Goal: Task Accomplishment & Management: Complete application form

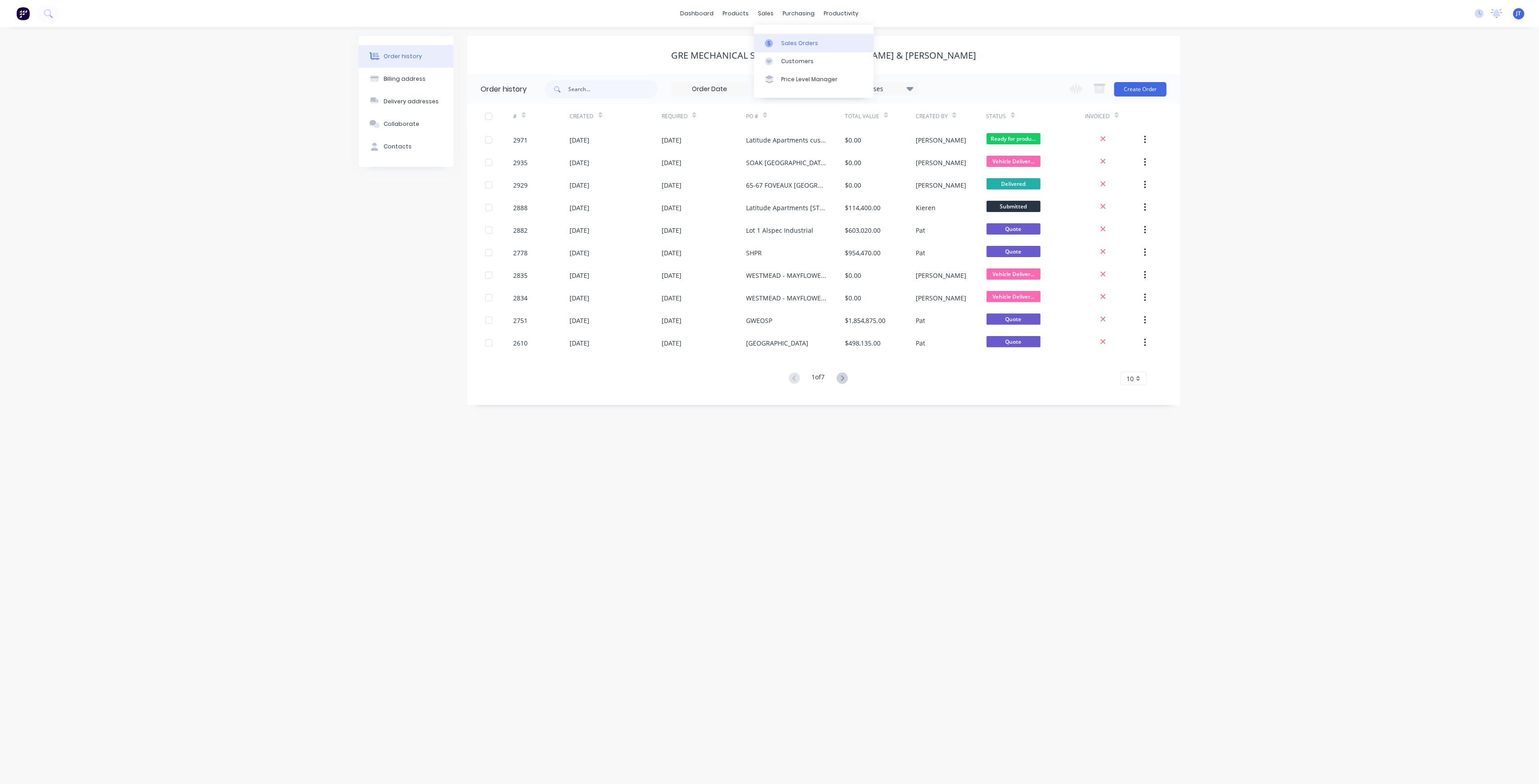
click at [791, 44] on div "Sales Orders" at bounding box center [800, 44] width 37 height 8
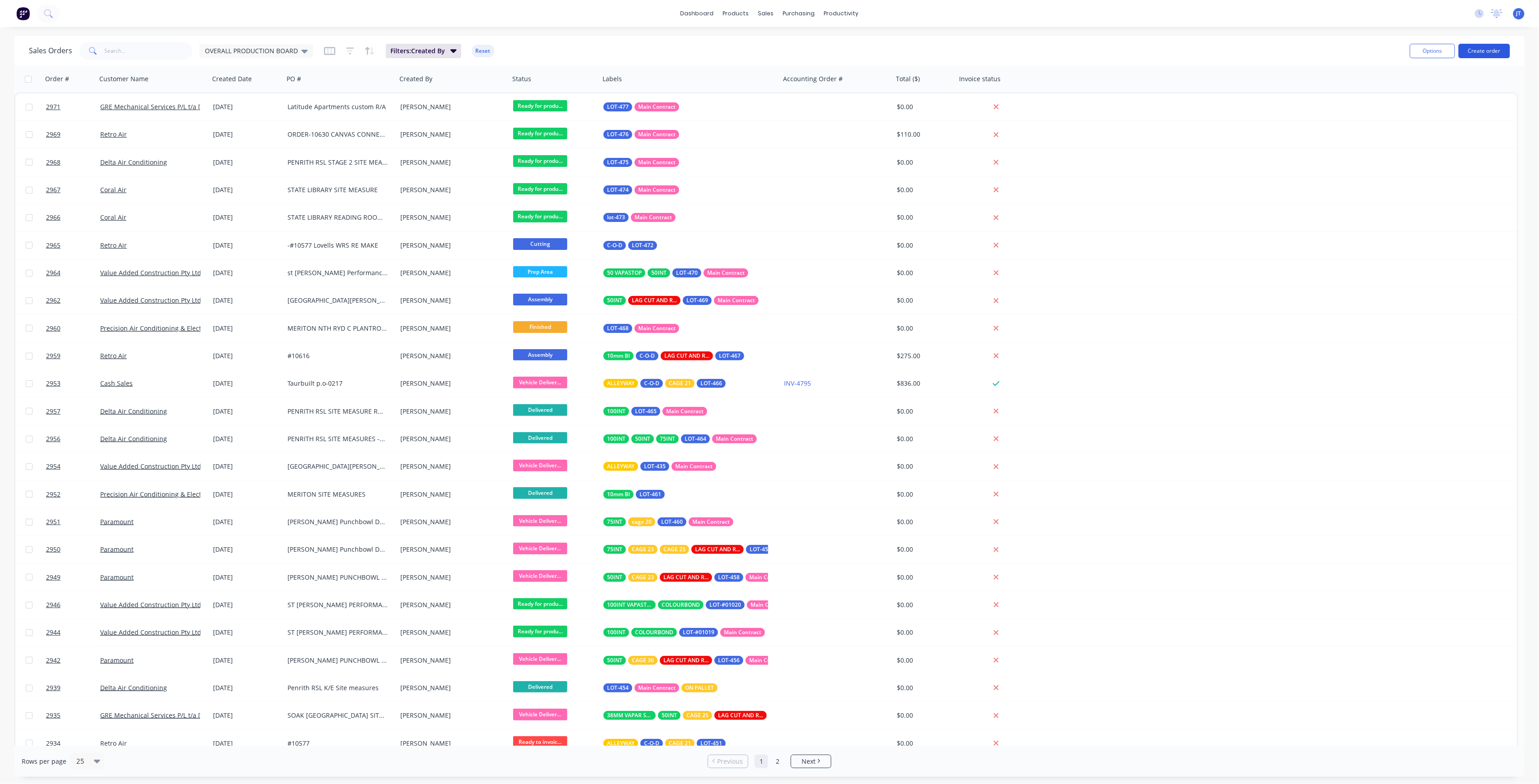
click at [1485, 56] on button "Create order" at bounding box center [1485, 51] width 51 height 14
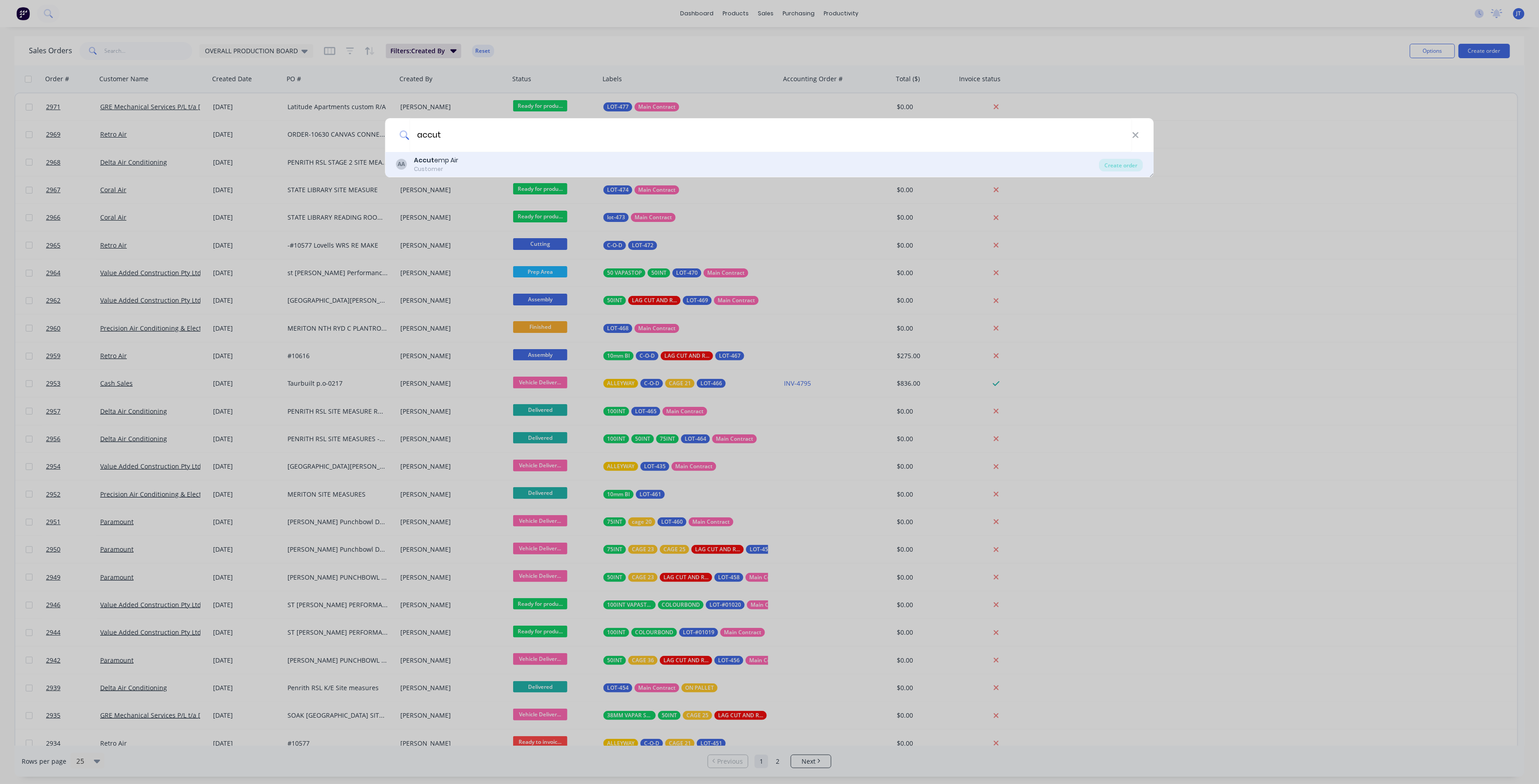
type input "accut"
click at [529, 173] on div "AA Accut emp Air Customer Create order" at bounding box center [770, 165] width 768 height 25
click at [433, 169] on div "Customer" at bounding box center [436, 169] width 44 height 8
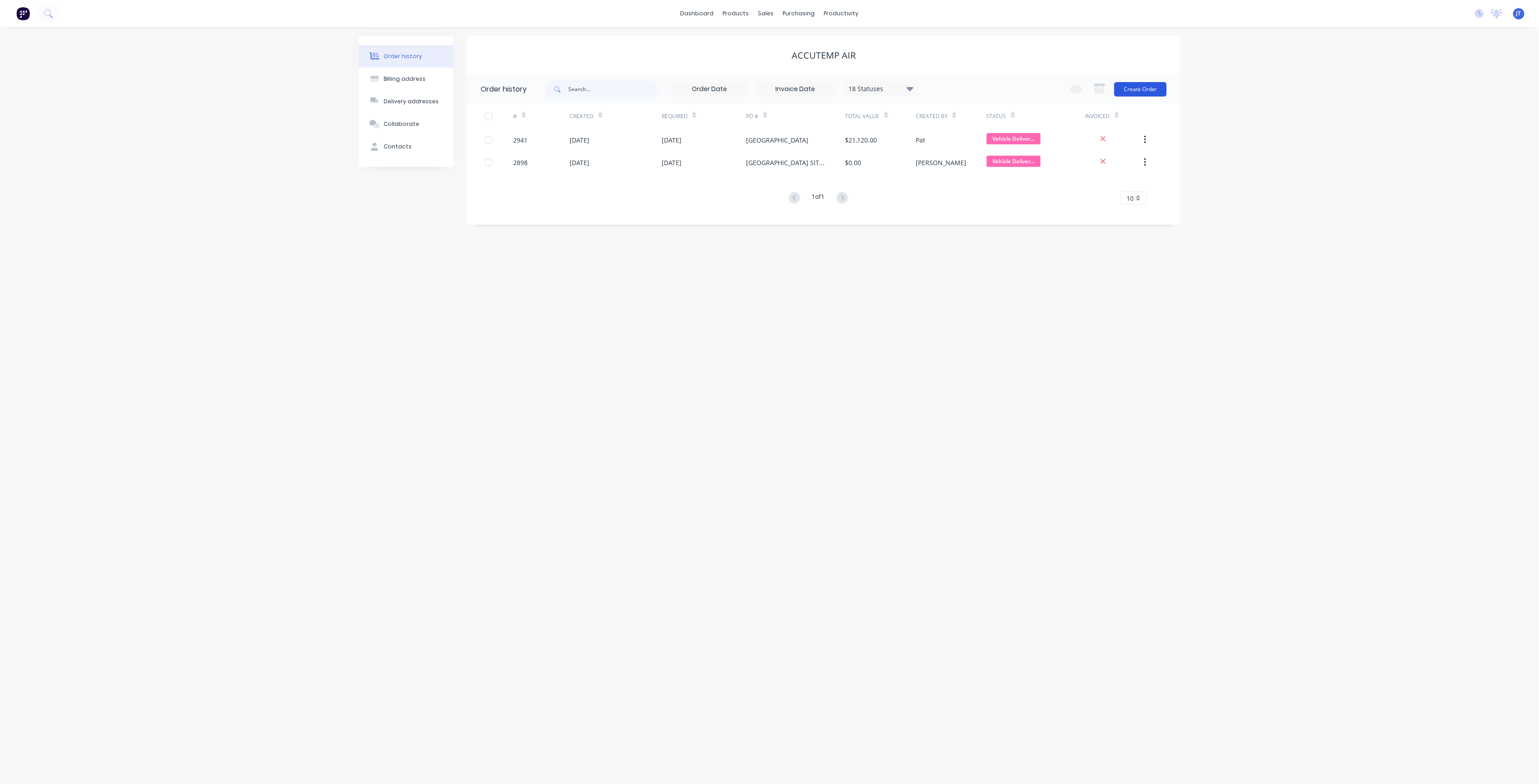
click at [1154, 95] on button "Create Order" at bounding box center [1141, 89] width 53 height 14
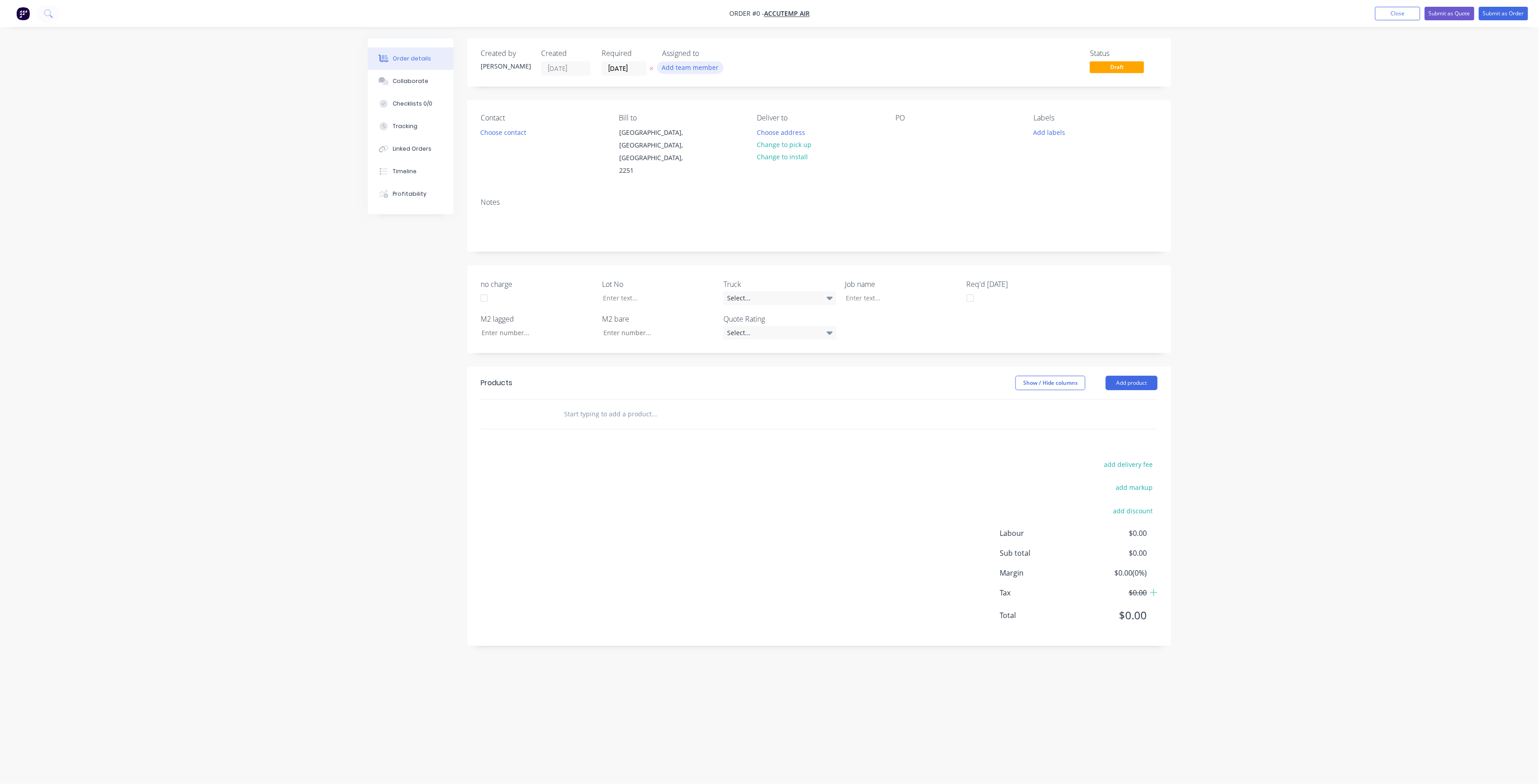
click at [677, 69] on button "Add team member" at bounding box center [690, 67] width 66 height 12
click at [724, 118] on div "[PERSON_NAME] (You)" at bounding box center [735, 118] width 90 height 10
click at [634, 67] on div "Creating draft order... Loading... Order details Collaborate Checklists 0/0 Tra…" at bounding box center [770, 374] width 821 height 673
click at [639, 70] on input "[DATE]" at bounding box center [624, 68] width 44 height 14
click at [707, 181] on div "3" at bounding box center [705, 185] width 14 height 14
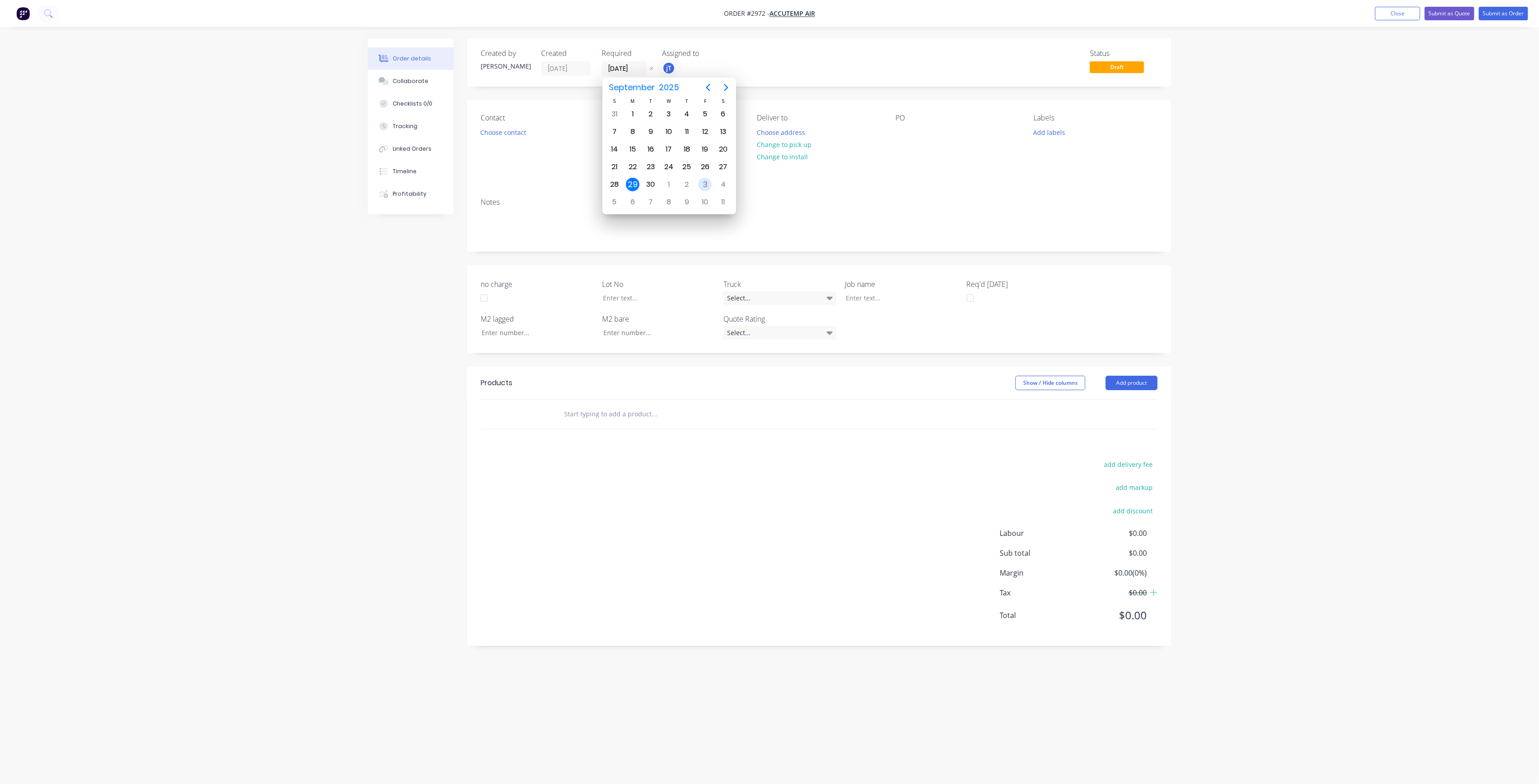
type input "[DATE]"
click at [515, 131] on button "Choose contact" at bounding box center [503, 132] width 56 height 12
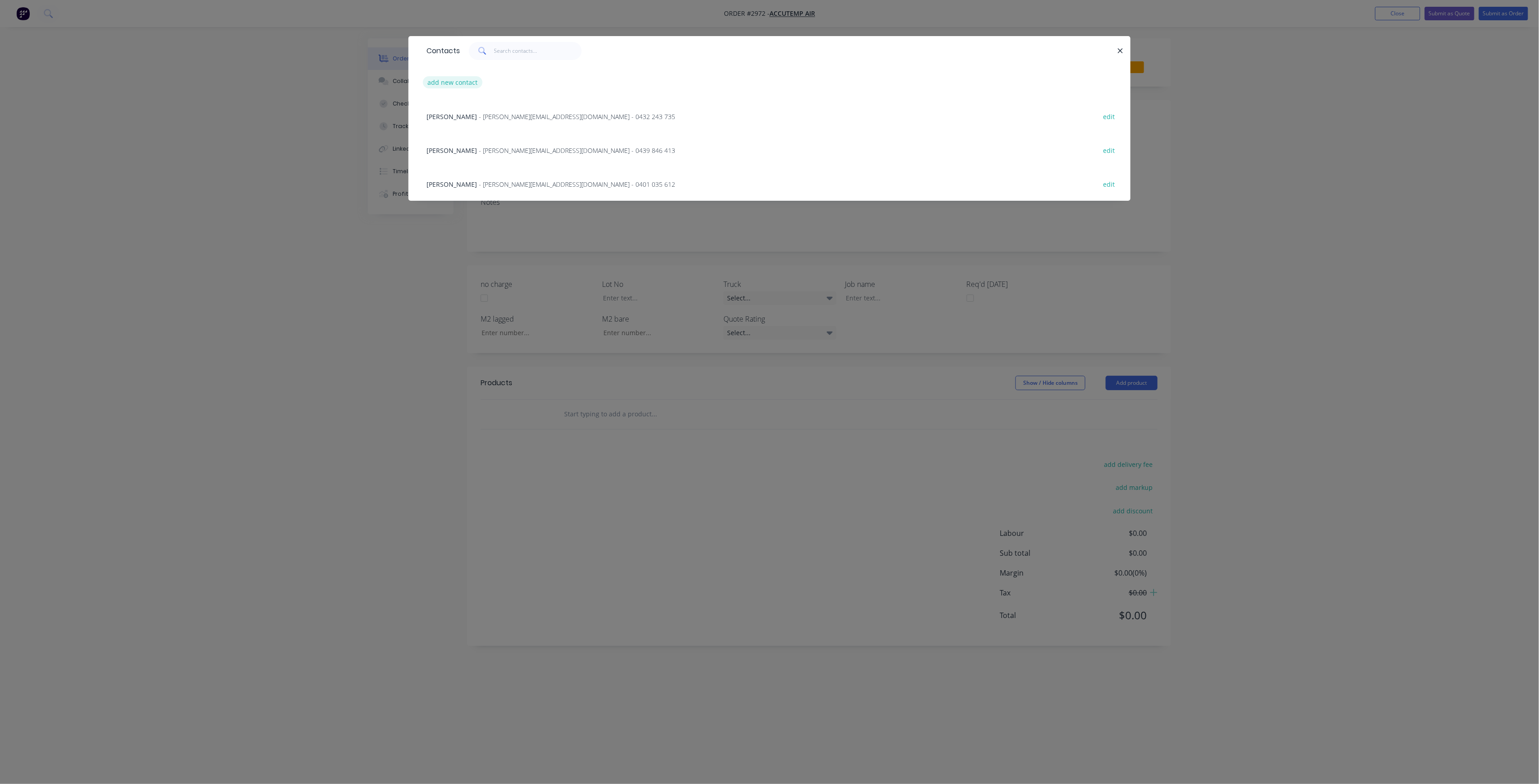
click at [455, 78] on button "add new contact" at bounding box center [453, 82] width 60 height 12
select select "AU"
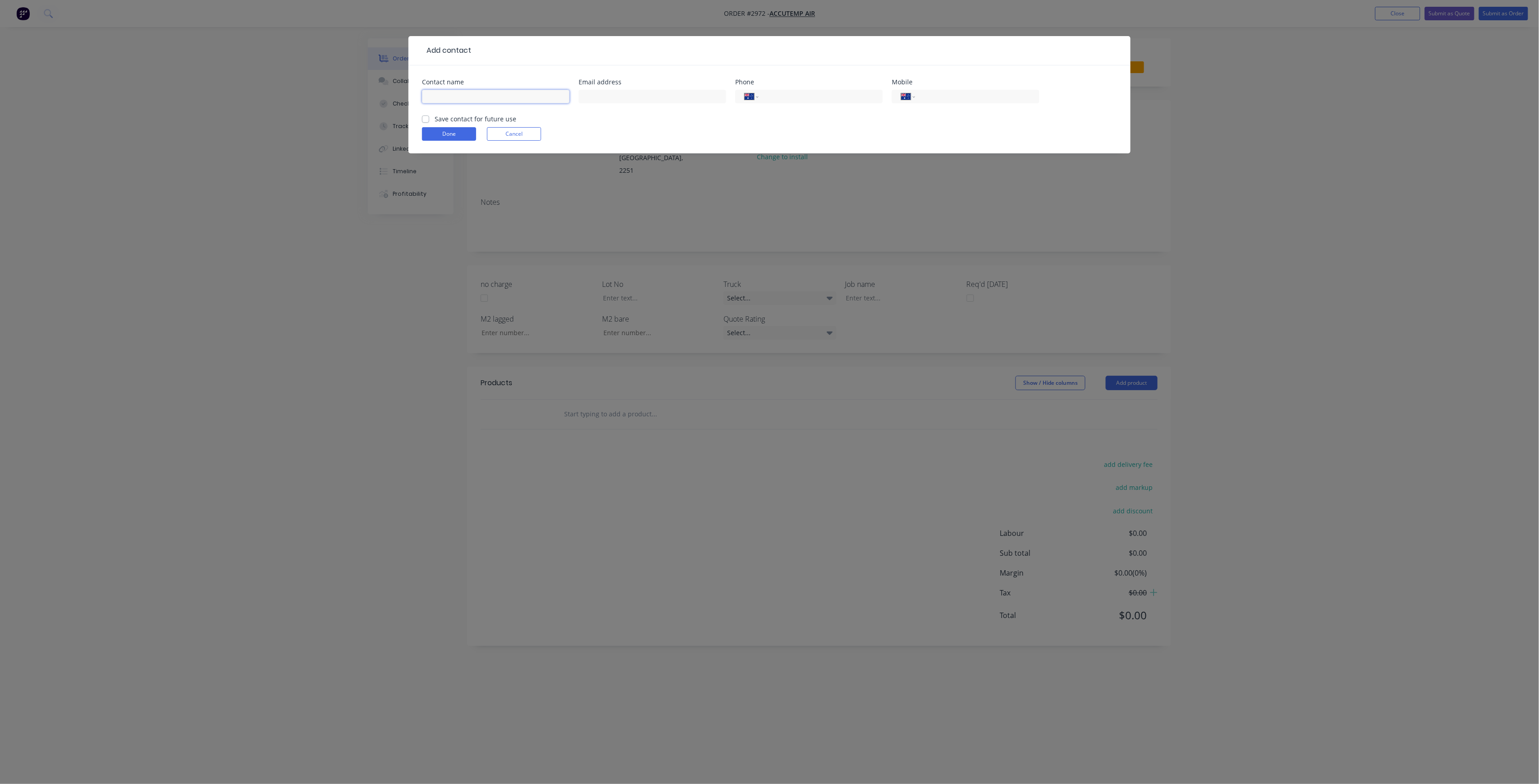
click at [490, 98] on input "text" at bounding box center [495, 96] width 148 height 14
type input "[PERSON_NAME]"
click at [701, 103] on div at bounding box center [652, 101] width 148 height 27
drag, startPoint x: 704, startPoint y: 85, endPoint x: 701, endPoint y: 88, distance: 4.2
click at [702, 85] on div "Email address" at bounding box center [652, 96] width 148 height 35
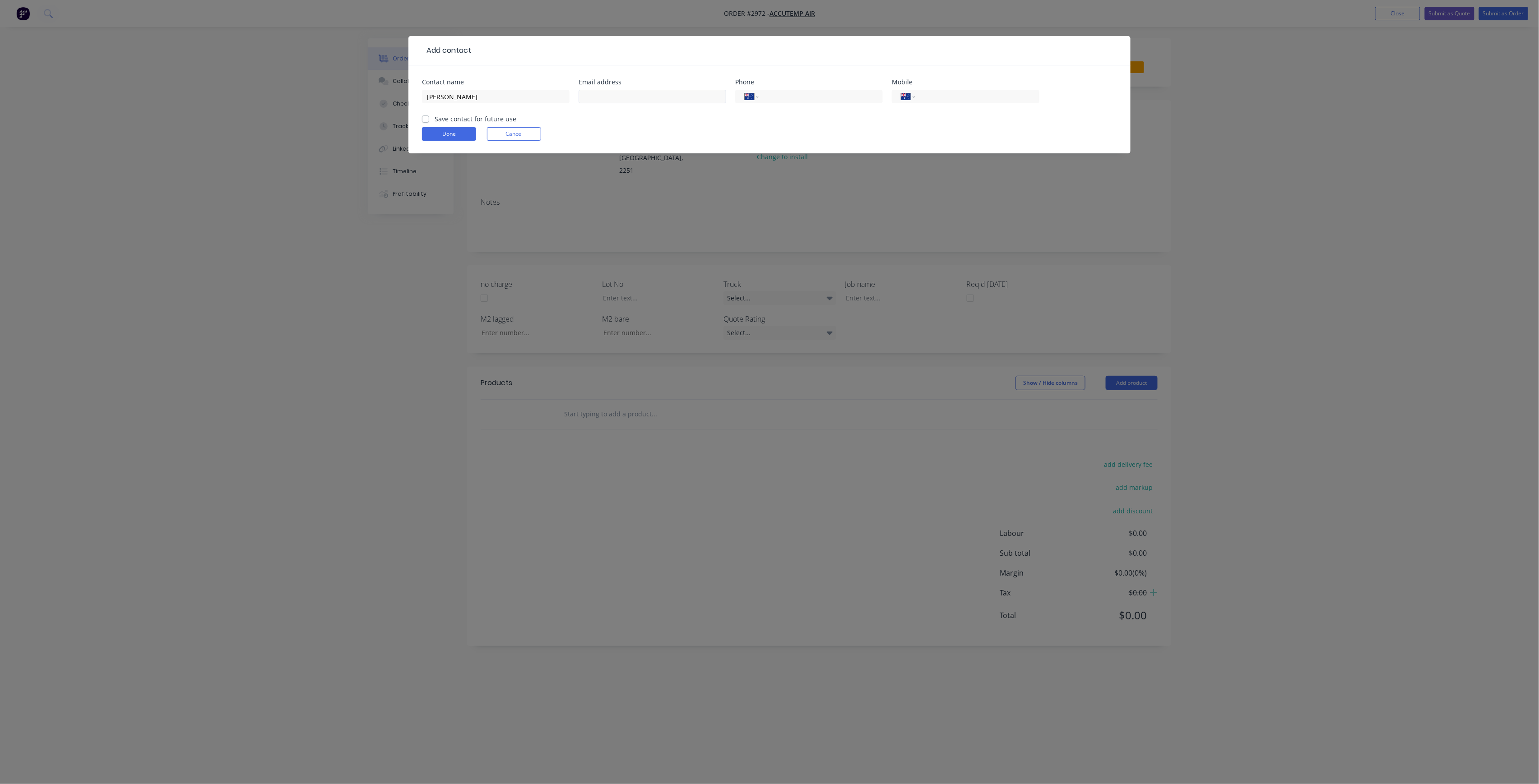
click at [692, 96] on input "text" at bounding box center [652, 96] width 148 height 14
paste input "[PERSON_NAME] <[PERSON_NAME][EMAIL_ADDRESS][DOMAIN_NAME]>"
click at [621, 97] on input "[PERSON_NAME] <[PERSON_NAME][EMAIL_ADDRESS][DOMAIN_NAME]" at bounding box center [652, 96] width 148 height 14
drag, startPoint x: 621, startPoint y: 97, endPoint x: 559, endPoint y: 97, distance: 62.0
click at [559, 97] on div "Contact name [PERSON_NAME] Email address [PERSON_NAME] <[PERSON_NAME][EMAIL_ADD…" at bounding box center [769, 96] width 695 height 35
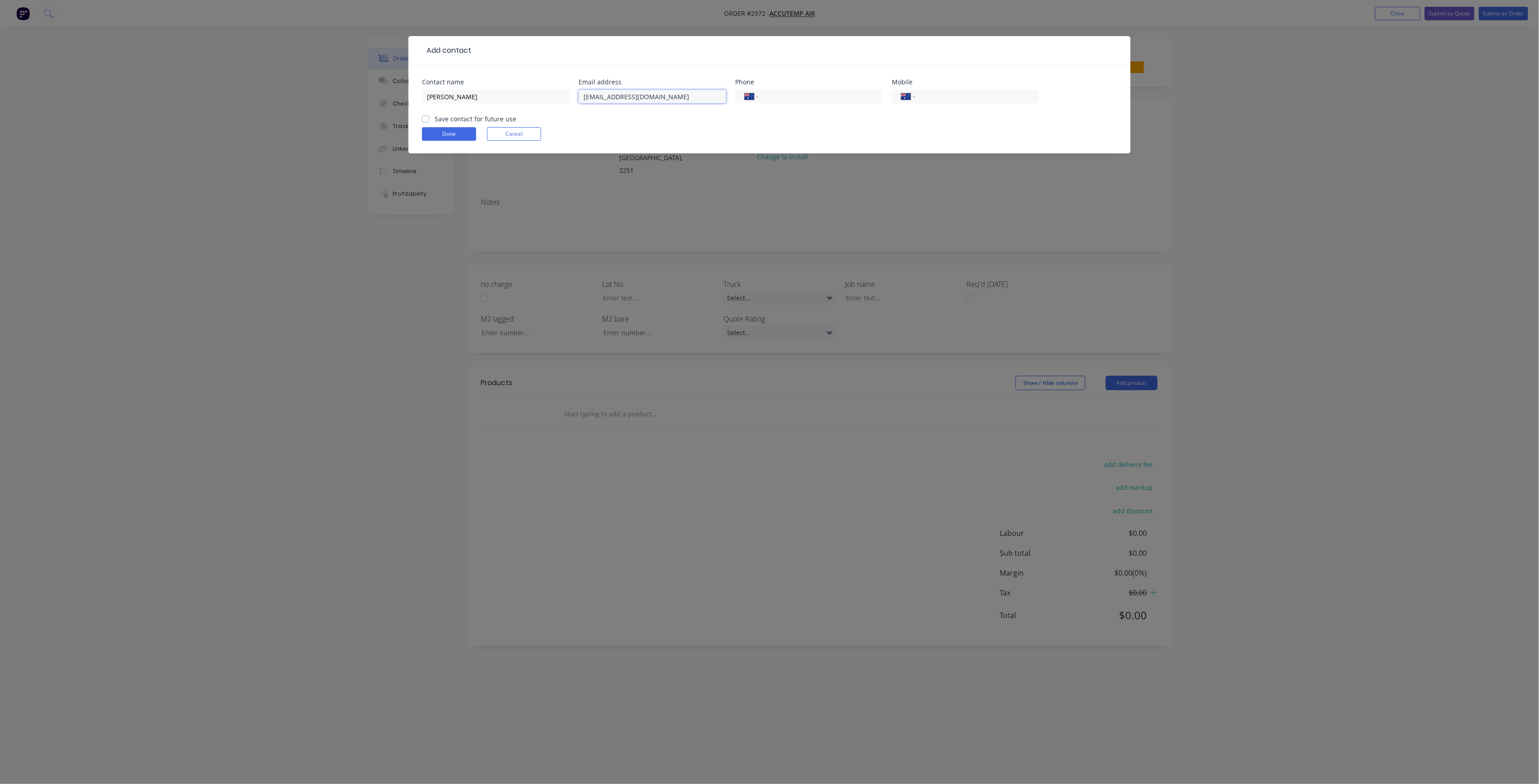
type input "[EMAIL_ADDRESS][DOMAIN_NAME]"
click at [490, 122] on label "Save contact for future use" at bounding box center [475, 119] width 82 height 10
click at [429, 122] on input "Save contact for future use" at bounding box center [425, 118] width 7 height 8
checkbox input "true"
click at [975, 98] on input "tel" at bounding box center [976, 96] width 108 height 10
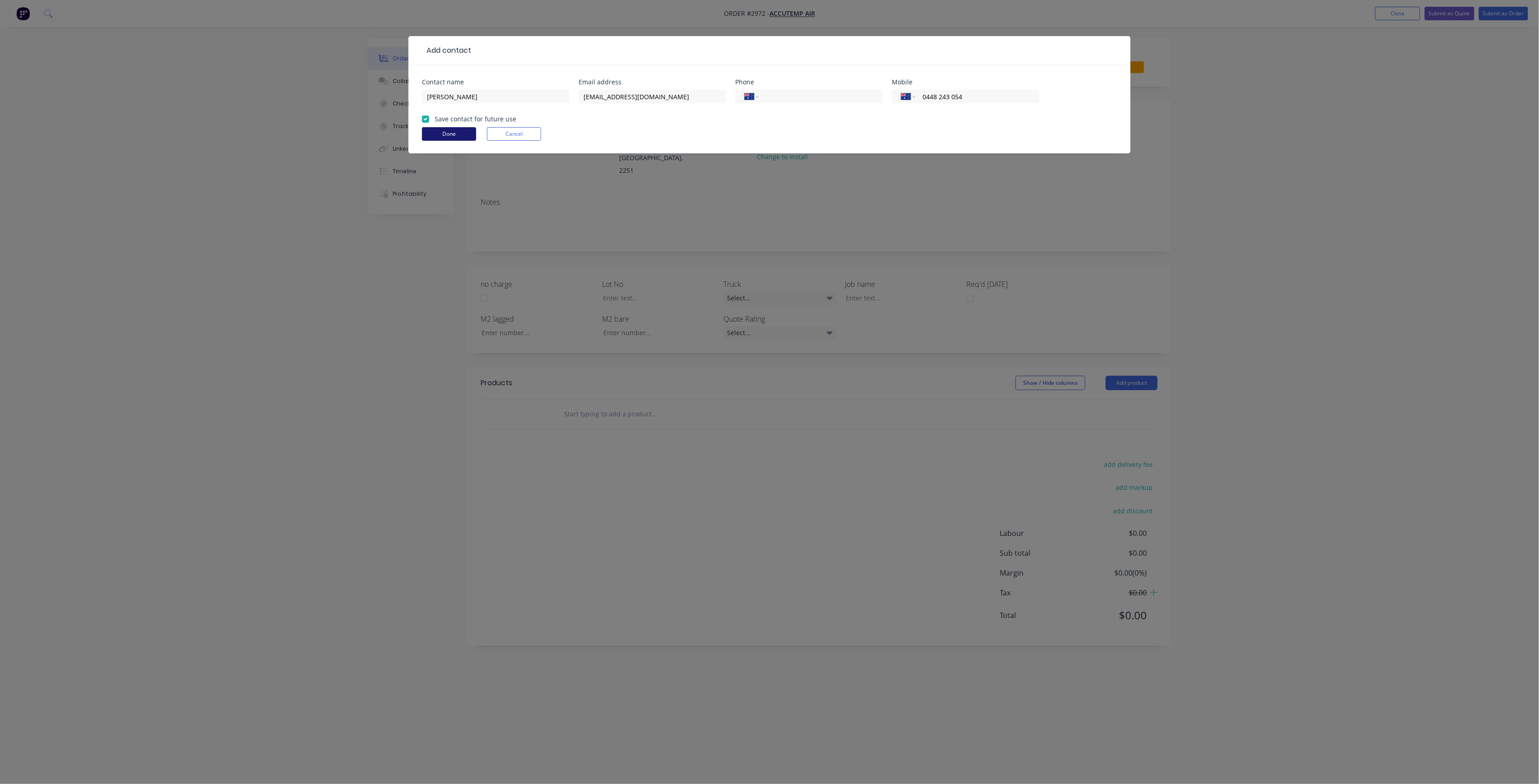
type input "0448 243 054"
click at [468, 139] on button "Done" at bounding box center [449, 134] width 54 height 14
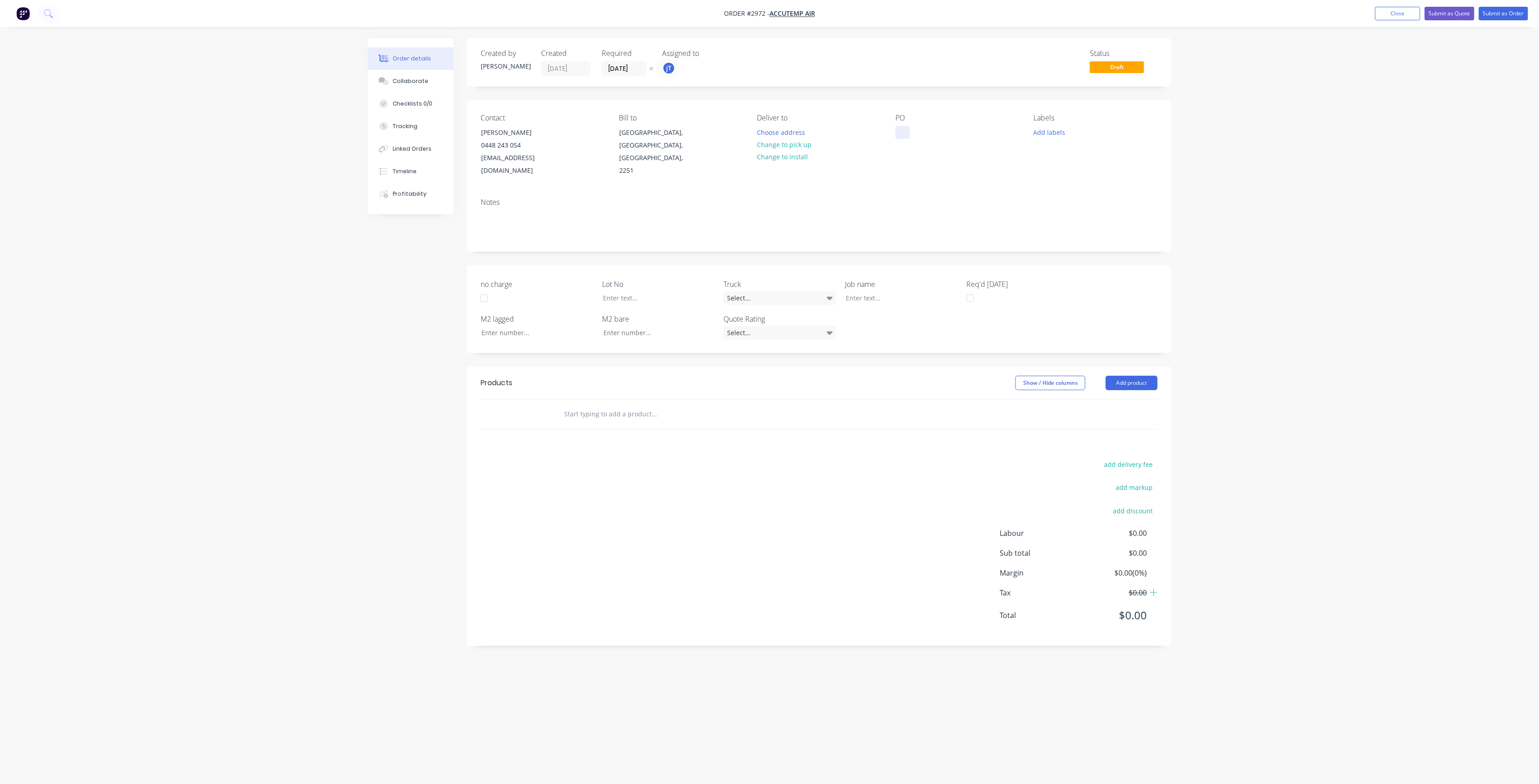
click at [907, 130] on div at bounding box center [903, 133] width 14 height 13
click at [1060, 131] on button "Add labels" at bounding box center [1049, 132] width 41 height 12
click at [1071, 153] on input "text" at bounding box center [1109, 159] width 94 height 18
click at [1072, 215] on div "LOT-478" at bounding box center [1072, 213] width 29 height 10
drag, startPoint x: 1089, startPoint y: 149, endPoint x: 1048, endPoint y: 174, distance: 48.0
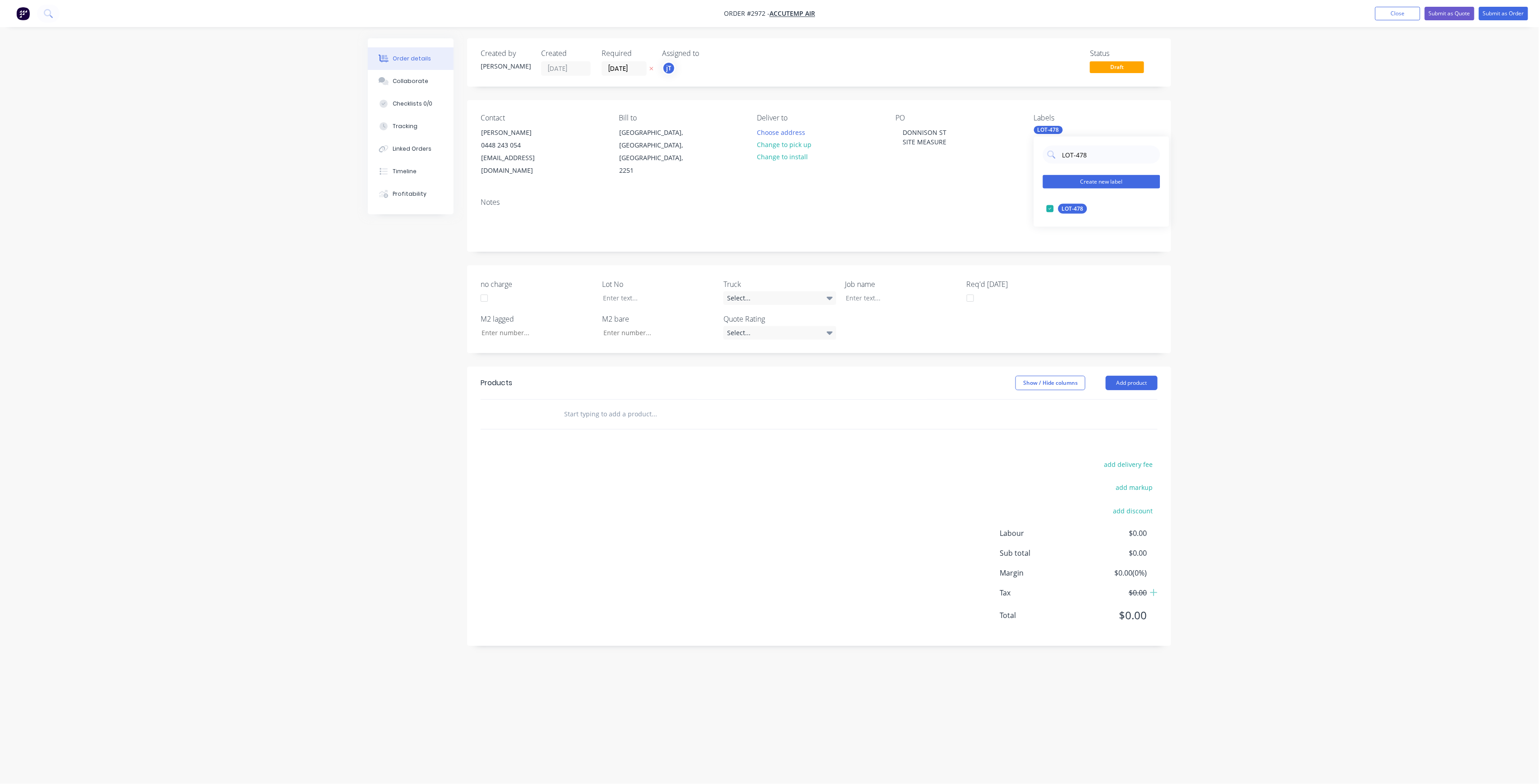
click at [1048, 174] on div "LOT-478 Create new label LOT-478 edit" at bounding box center [1102, 182] width 136 height 90
click at [1068, 246] on div "25INT" at bounding box center [1069, 245] width 23 height 10
click at [1072, 241] on div "25EXT" at bounding box center [1069, 245] width 23 height 10
drag, startPoint x: 1071, startPoint y: 153, endPoint x: 1049, endPoint y: 163, distance: 24.2
click at [1049, 163] on div "25" at bounding box center [1102, 155] width 117 height 18
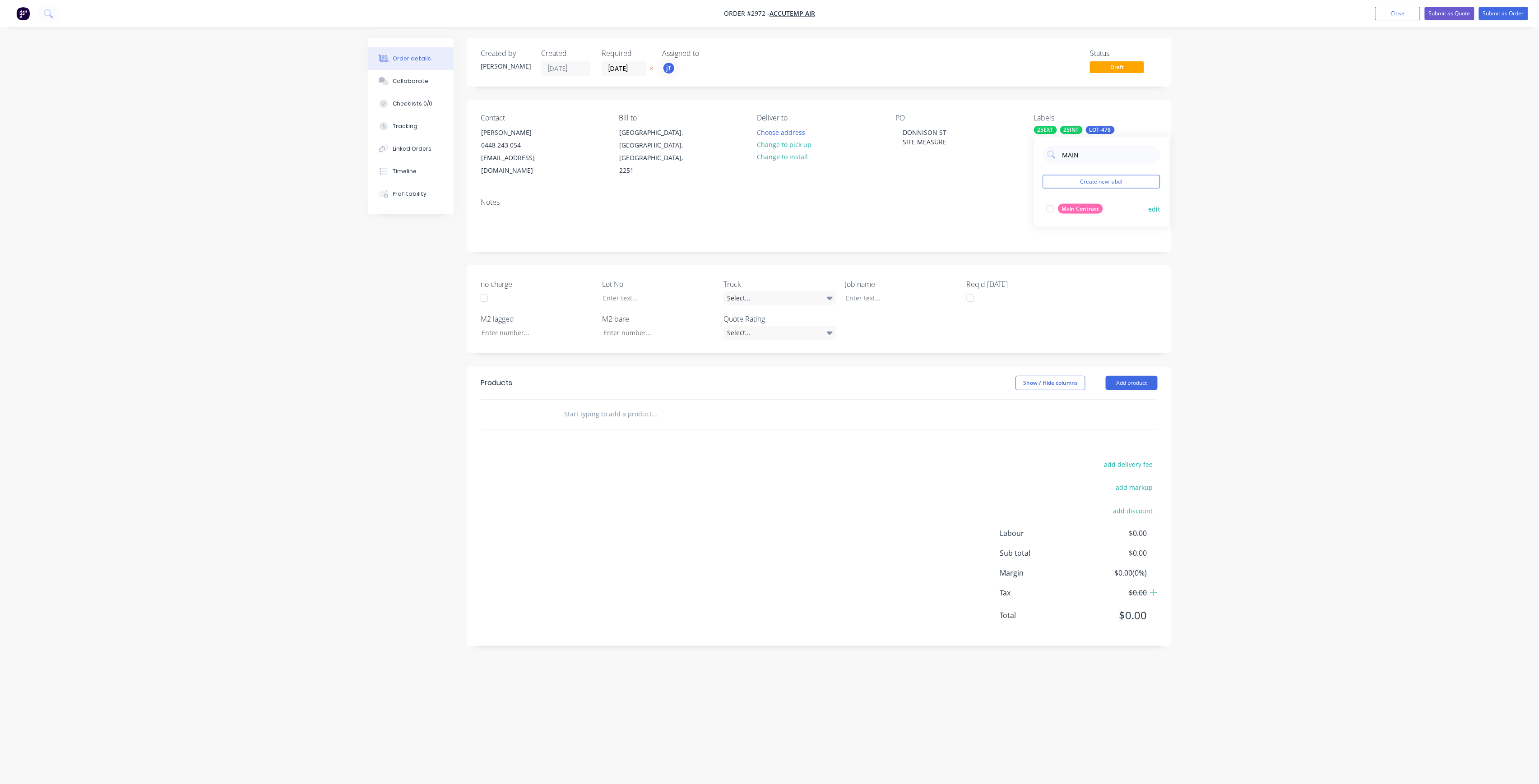
type input "MAIN"
click at [1083, 208] on div "Main Contract" at bounding box center [1080, 208] width 45 height 10
click at [638, 291] on div at bounding box center [652, 298] width 113 height 13
click at [878, 291] on div at bounding box center [895, 298] width 113 height 13
click at [621, 406] on input "text" at bounding box center [654, 414] width 180 height 18
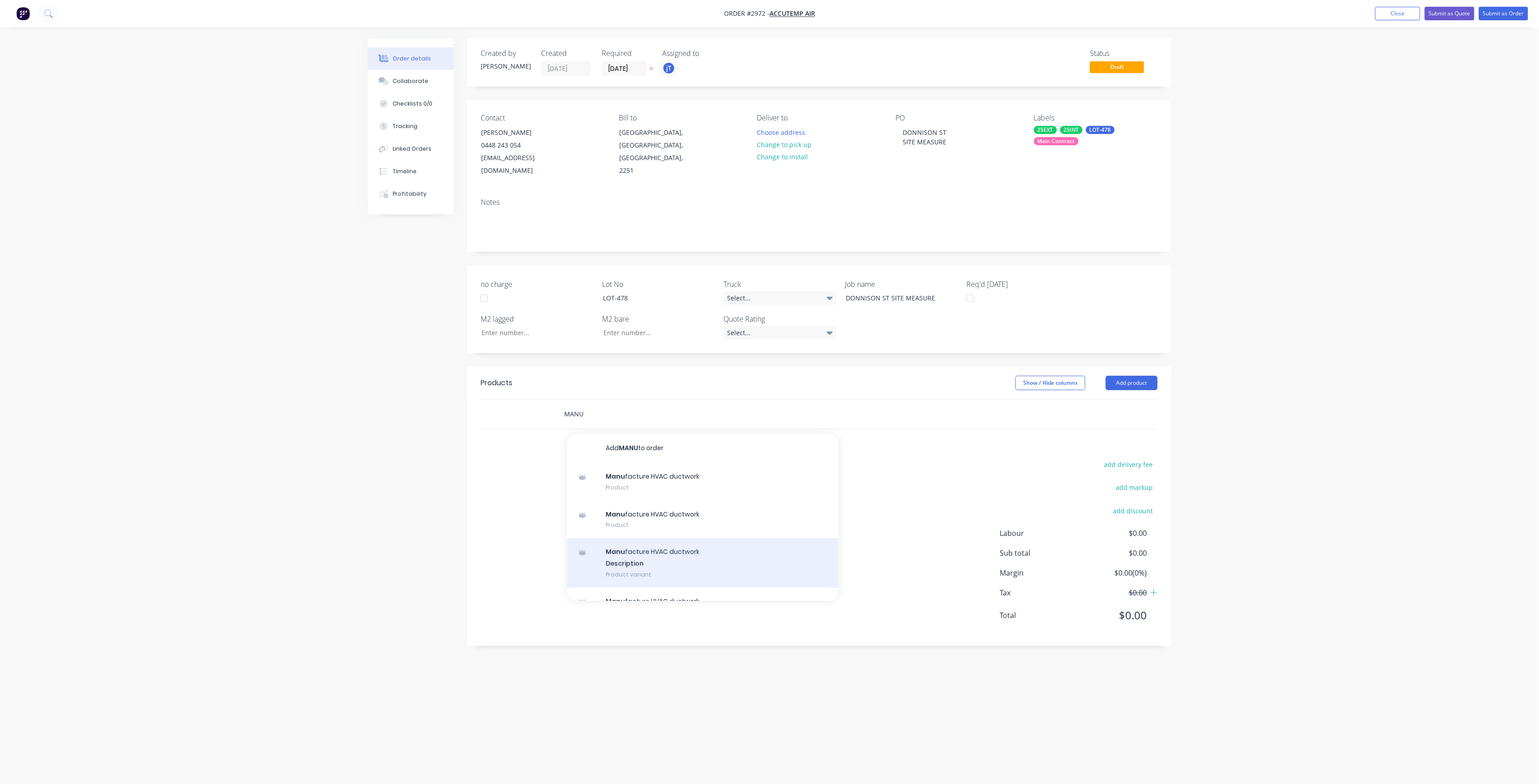
type input "MANU"
click at [683, 538] on div "Manu facture HVAC ductwork Description Product variant" at bounding box center [703, 562] width 271 height 50
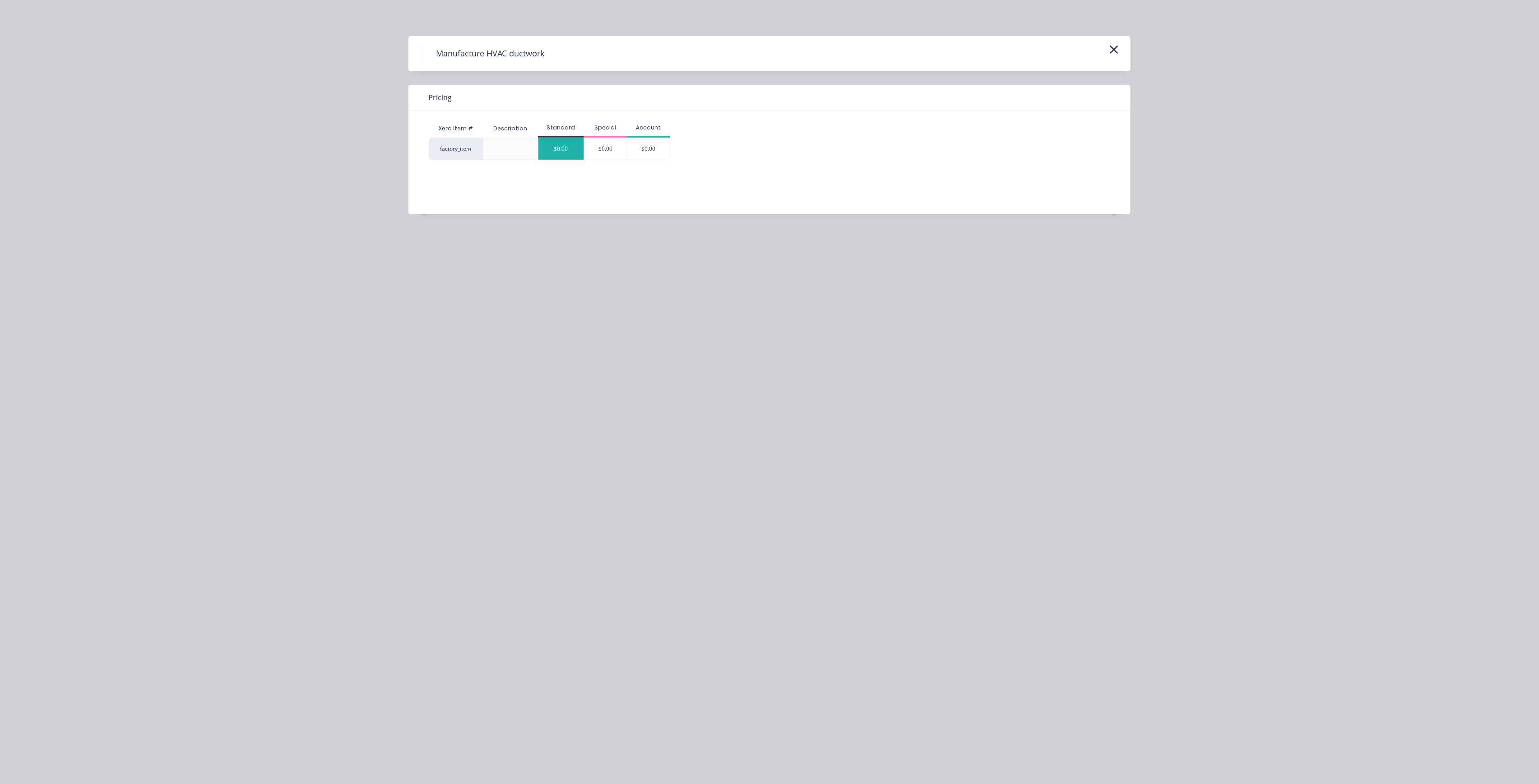
click at [550, 139] on div "$0.00" at bounding box center [561, 149] width 45 height 21
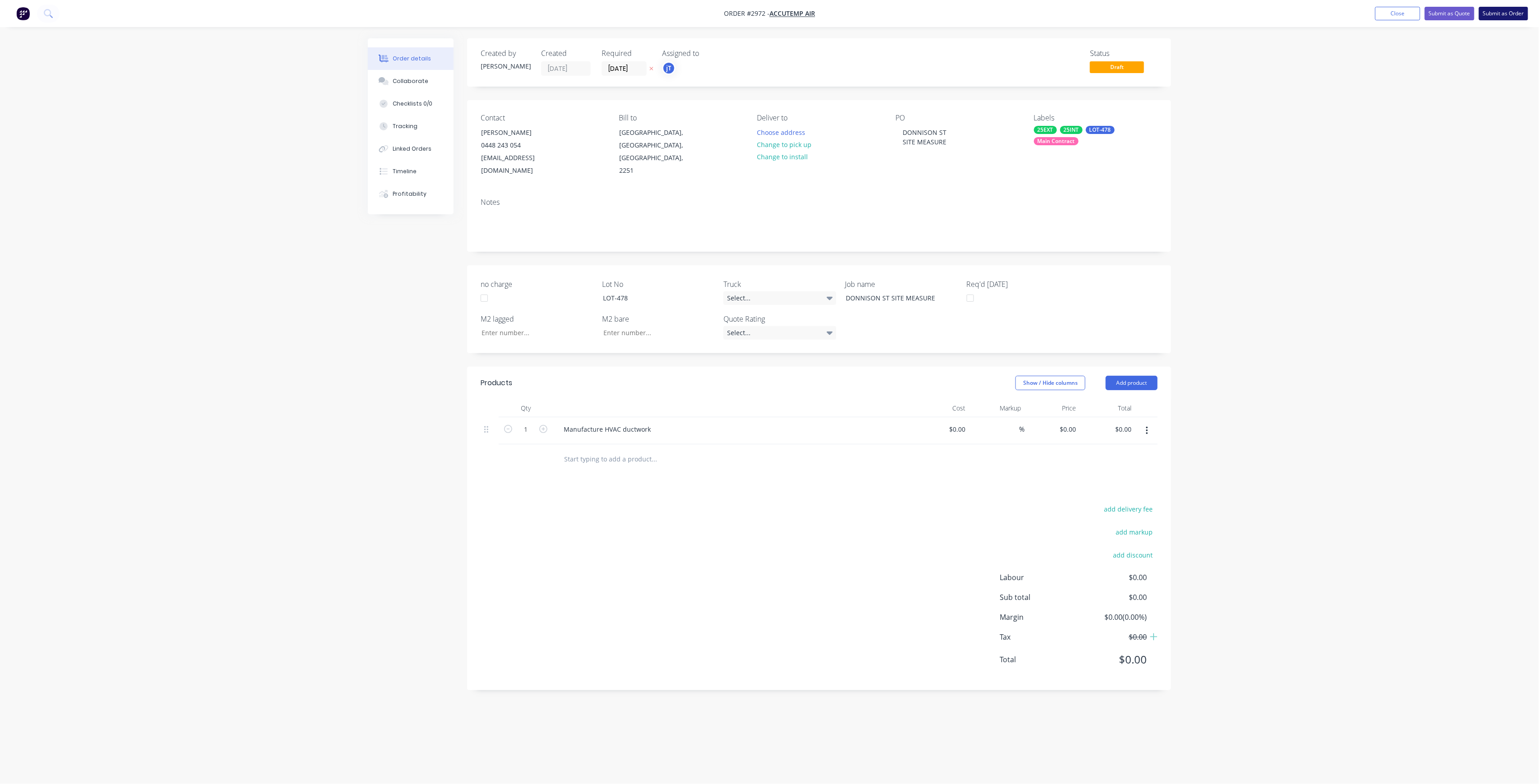
click at [1513, 12] on button "Submit as Order" at bounding box center [1504, 13] width 49 height 14
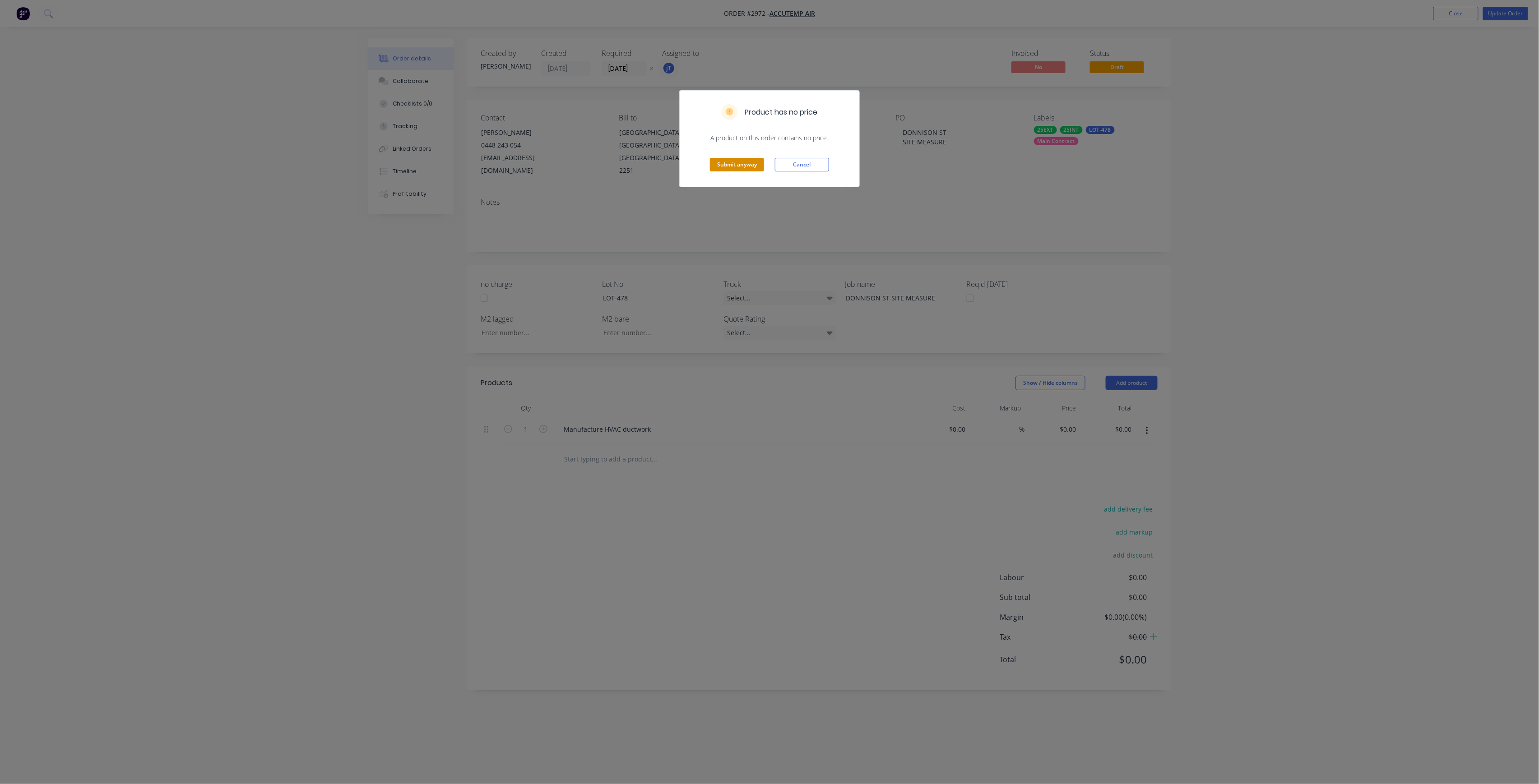
click at [763, 162] on div "Submit anyway Cancel" at bounding box center [770, 165] width 180 height 44
click at [763, 162] on button "Submit anyway" at bounding box center [737, 164] width 54 height 14
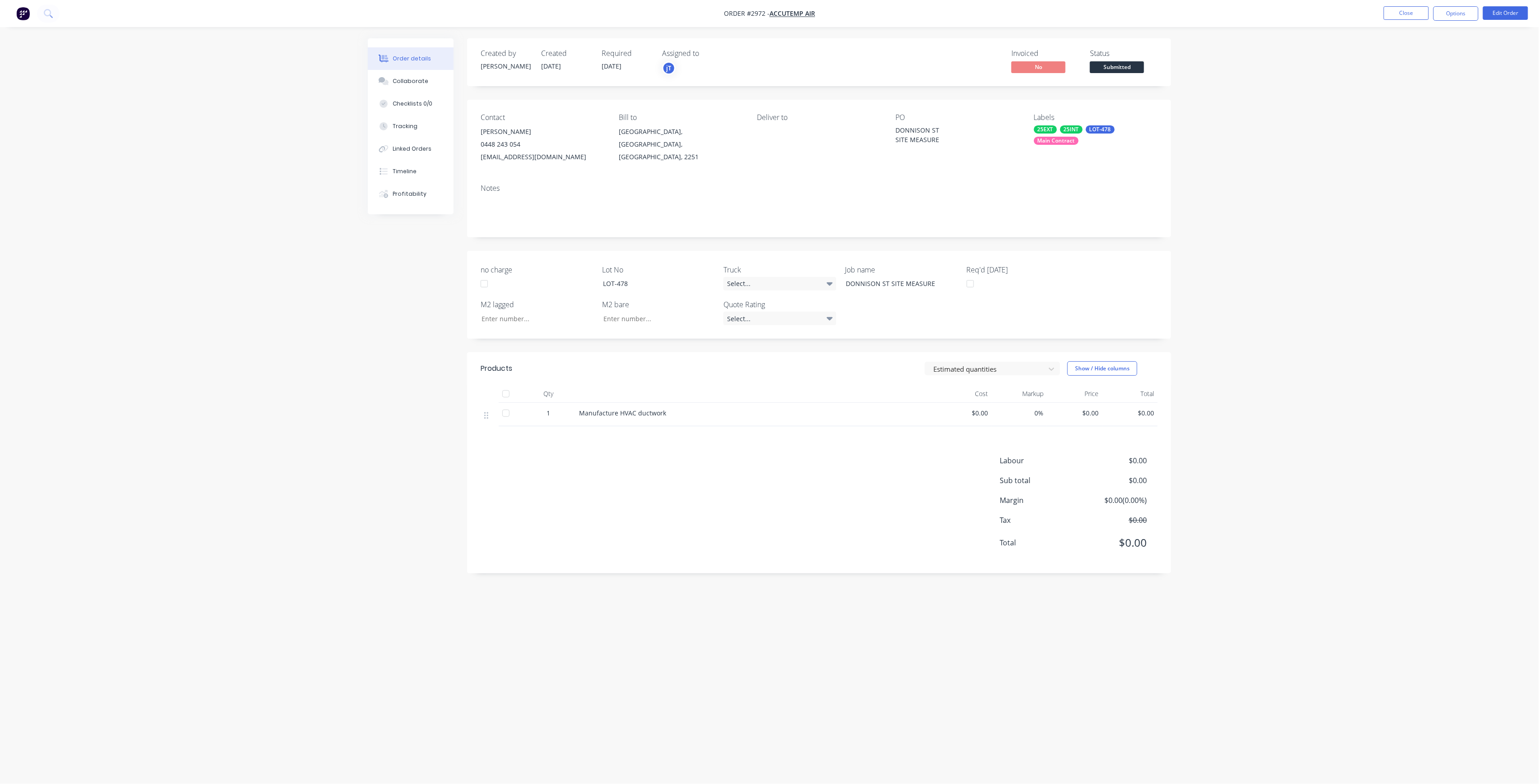
click at [1112, 69] on span "Submitted" at bounding box center [1117, 67] width 54 height 11
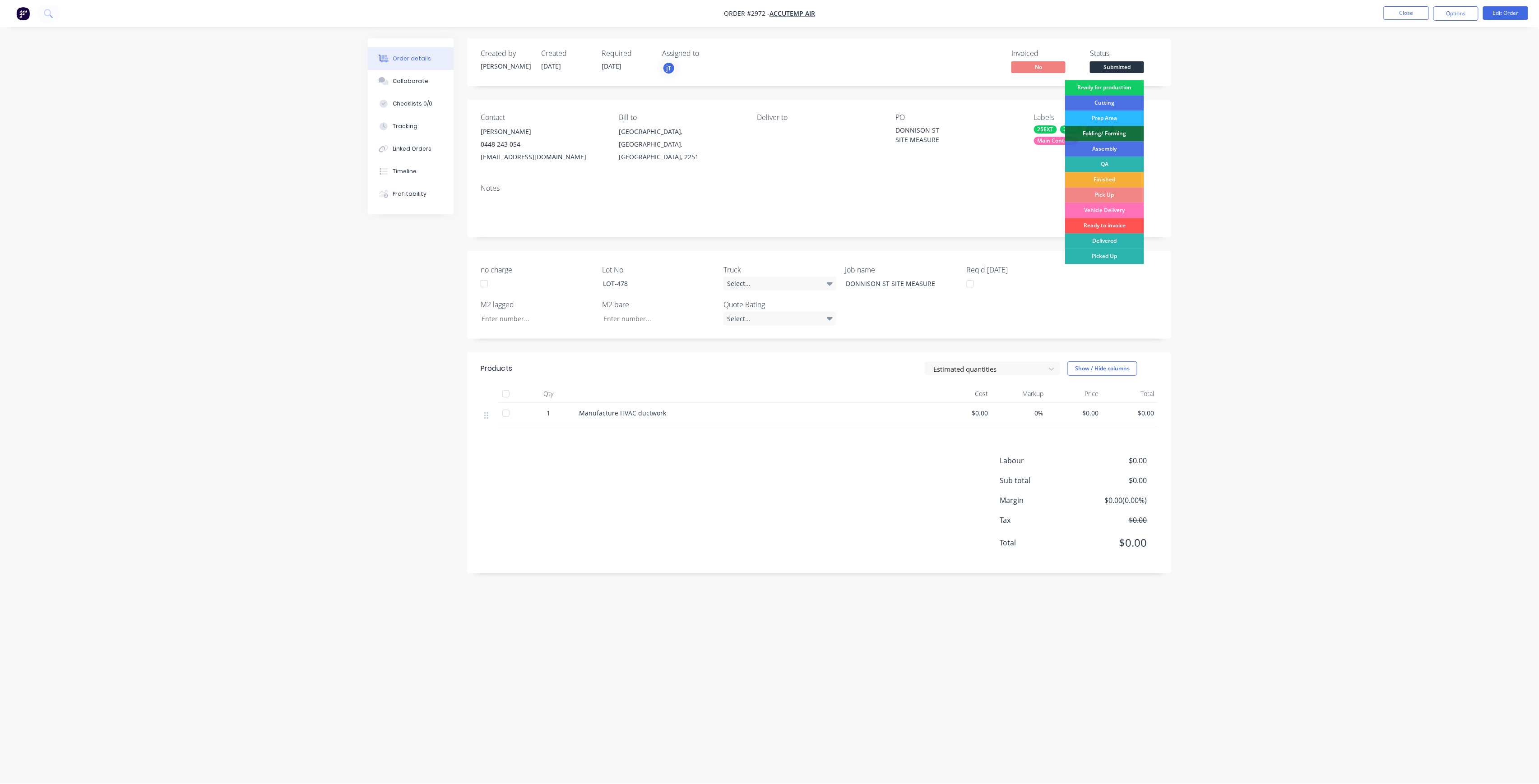
click at [1115, 86] on div "Ready for production" at bounding box center [1105, 88] width 79 height 16
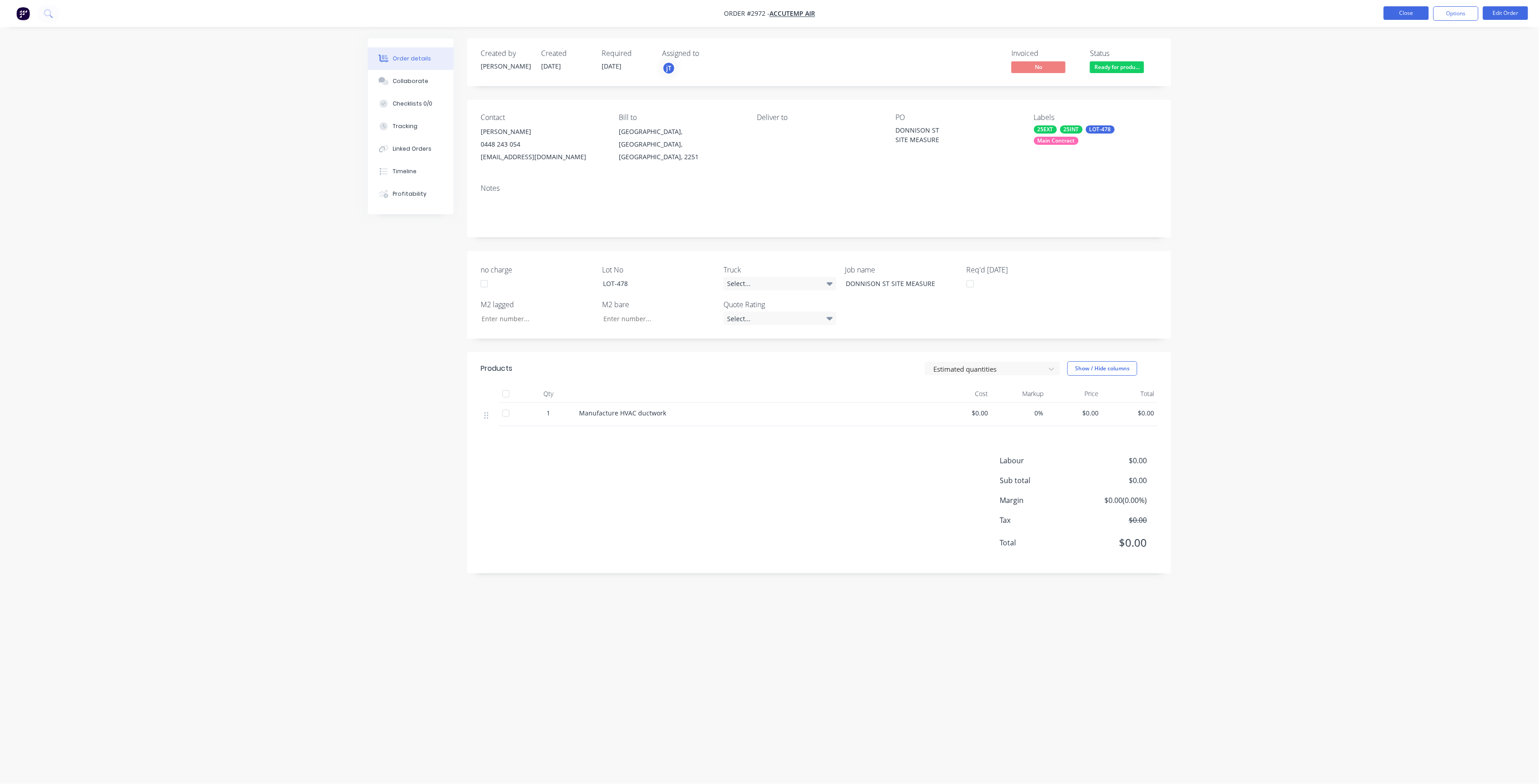
click at [1416, 16] on button "Close" at bounding box center [1406, 13] width 45 height 14
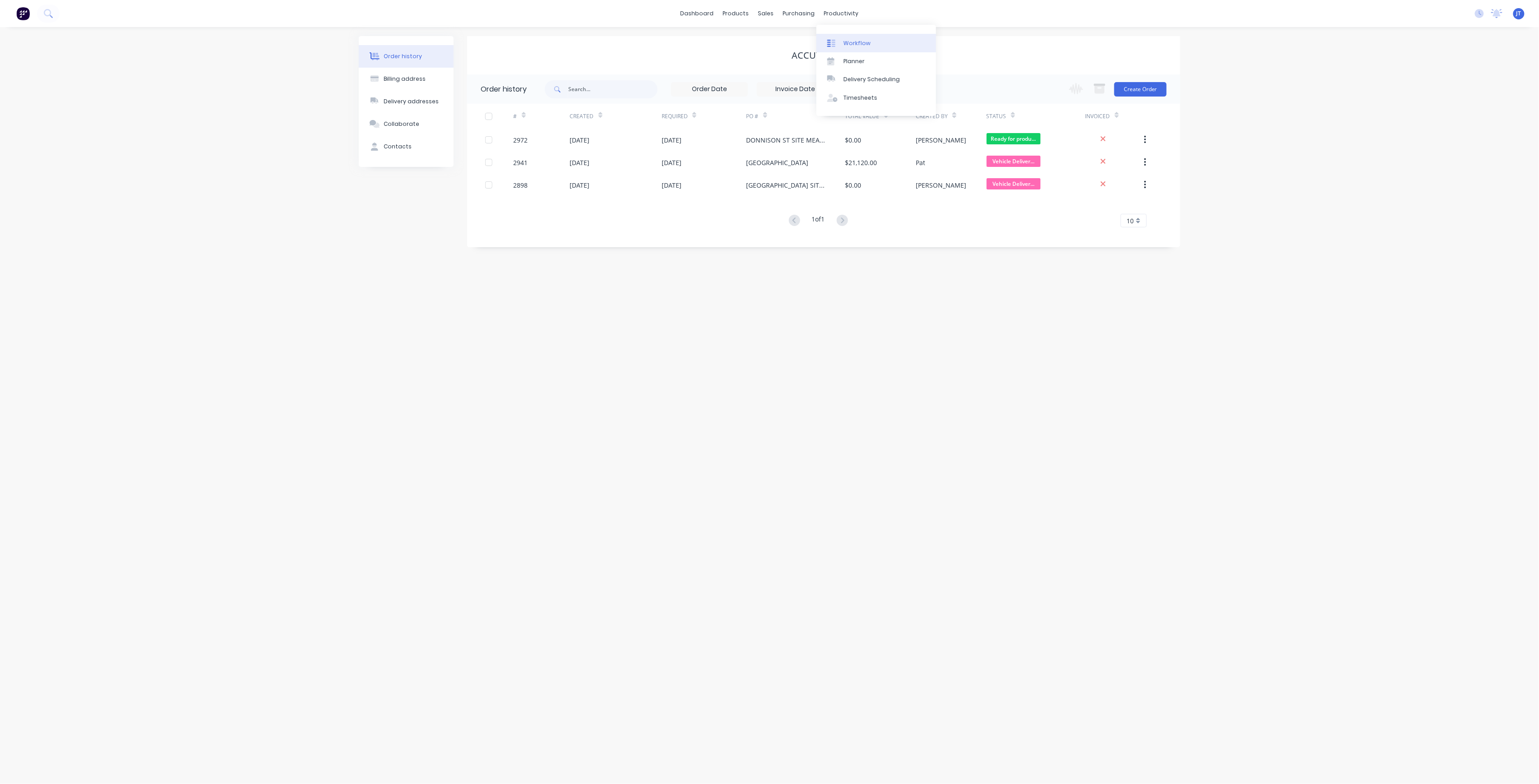
click at [862, 41] on div "Workflow" at bounding box center [857, 44] width 27 height 8
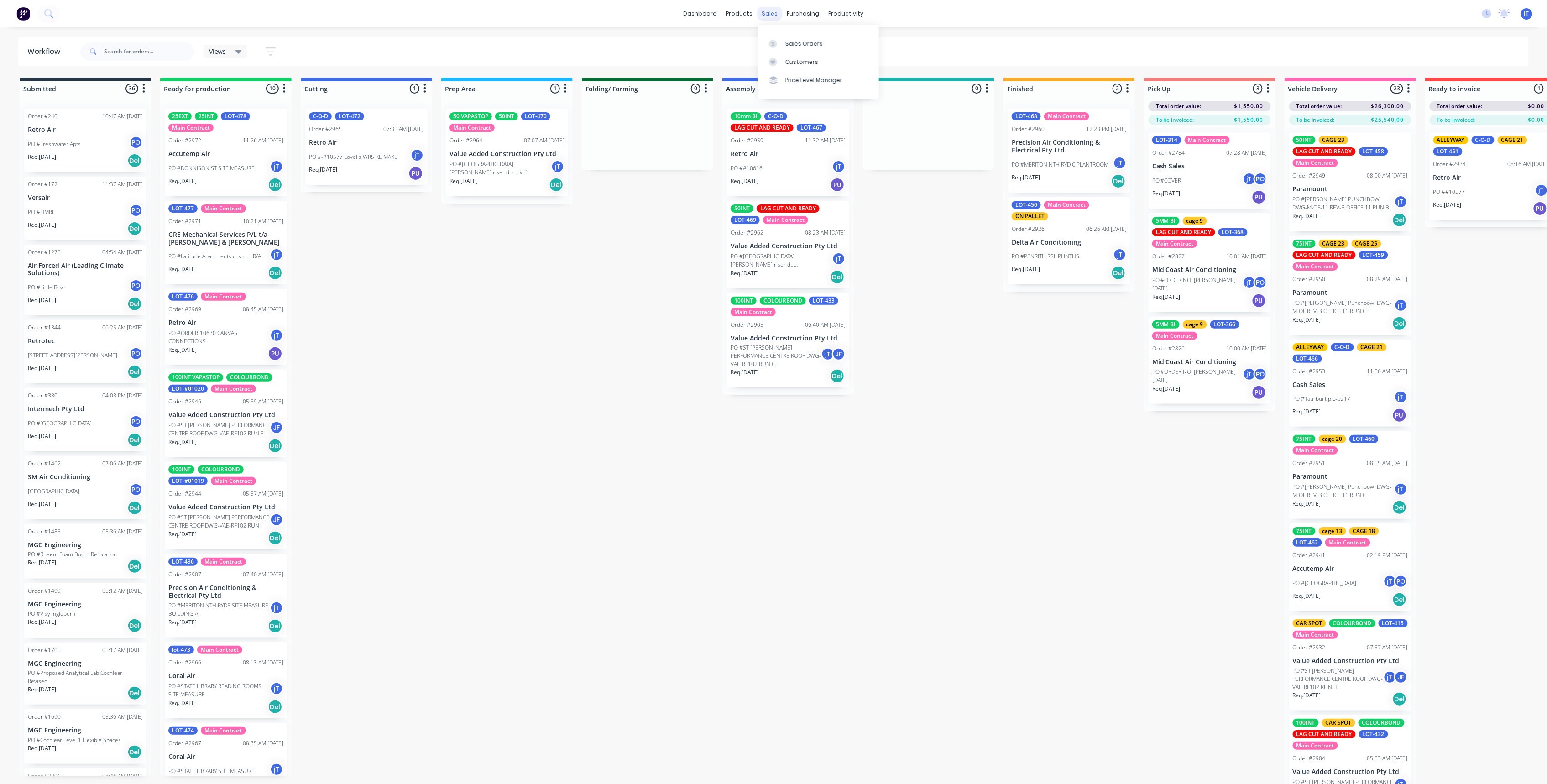
click at [776, 11] on div "sales" at bounding box center [770, 13] width 25 height 14
click at [808, 50] on link "Sales Orders" at bounding box center [819, 43] width 121 height 18
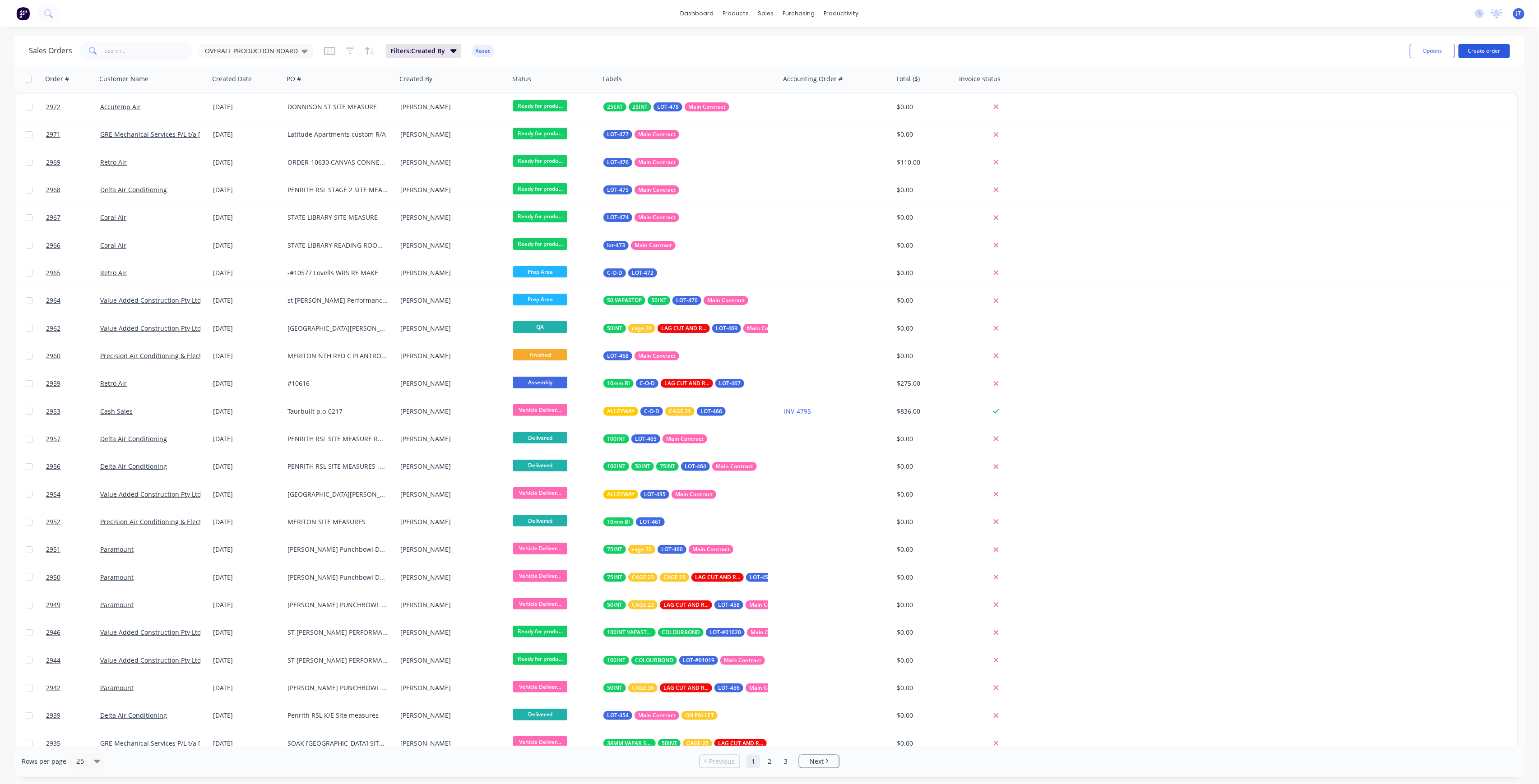
click at [1492, 47] on button "Create order" at bounding box center [1485, 51] width 51 height 14
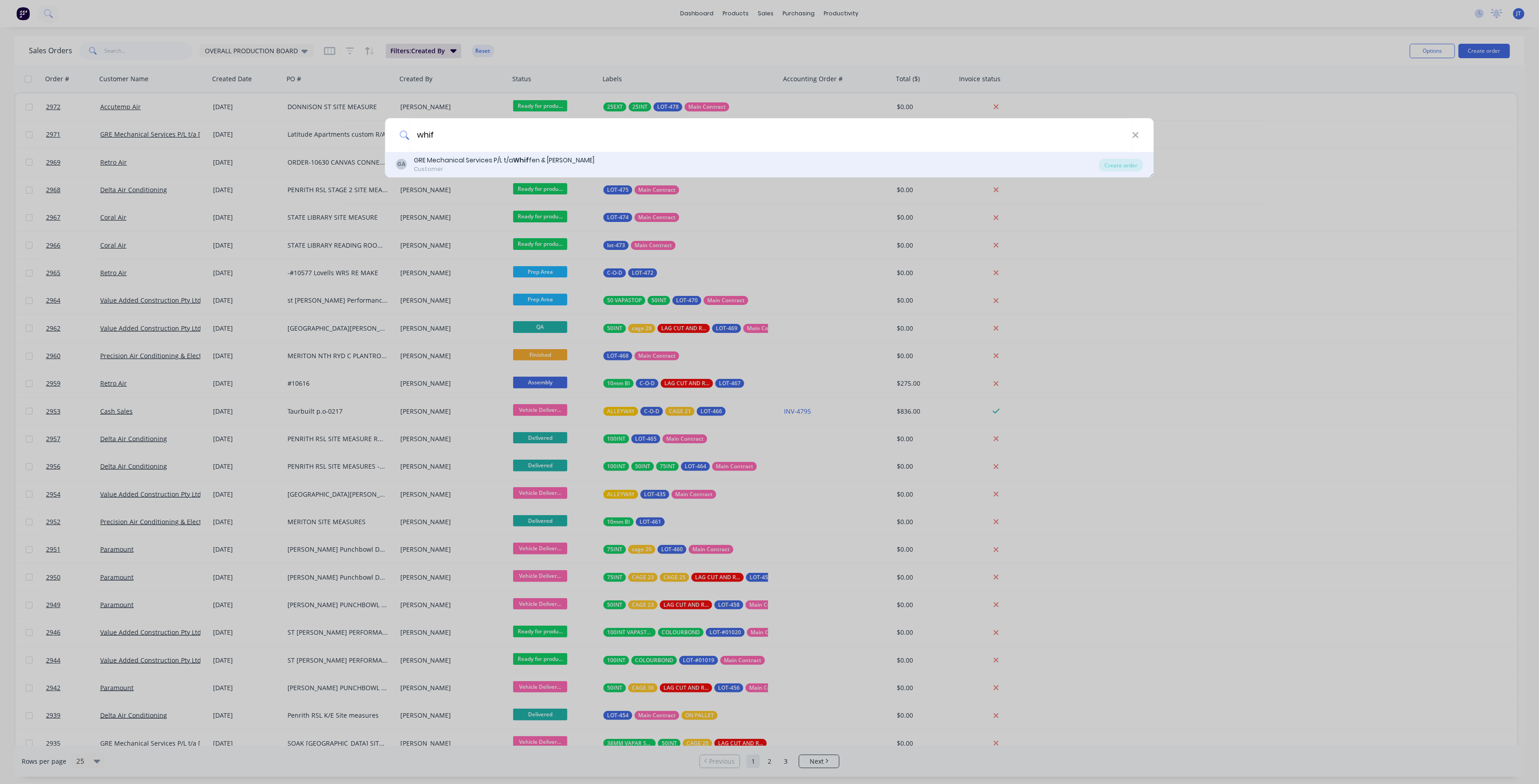
type input "whif"
click at [575, 158] on div "GA GRE Mechanical Services P/L t/a Whif fen & [PERSON_NAME] Customer" at bounding box center [747, 164] width 703 height 17
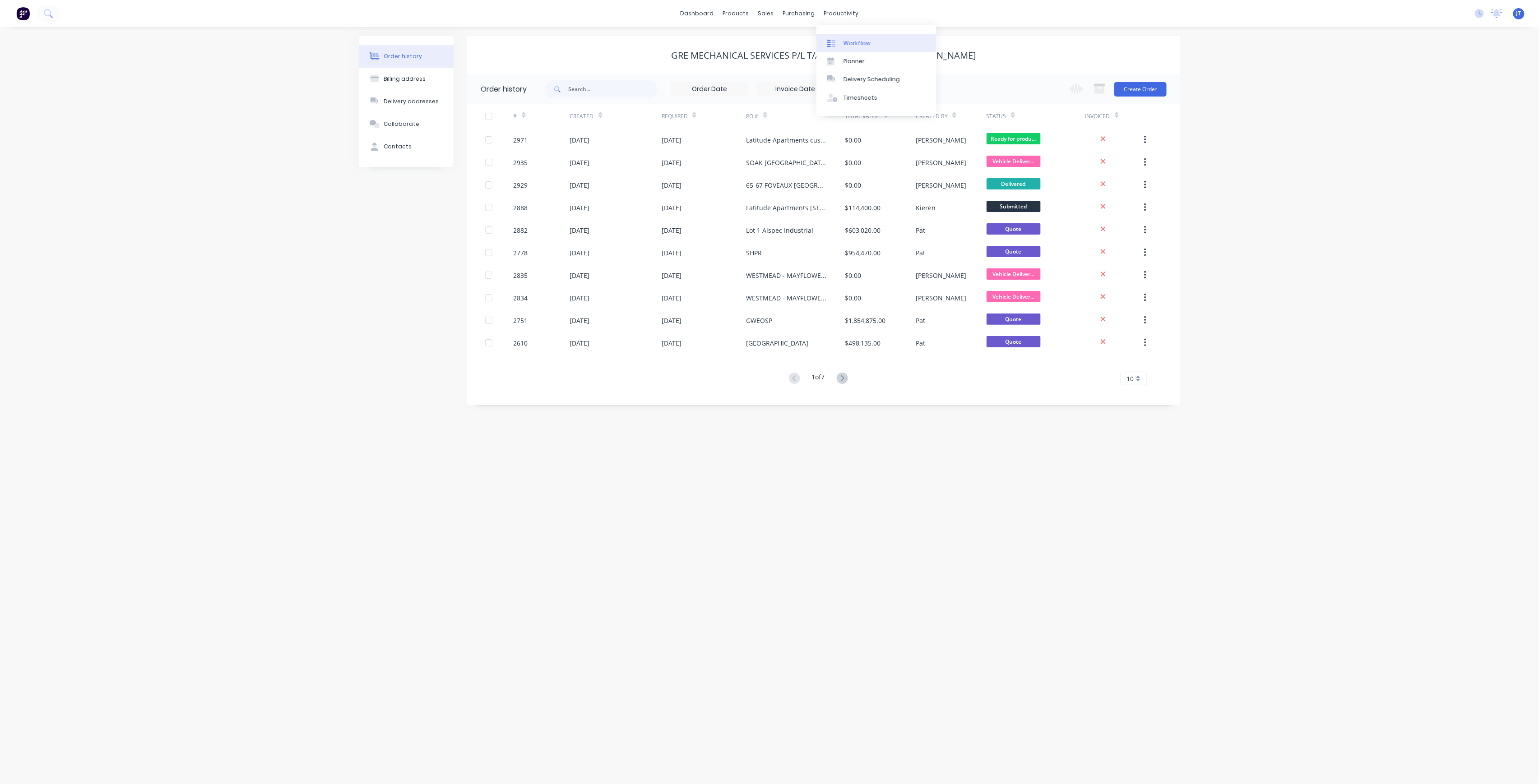
click at [854, 40] on div "Workflow" at bounding box center [857, 44] width 27 height 8
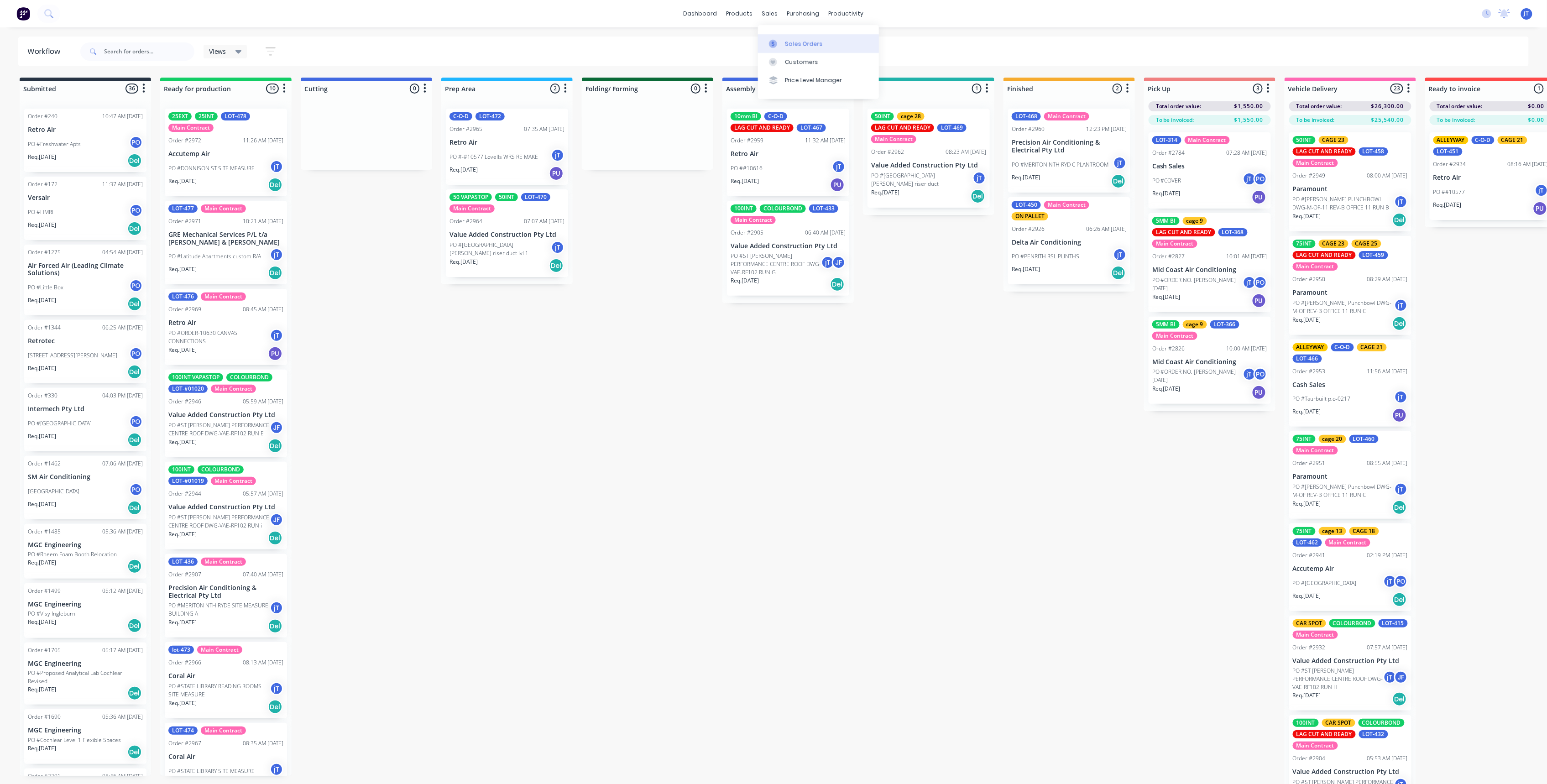
click at [800, 42] on div "Sales Orders" at bounding box center [804, 44] width 37 height 8
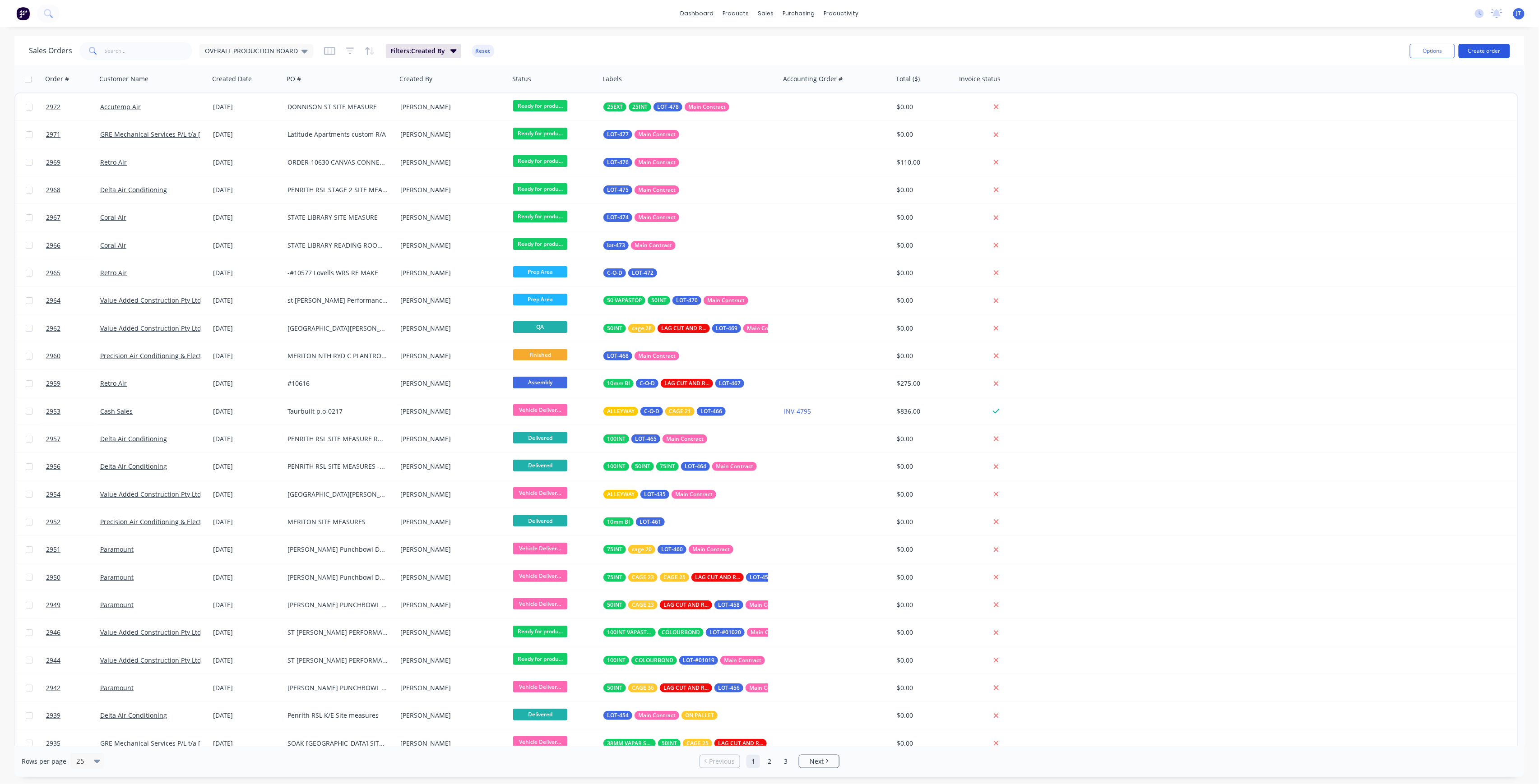
click at [1485, 57] on button "Create order" at bounding box center [1485, 51] width 51 height 14
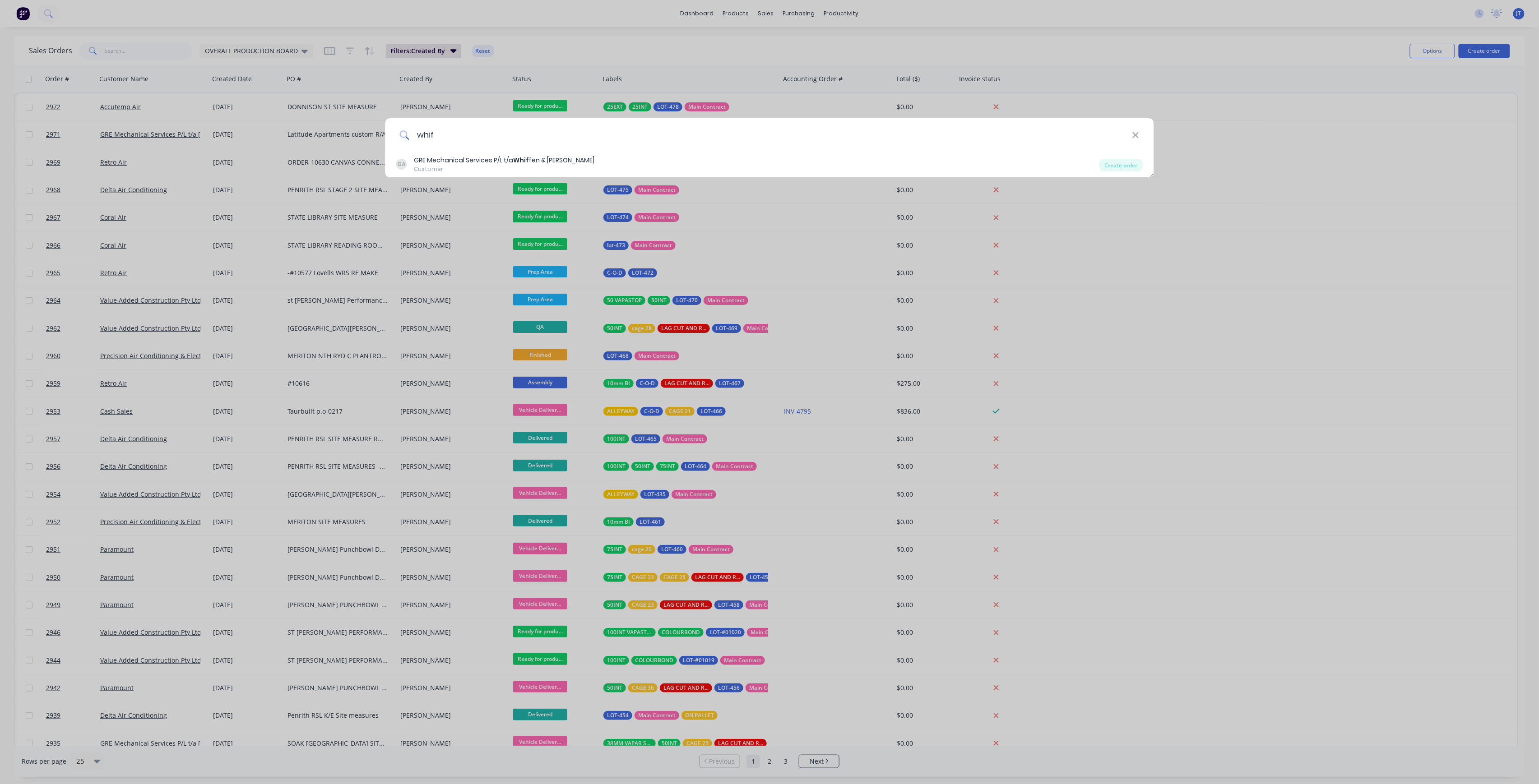
click at [470, 147] on input "whif" at bounding box center [770, 135] width 722 height 34
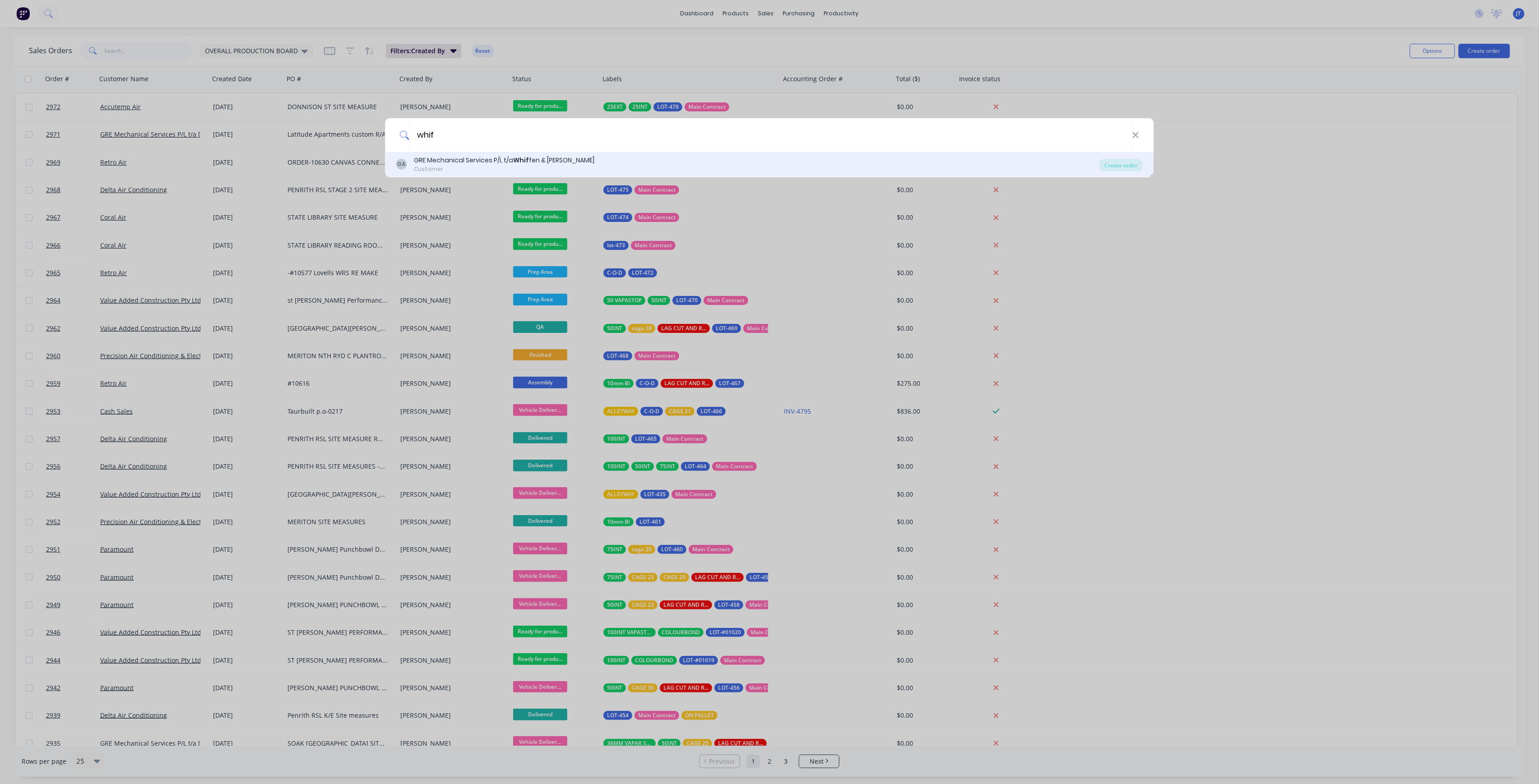
type input "whif"
click at [455, 168] on div "Customer" at bounding box center [504, 169] width 180 height 8
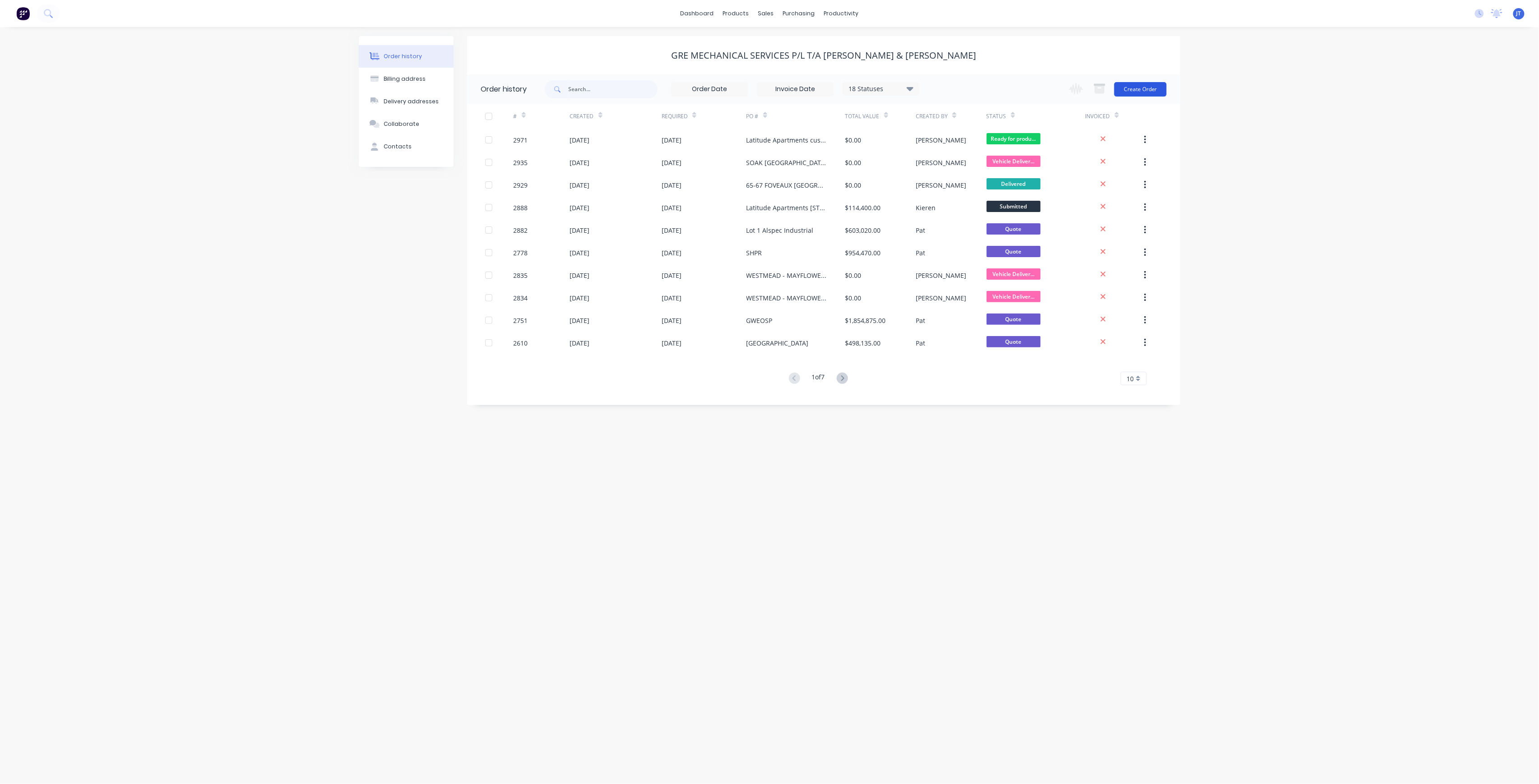
click at [1136, 87] on button "Create Order" at bounding box center [1141, 89] width 53 height 14
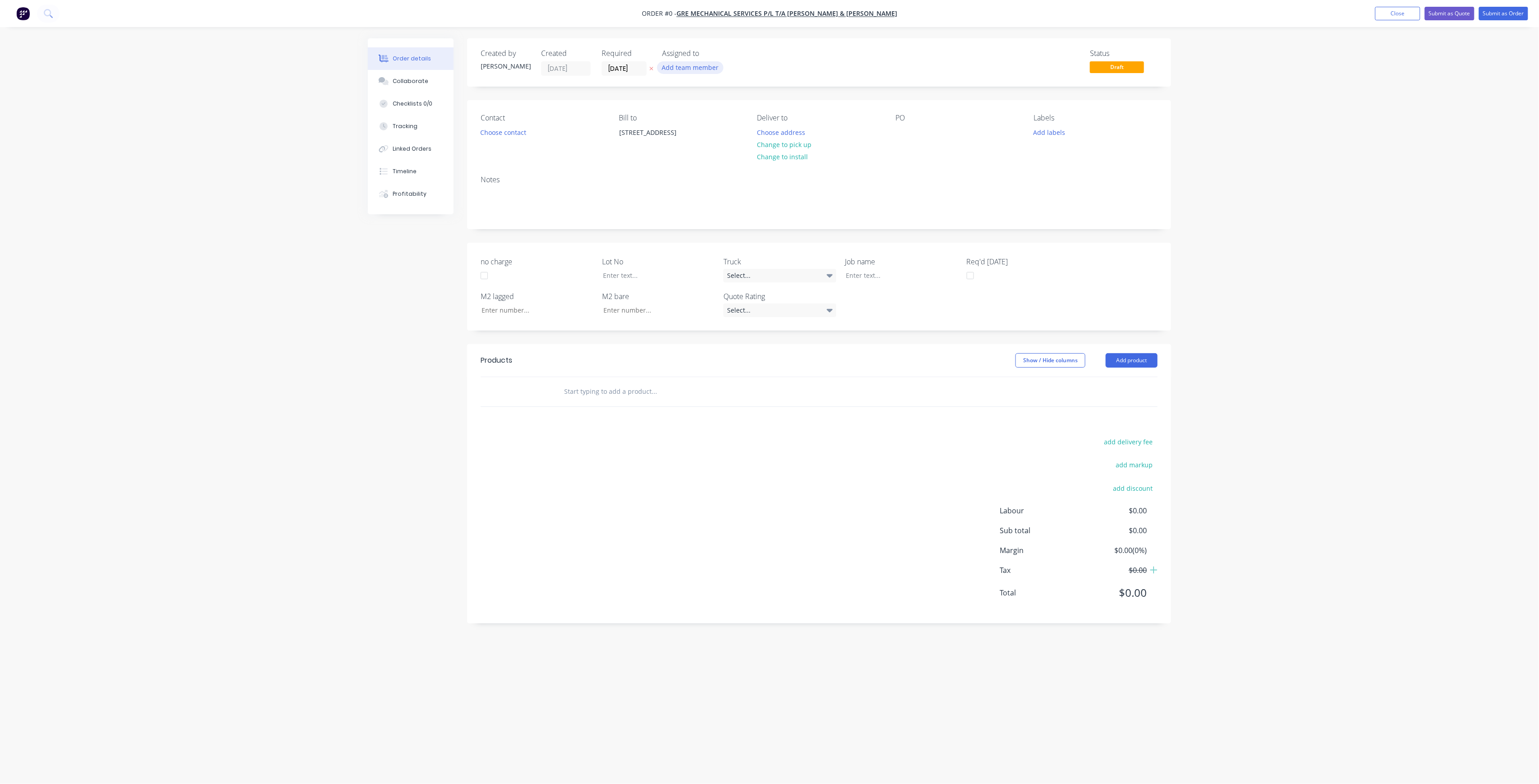
click at [708, 67] on button "Add team member" at bounding box center [690, 67] width 66 height 12
click at [697, 124] on button "[PERSON_NAME] (You)" at bounding box center [730, 118] width 136 height 18
click at [636, 54] on div "Creating draft order... Loading... Order details Collaborate Checklists 0/0 Tra…" at bounding box center [770, 374] width 821 height 673
click at [637, 60] on div "Required 29/09/25" at bounding box center [626, 62] width 50 height 27
click at [636, 66] on input "[DATE]" at bounding box center [624, 68] width 44 height 14
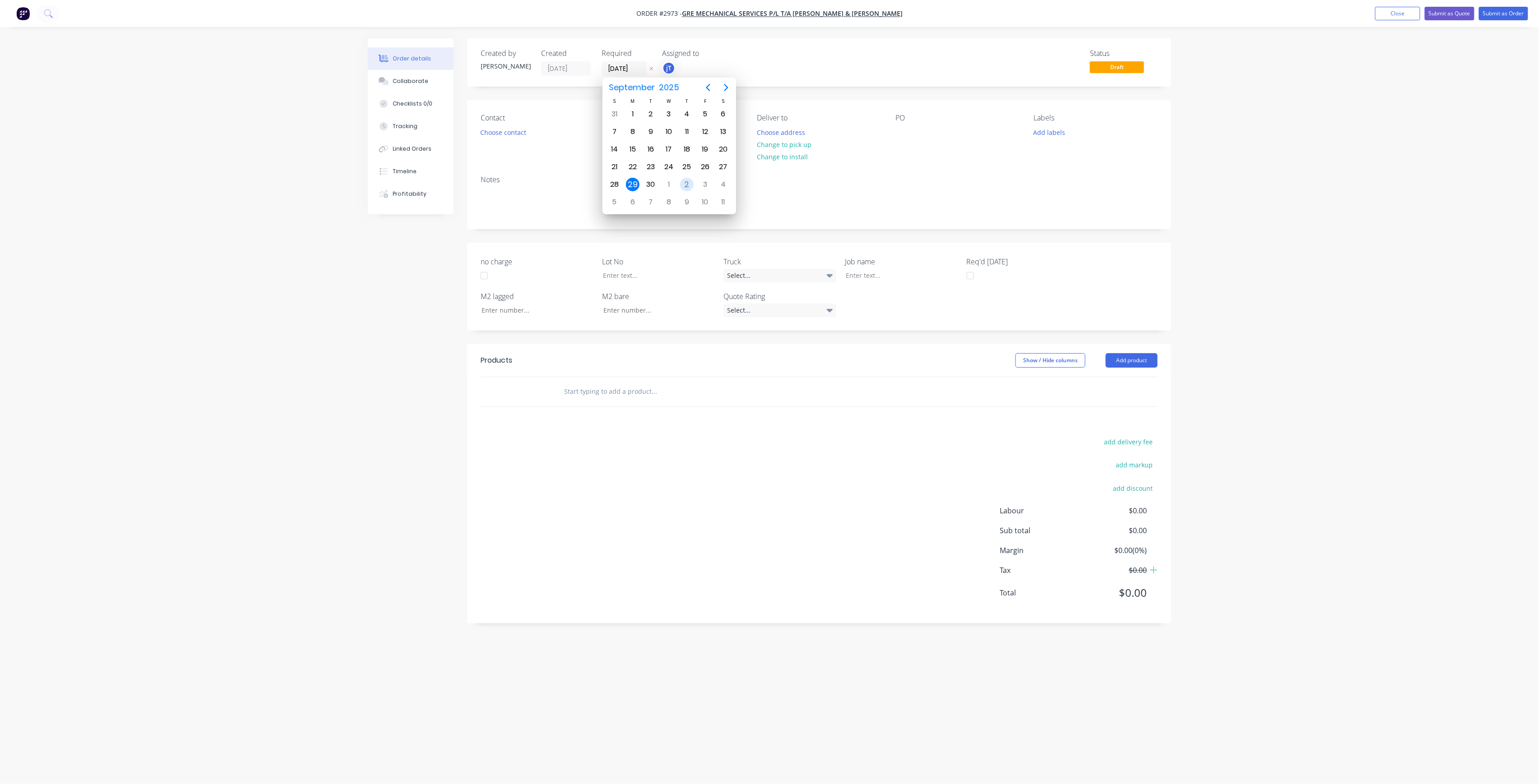
click at [695, 186] on div "2" at bounding box center [687, 185] width 18 height 17
type input "[DATE]"
click at [505, 136] on button "Choose contact" at bounding box center [503, 132] width 56 height 12
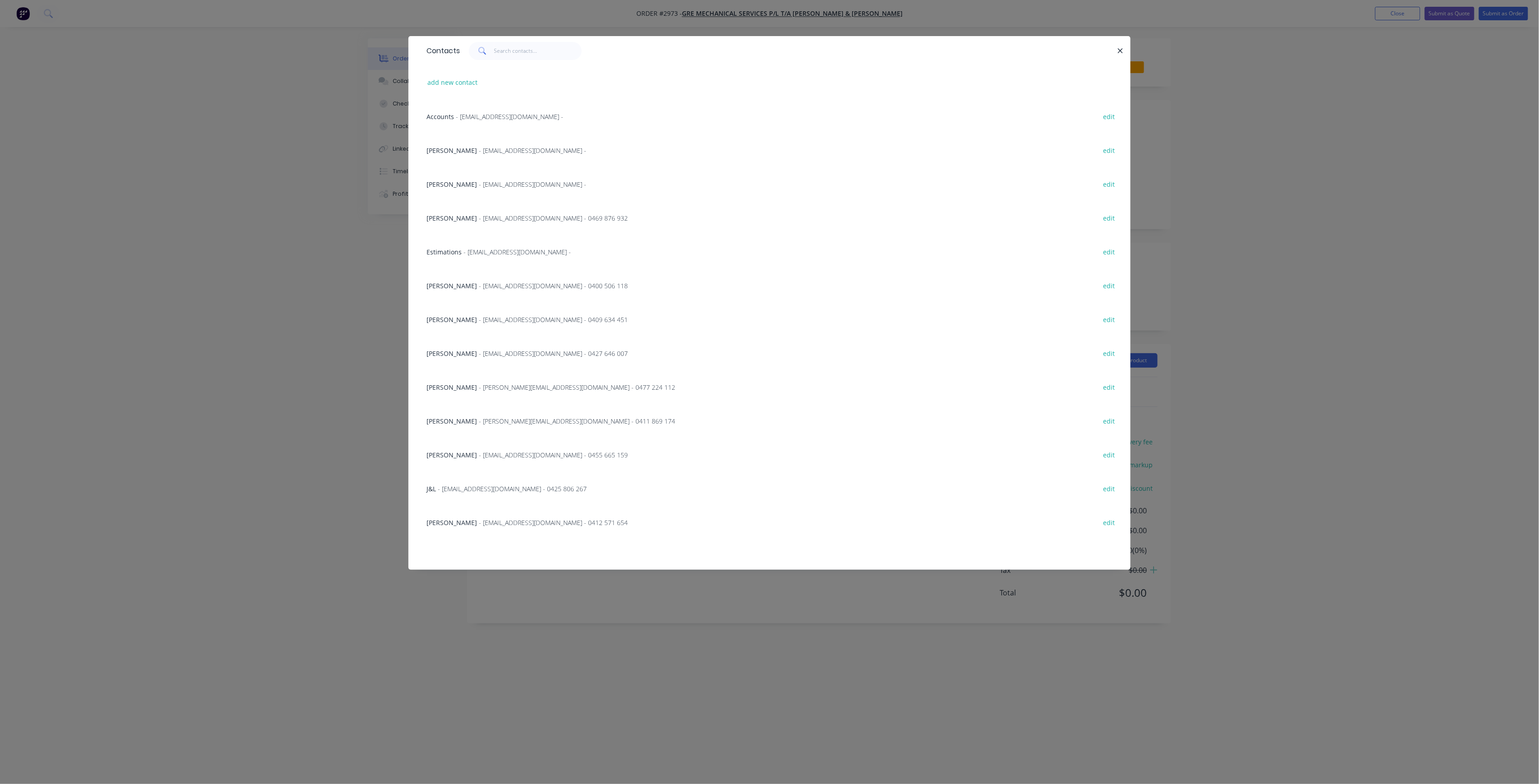
click at [525, 486] on span "- JL.Air@outlook.com - 0425 806 267" at bounding box center [512, 488] width 149 height 8
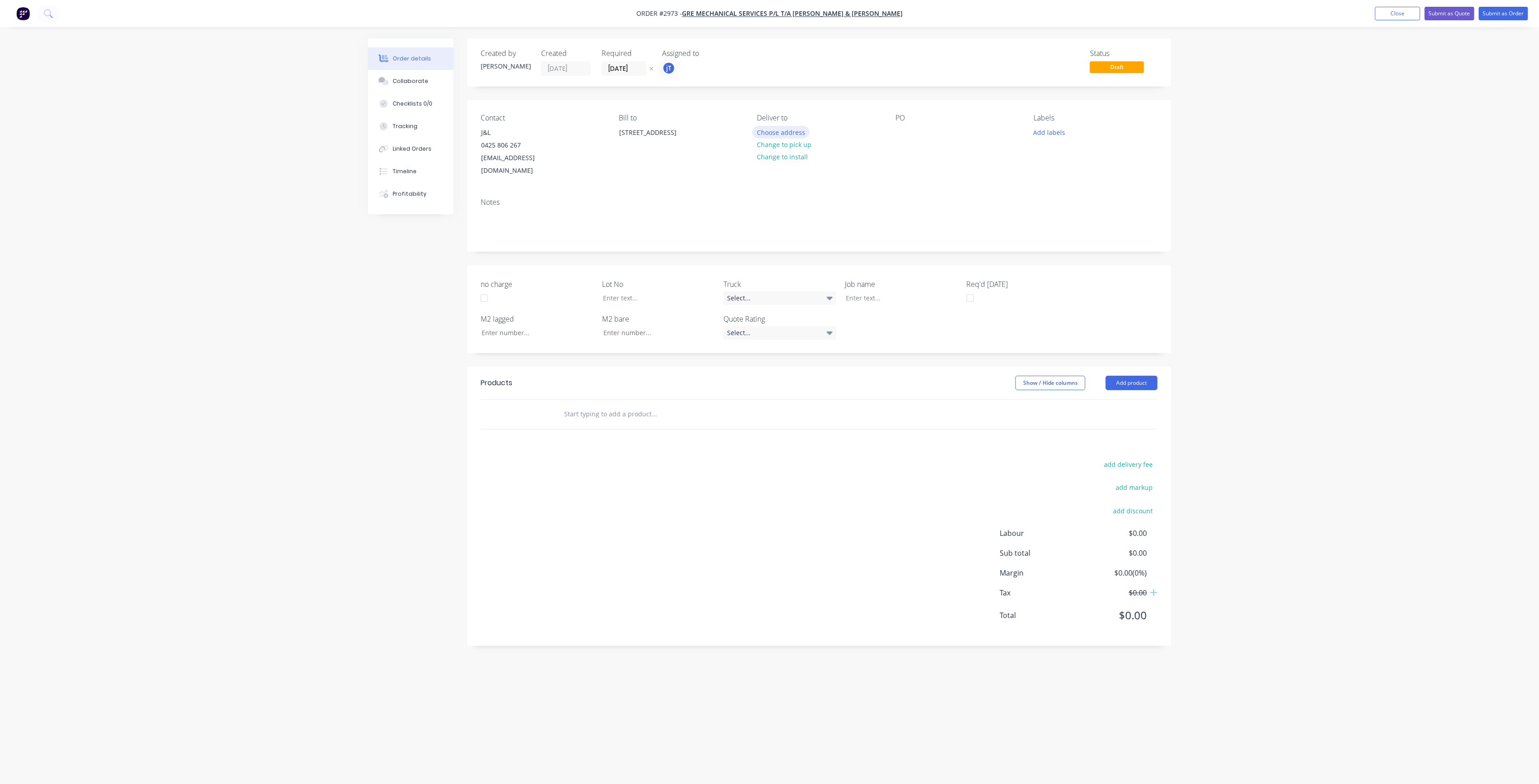
click at [802, 133] on button "Choose address" at bounding box center [781, 132] width 58 height 12
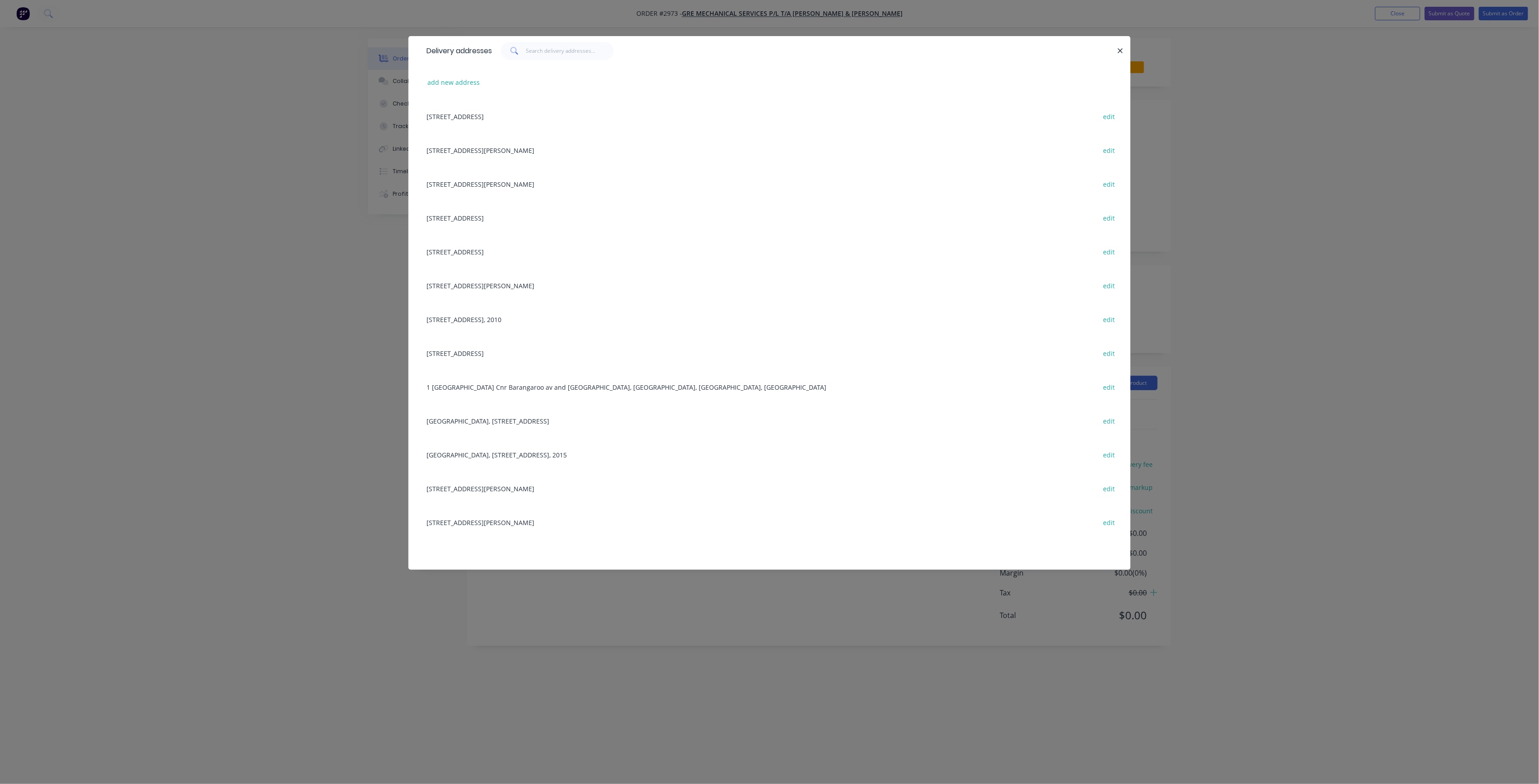
click at [511, 149] on div "88-94 Eleby ST, Bondi Junction, New South Wales, Australia, 2022 edit" at bounding box center [769, 150] width 695 height 34
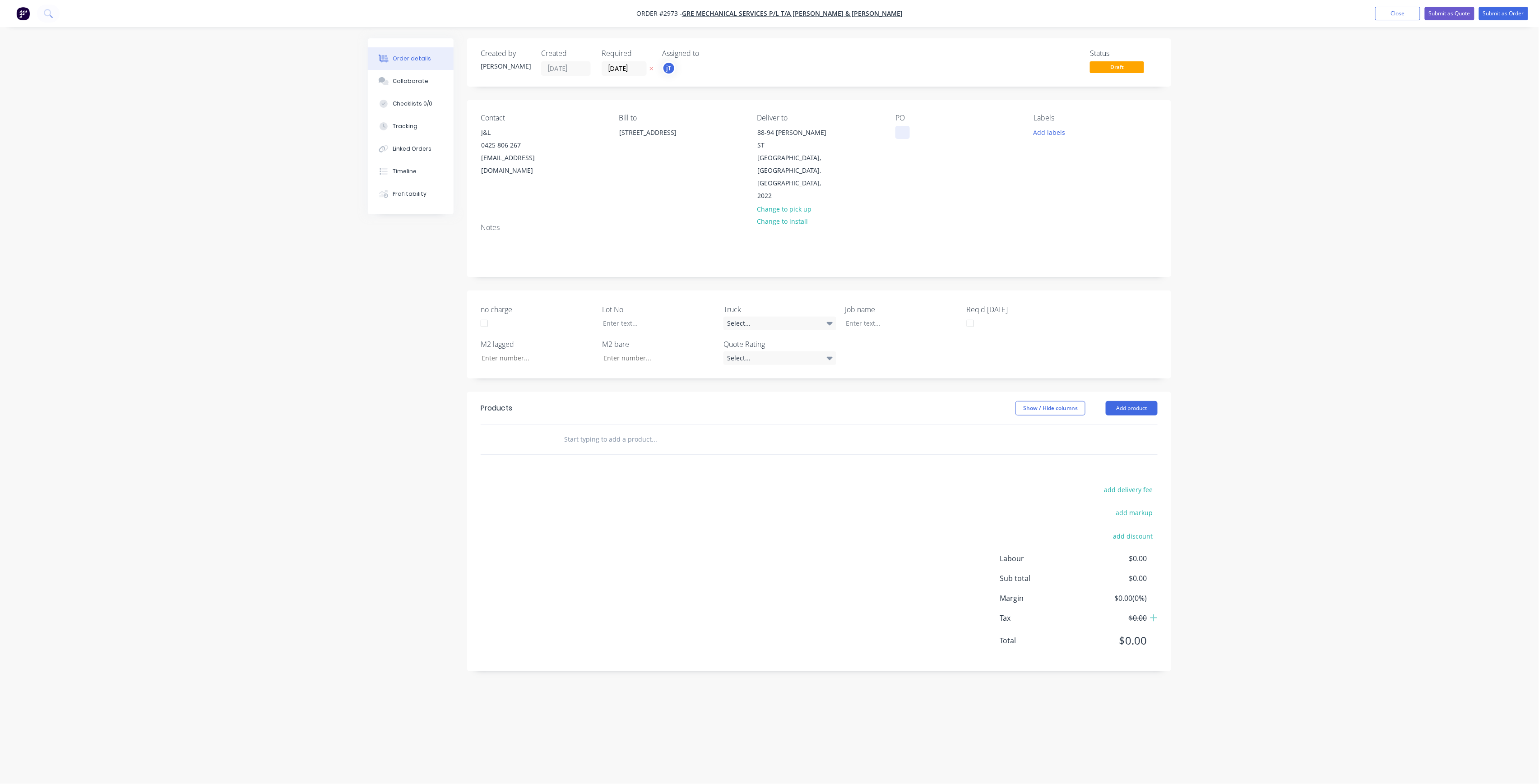
click at [903, 136] on div at bounding box center [903, 133] width 14 height 13
click at [1049, 134] on button "Add labels" at bounding box center [1049, 132] width 41 height 12
click at [1093, 154] on input "text" at bounding box center [1109, 159] width 94 height 18
type input "l"
drag, startPoint x: 1078, startPoint y: 215, endPoint x: 1105, endPoint y: 170, distance: 52.5
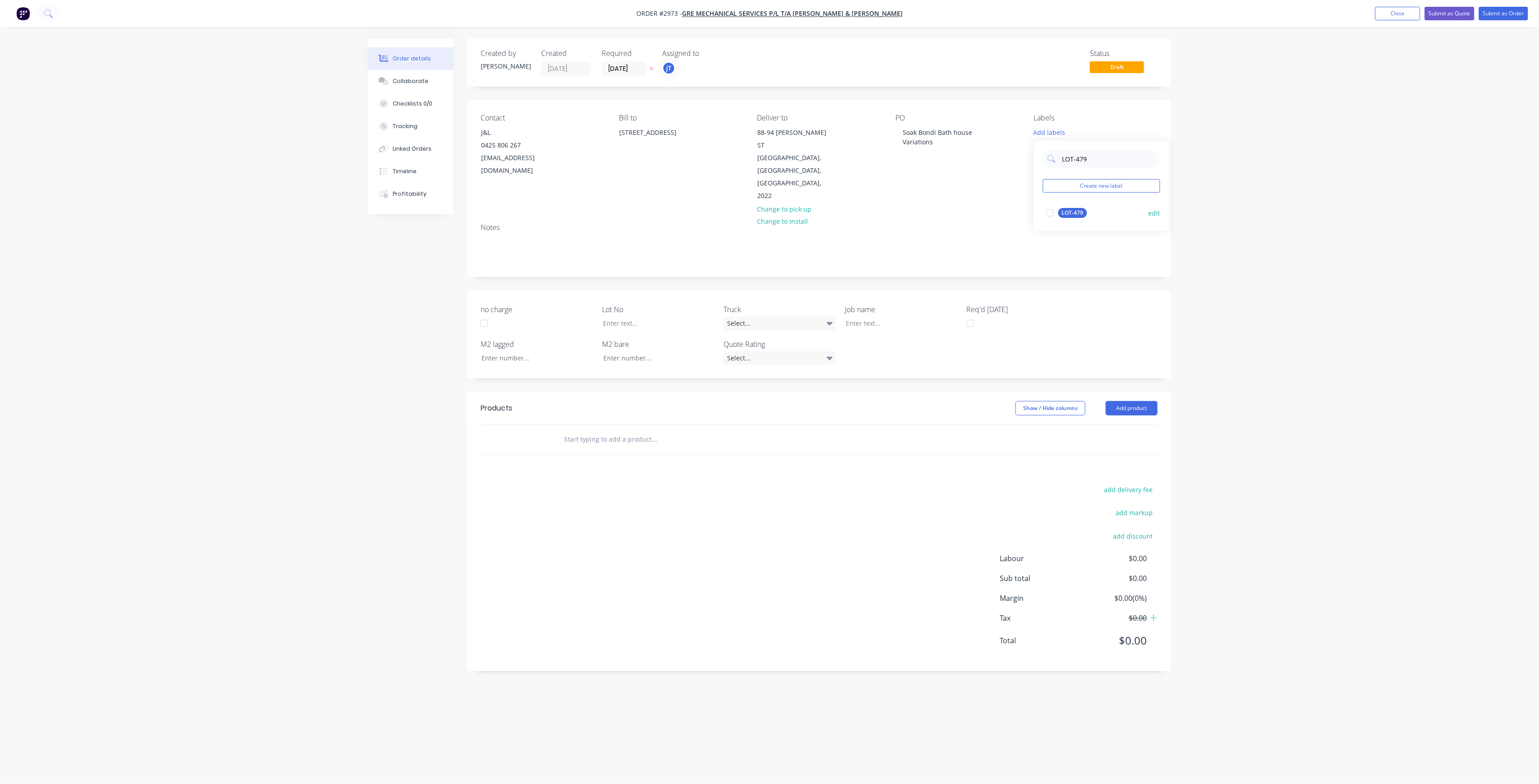
click at [1078, 213] on div "LOT-479" at bounding box center [1072, 213] width 29 height 10
drag, startPoint x: 1102, startPoint y: 159, endPoint x: 1046, endPoint y: 176, distance: 58.5
click at [1046, 176] on div "LOT-479 Create new label LOT-479 edit" at bounding box center [1102, 182] width 136 height 90
click at [1071, 244] on div "50INT" at bounding box center [1069, 245] width 23 height 10
drag, startPoint x: 1087, startPoint y: 154, endPoint x: 1031, endPoint y: 167, distance: 57.5
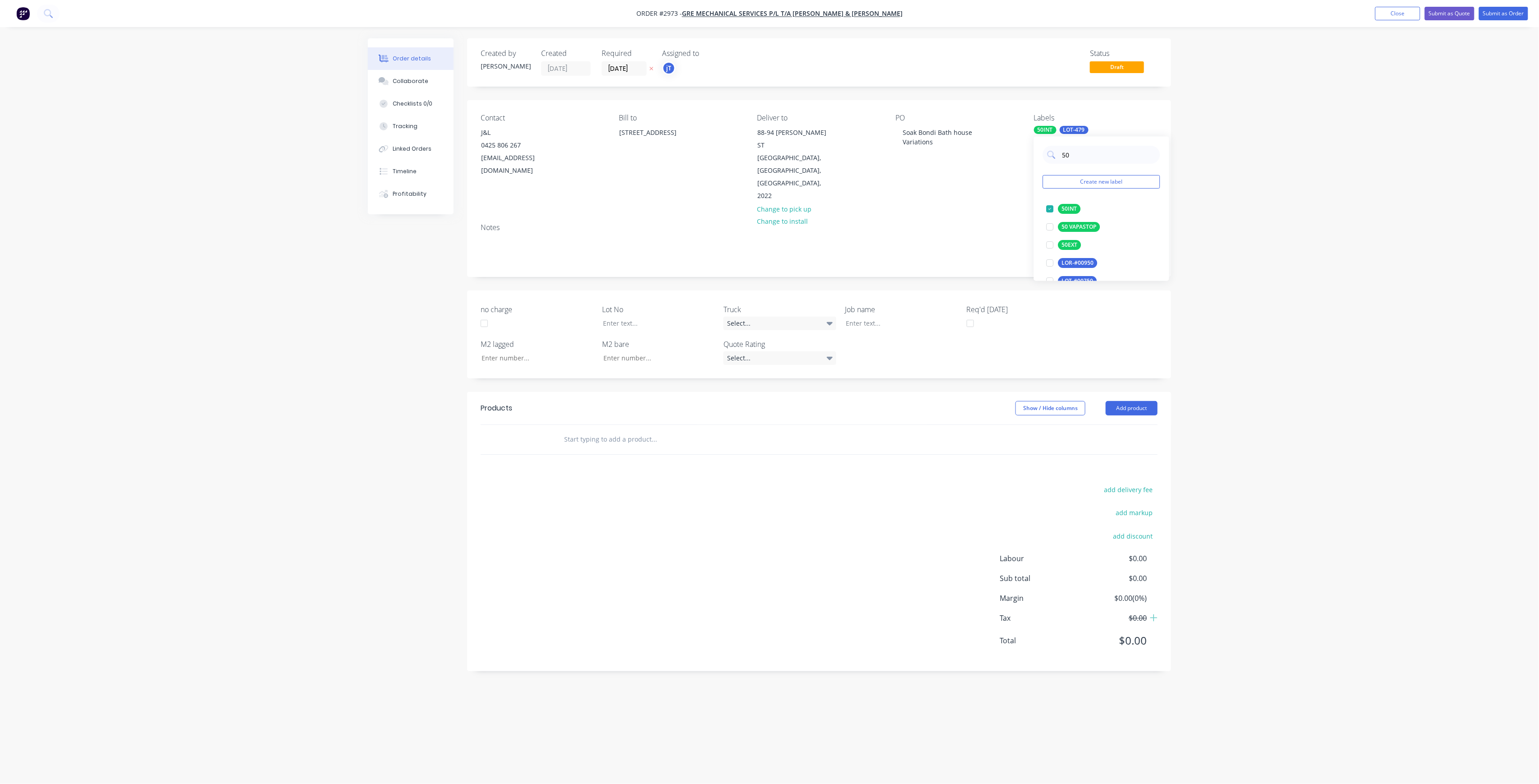
click at [1031, 167] on body "Order #2973 - GRE Mechanical Services P/L t/a Whiffen & Andrews Add product Clo…" at bounding box center [770, 392] width 1539 height 784
type input "5"
click at [1078, 227] on div "50 VAPASTOP" at bounding box center [1079, 227] width 42 height 10
drag, startPoint x: 1107, startPoint y: 161, endPoint x: 1075, endPoint y: 163, distance: 32.1
click at [1077, 168] on div "50 Create new label 50 VAPASTOP edit 50INT edit 50EXT edit LOR-#00950 edit LOT-…" at bounding box center [1102, 209] width 136 height 144
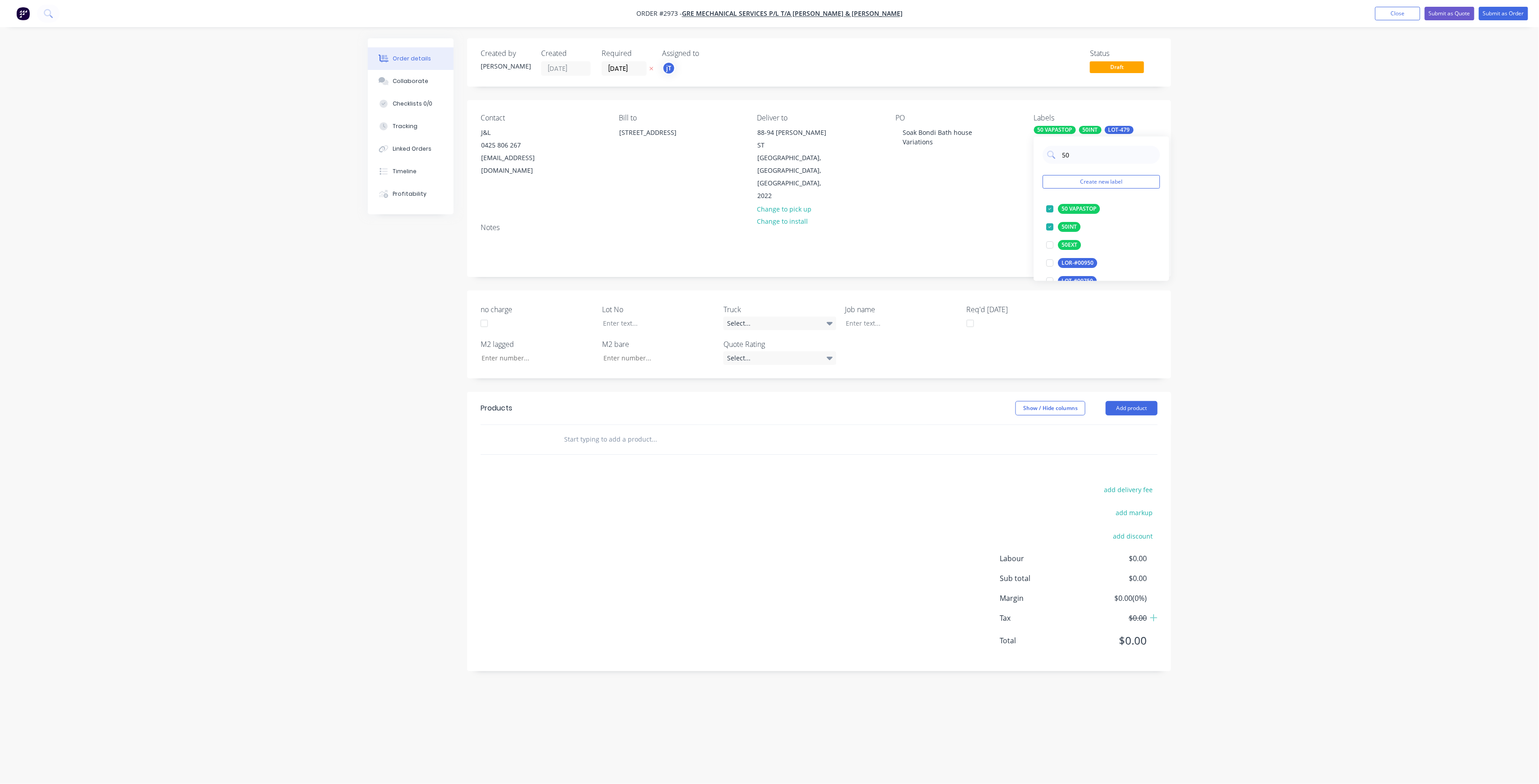
drag, startPoint x: 1074, startPoint y: 158, endPoint x: 1058, endPoint y: 164, distance: 17.1
click at [1058, 164] on div "50 Create new label 50 VAPASTOP edit 50INT edit 50EXT edit LOR-#00950 edit LOT-…" at bounding box center [1102, 209] width 136 height 144
type input "MAIN"
click at [1082, 213] on div "Main Contract" at bounding box center [1080, 208] width 45 height 10
drag, startPoint x: 600, startPoint y: 417, endPoint x: 597, endPoint y: 413, distance: 5.0
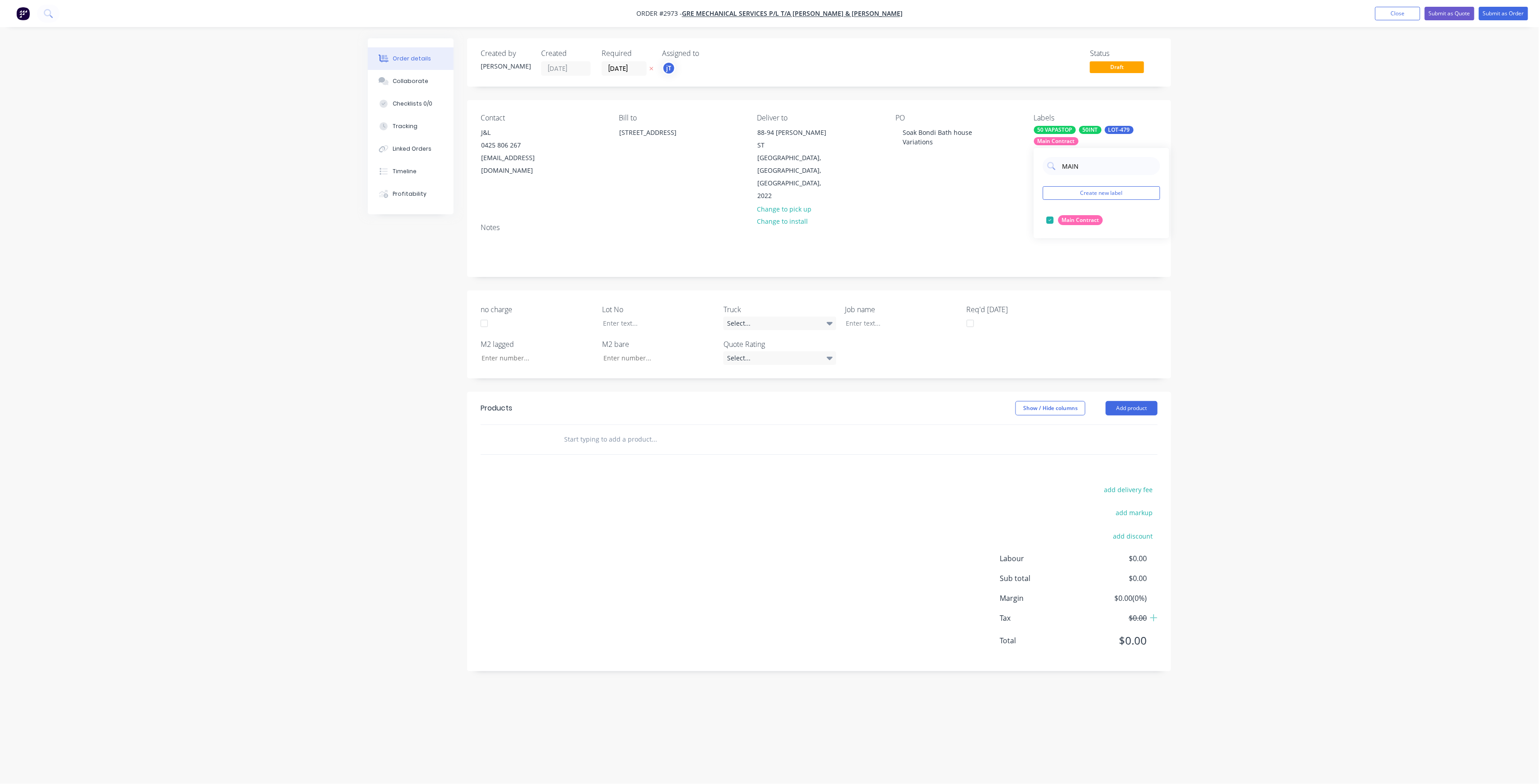
click at [601, 431] on input "text" at bounding box center [654, 439] width 180 height 18
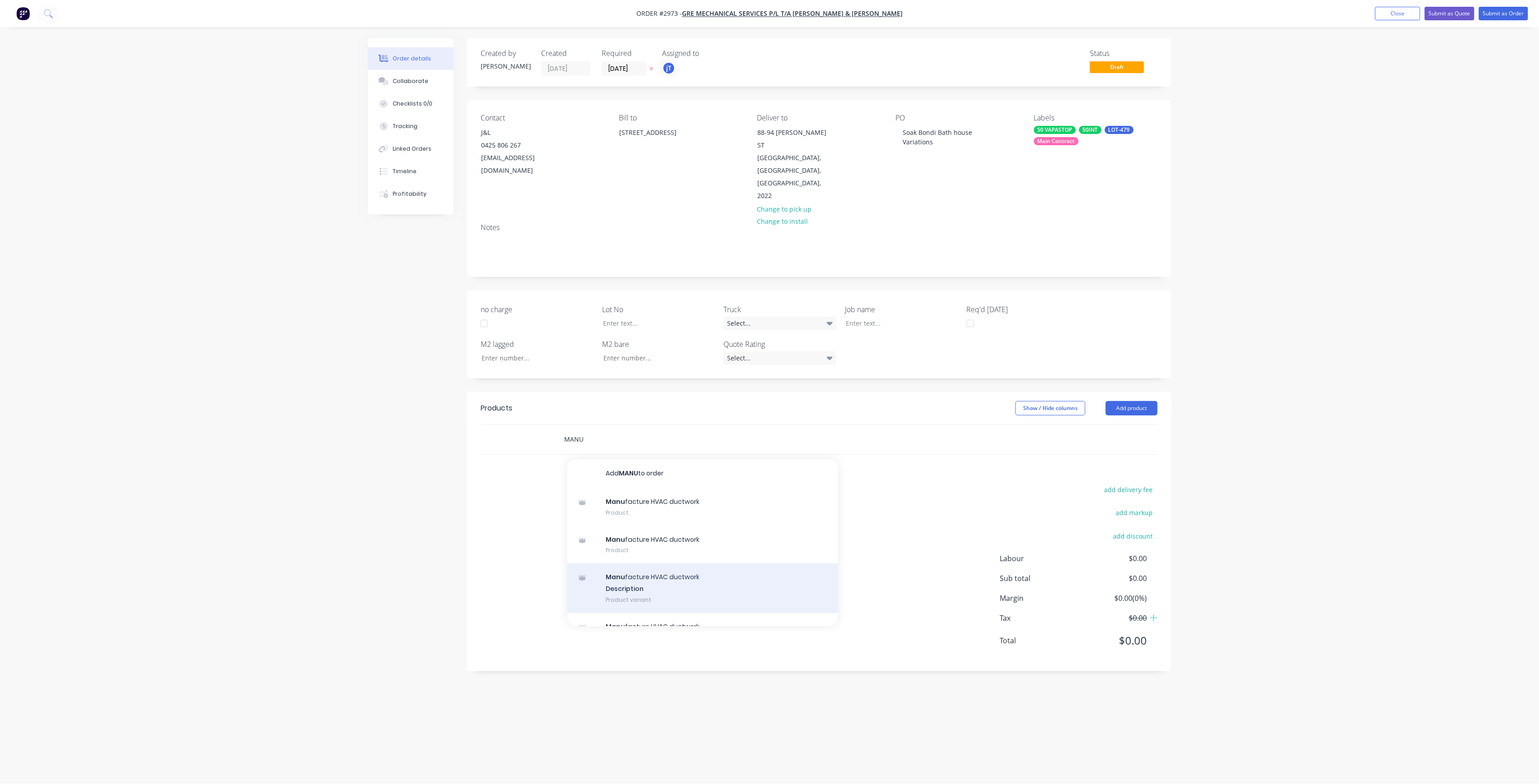
type input "MANU"
click at [675, 571] on div "Manu facture HVAC ductwork Description Product variant" at bounding box center [703, 588] width 271 height 50
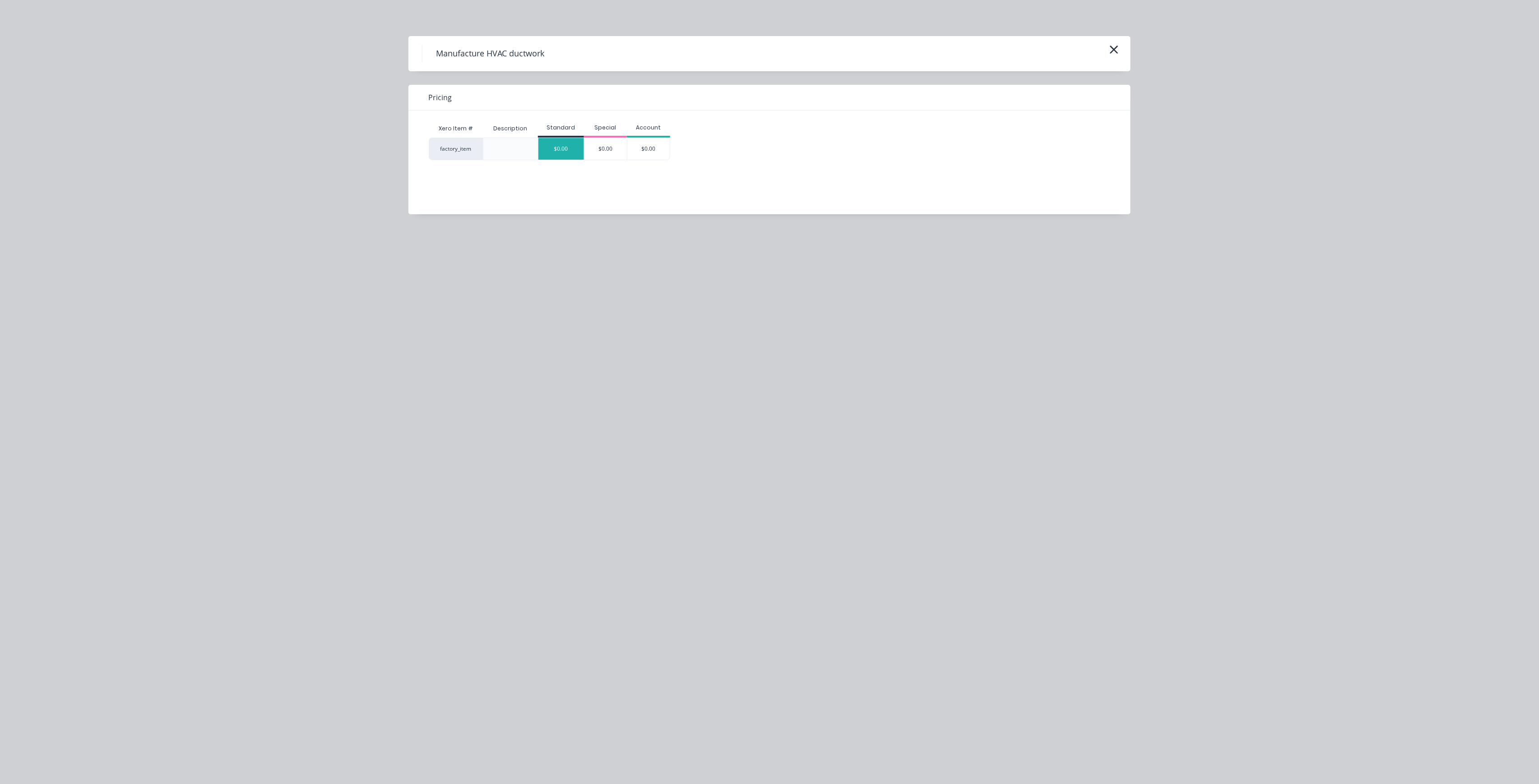
click at [560, 139] on div "$0.00" at bounding box center [561, 149] width 45 height 21
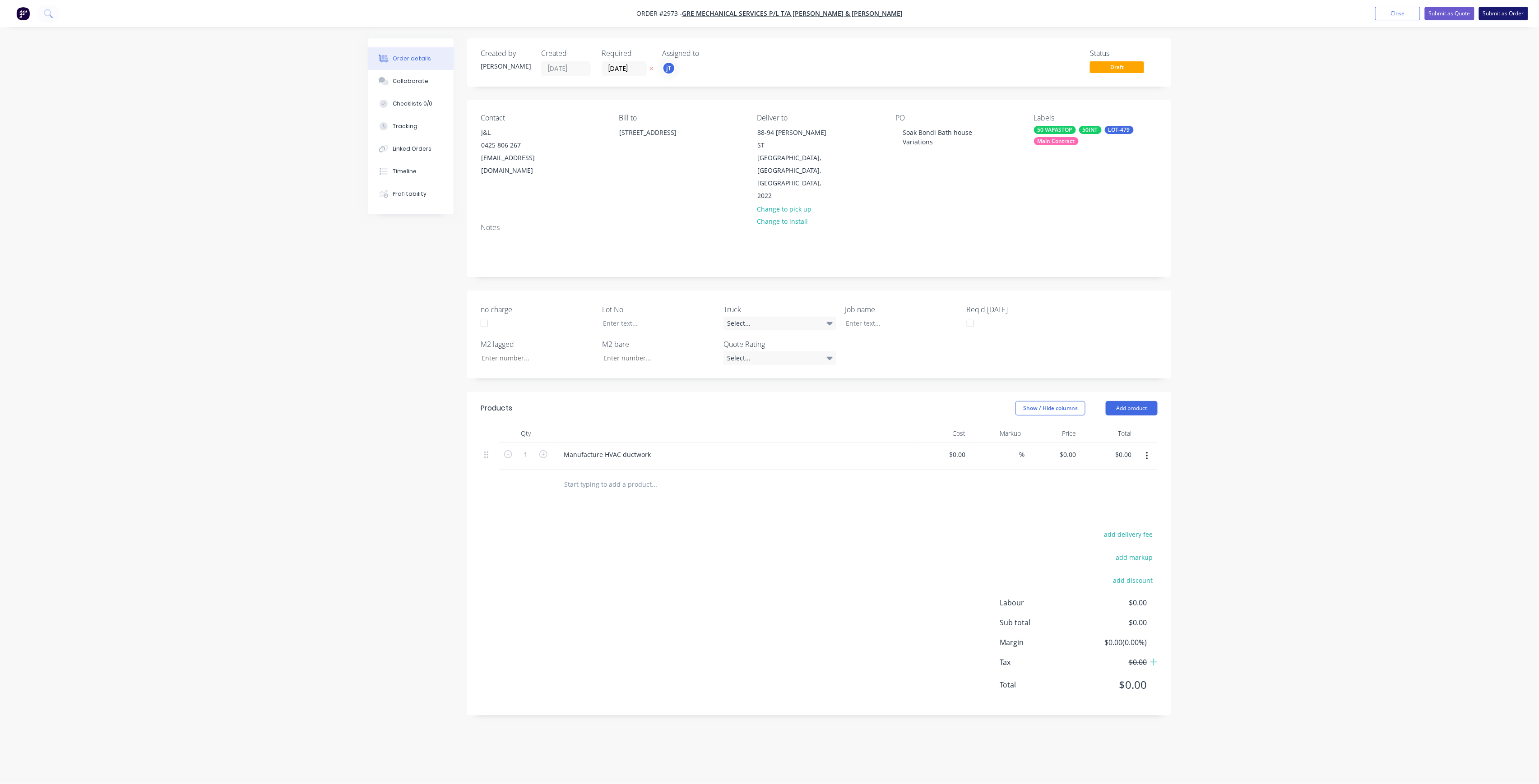
click at [1516, 12] on button "Submit as Order" at bounding box center [1504, 13] width 49 height 14
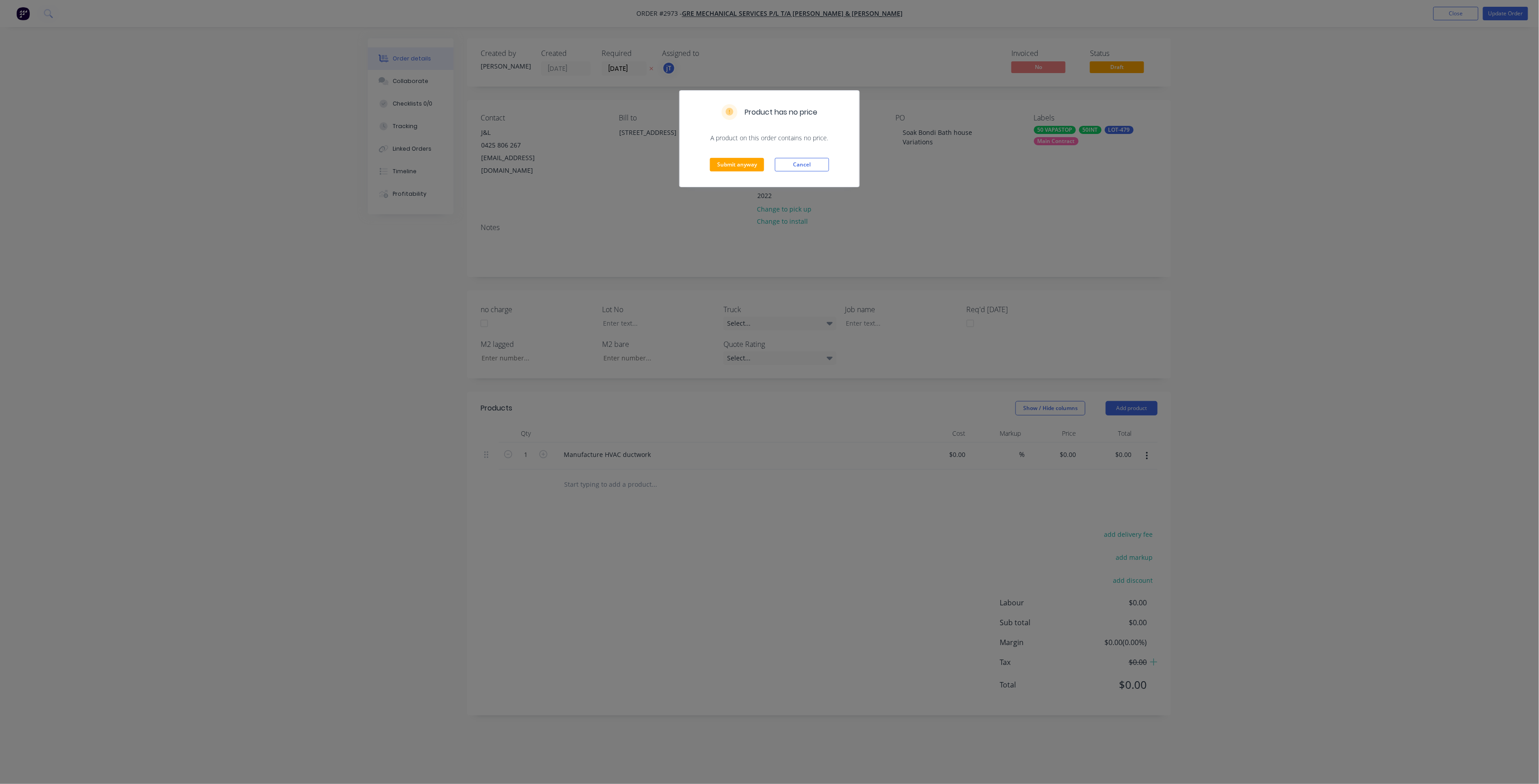
click at [724, 154] on div "Submit anyway Cancel" at bounding box center [770, 165] width 180 height 44
click at [722, 165] on button "Submit anyway" at bounding box center [737, 164] width 54 height 14
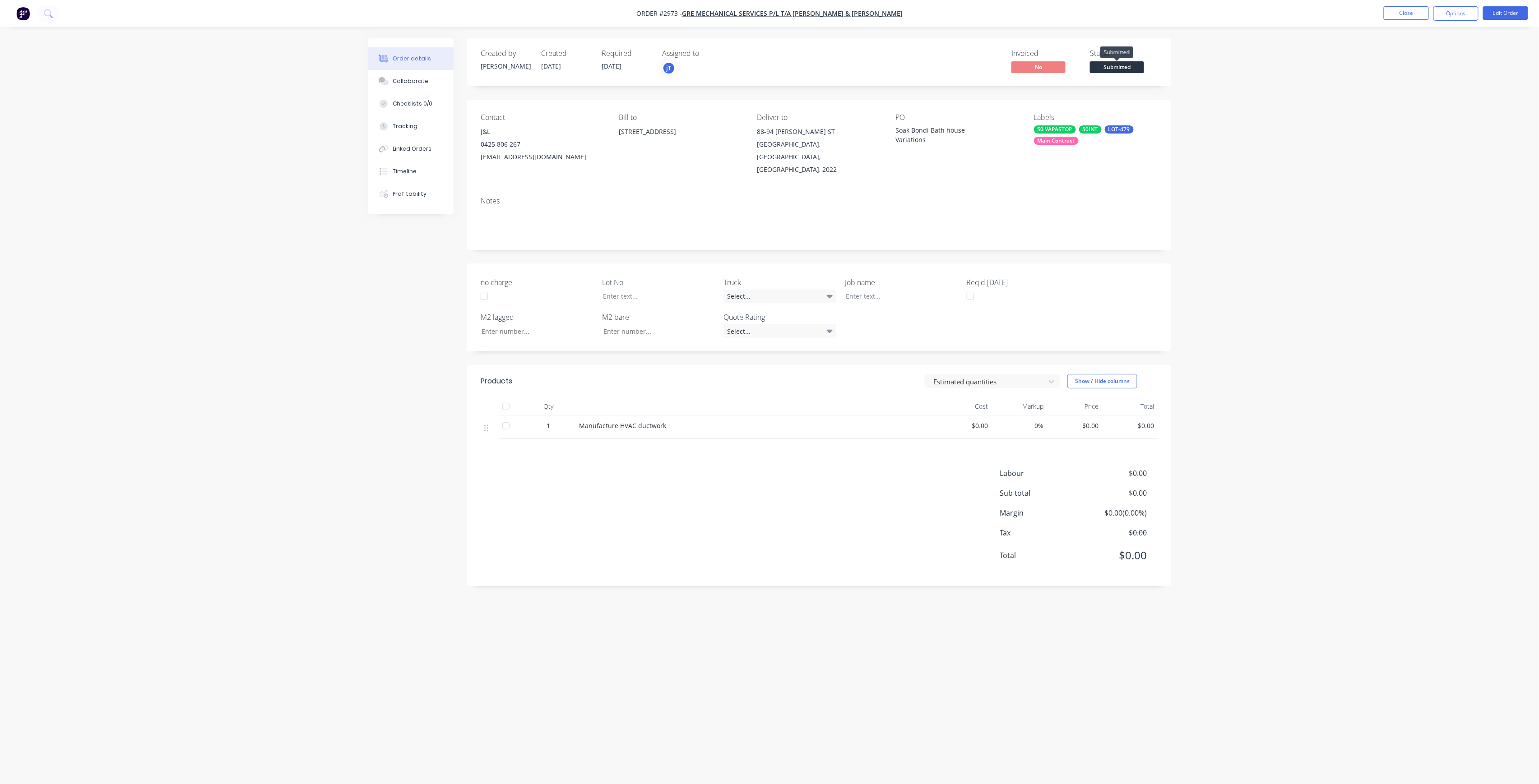
click at [1132, 64] on span "Submitted" at bounding box center [1117, 67] width 54 height 11
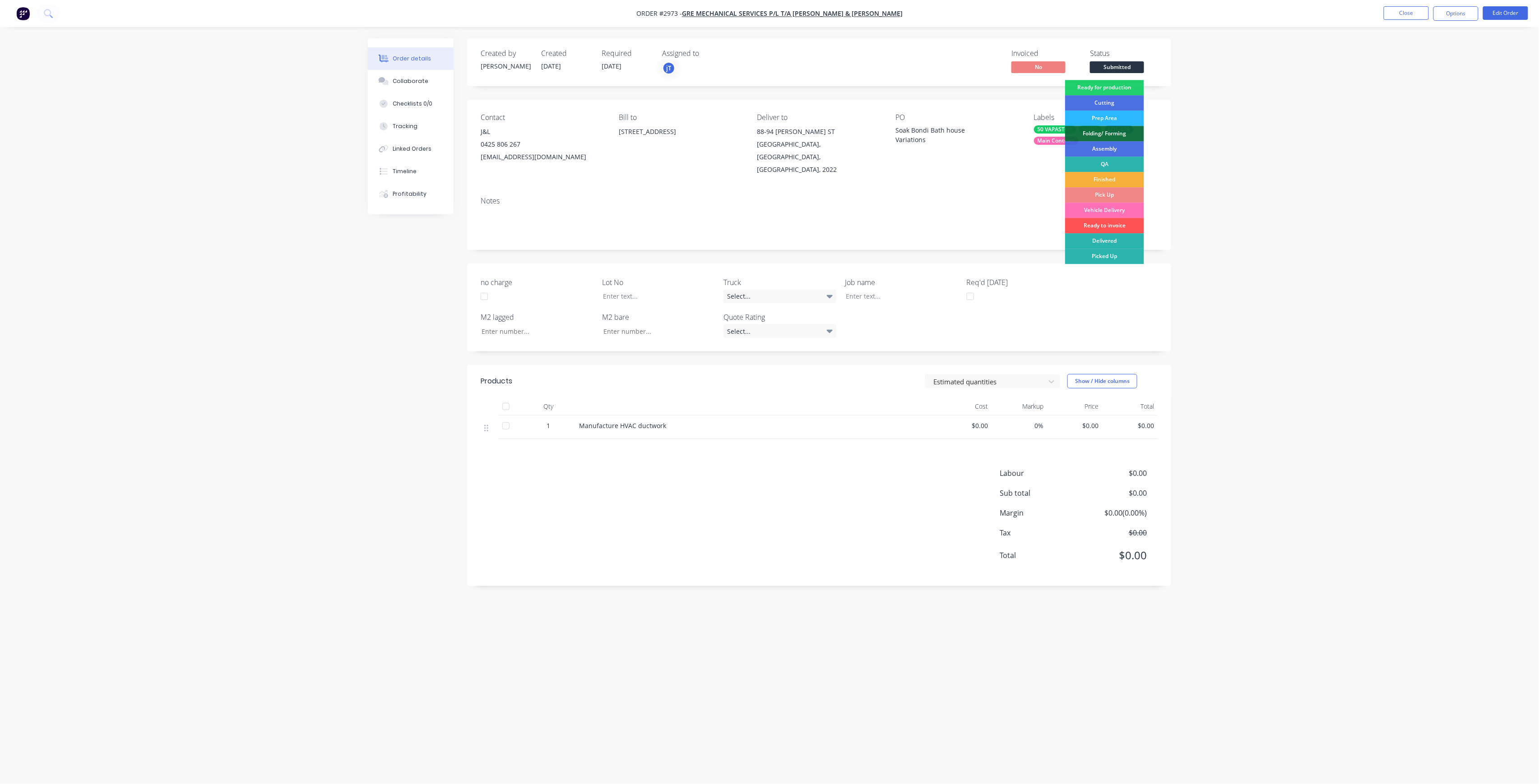
click at [1124, 79] on div "Created by joshua Created 29/09/25 Required 02/10/25 Assigned to jT Invoiced No…" at bounding box center [819, 62] width 704 height 48
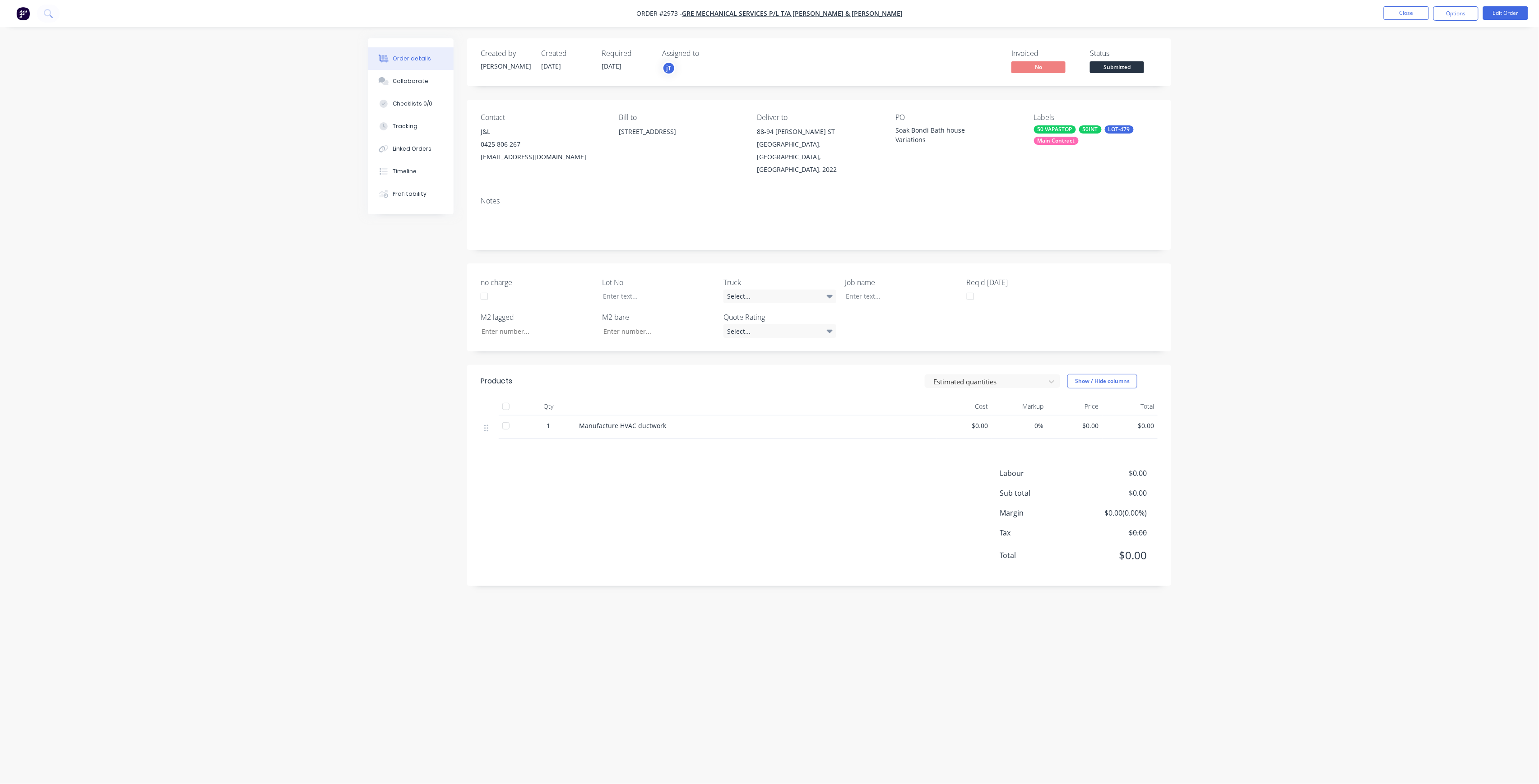
click at [1135, 69] on span "Submitted" at bounding box center [1117, 67] width 54 height 11
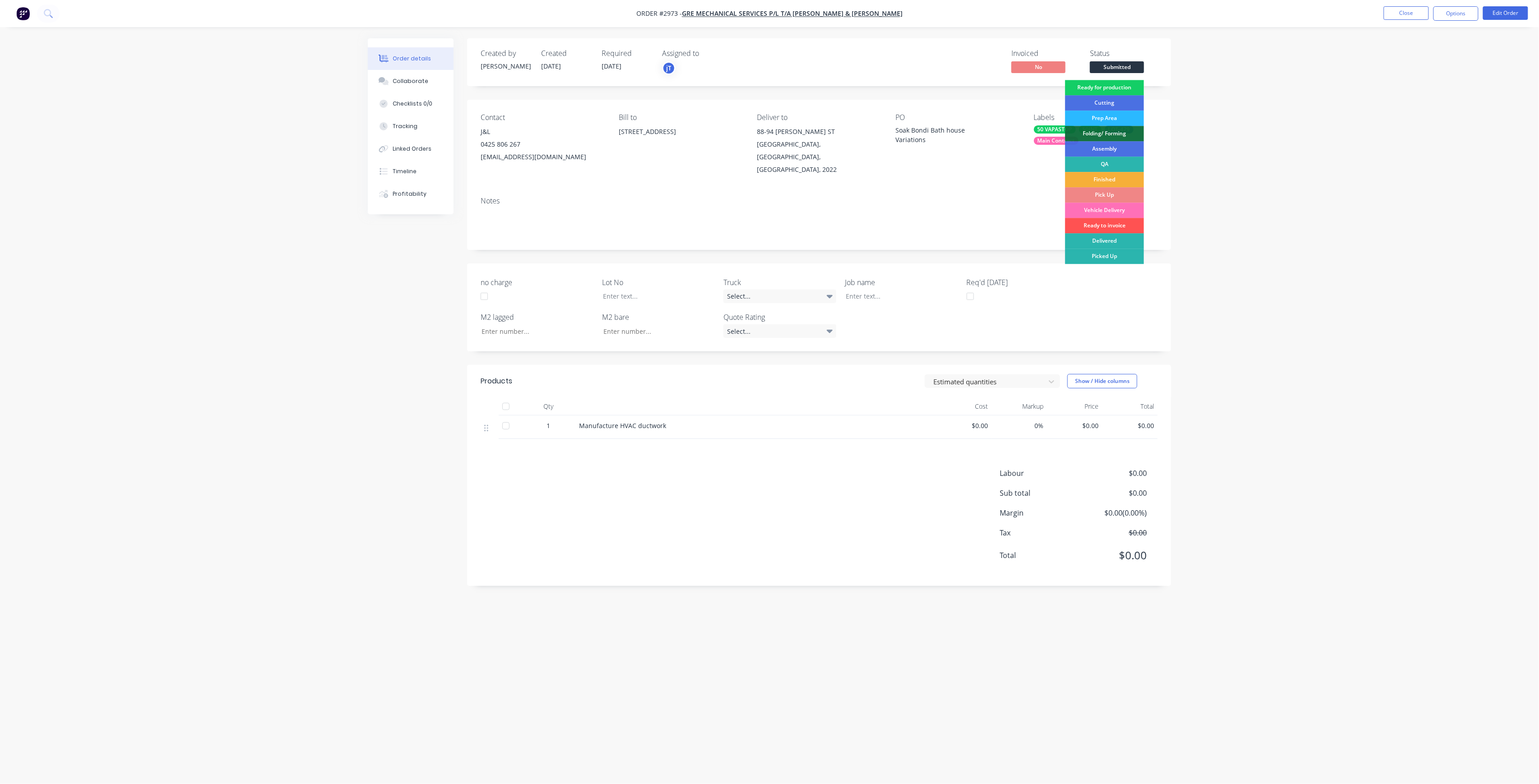
click at [1121, 84] on div "Ready for production" at bounding box center [1105, 88] width 79 height 16
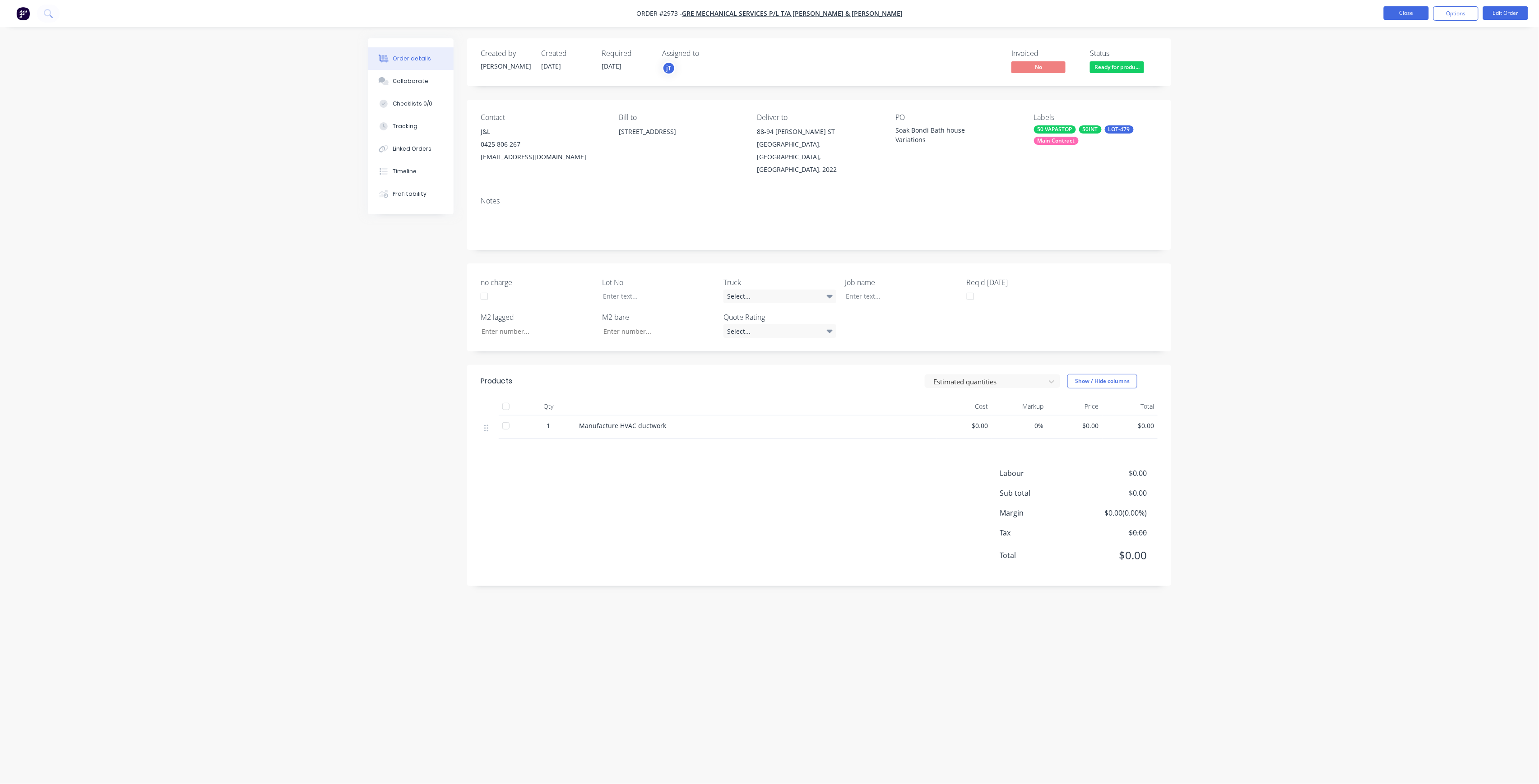
click at [1411, 15] on button "Close" at bounding box center [1406, 13] width 45 height 14
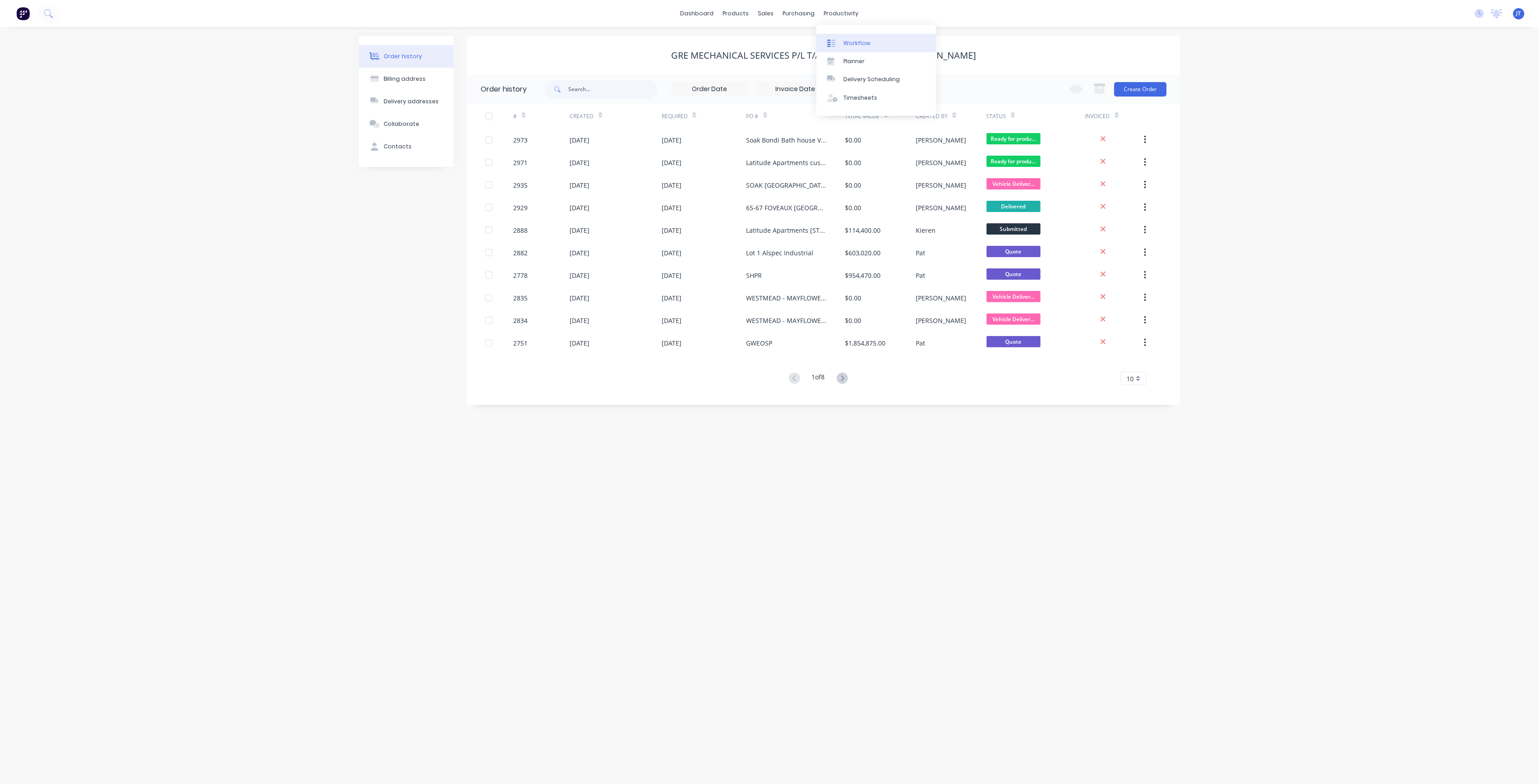
click at [864, 41] on div "Workflow" at bounding box center [857, 44] width 27 height 8
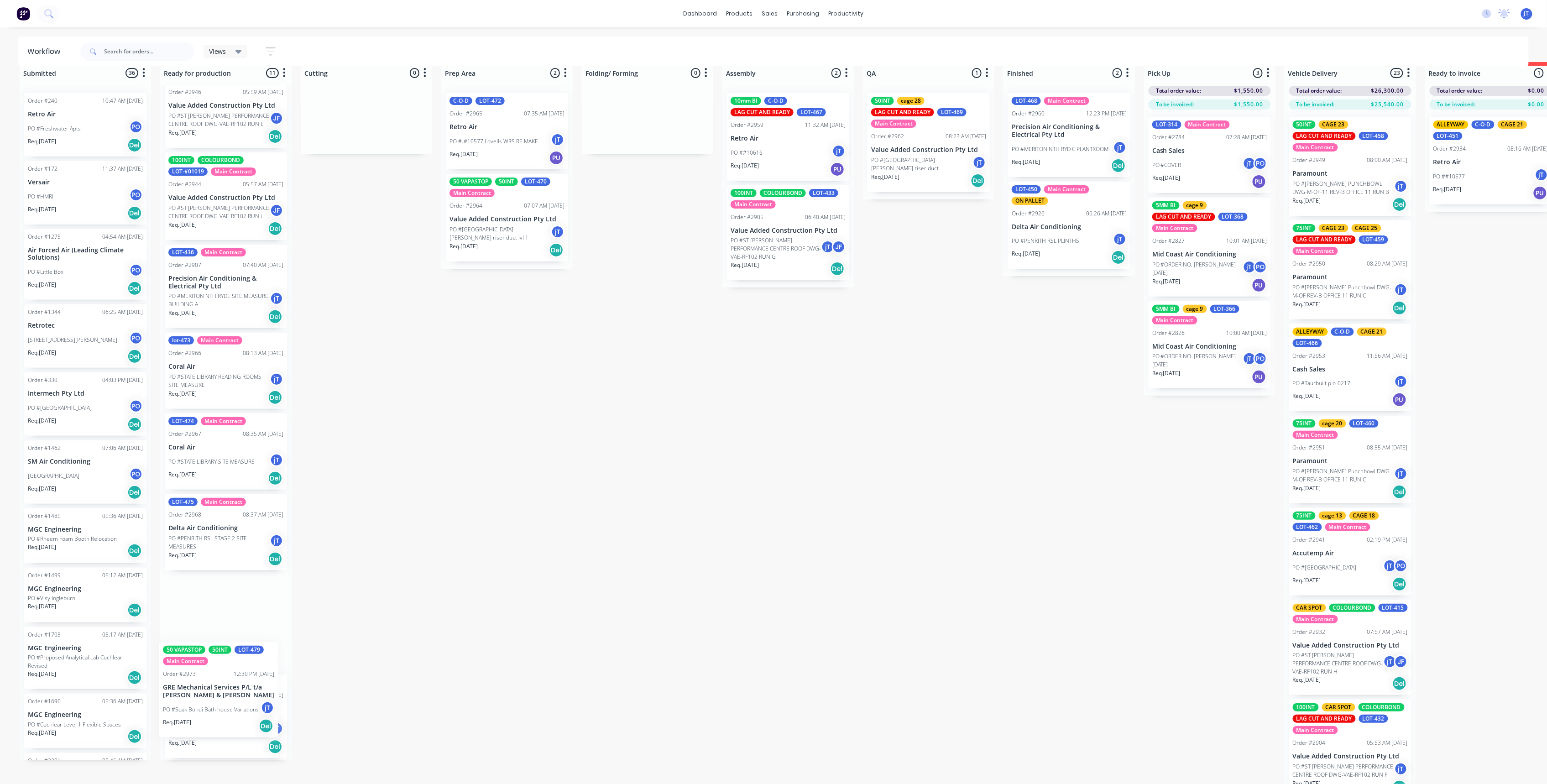
scroll to position [294, 0]
drag, startPoint x: 236, startPoint y: 153, endPoint x: 236, endPoint y: 611, distance: 458.0
click at [236, 611] on div "50 VAPASTOP 50INT LOT-479 Main Contract Order #2973 12:30 PM 29/09/25 GRE Mecha…" at bounding box center [226, 423] width 132 height 675
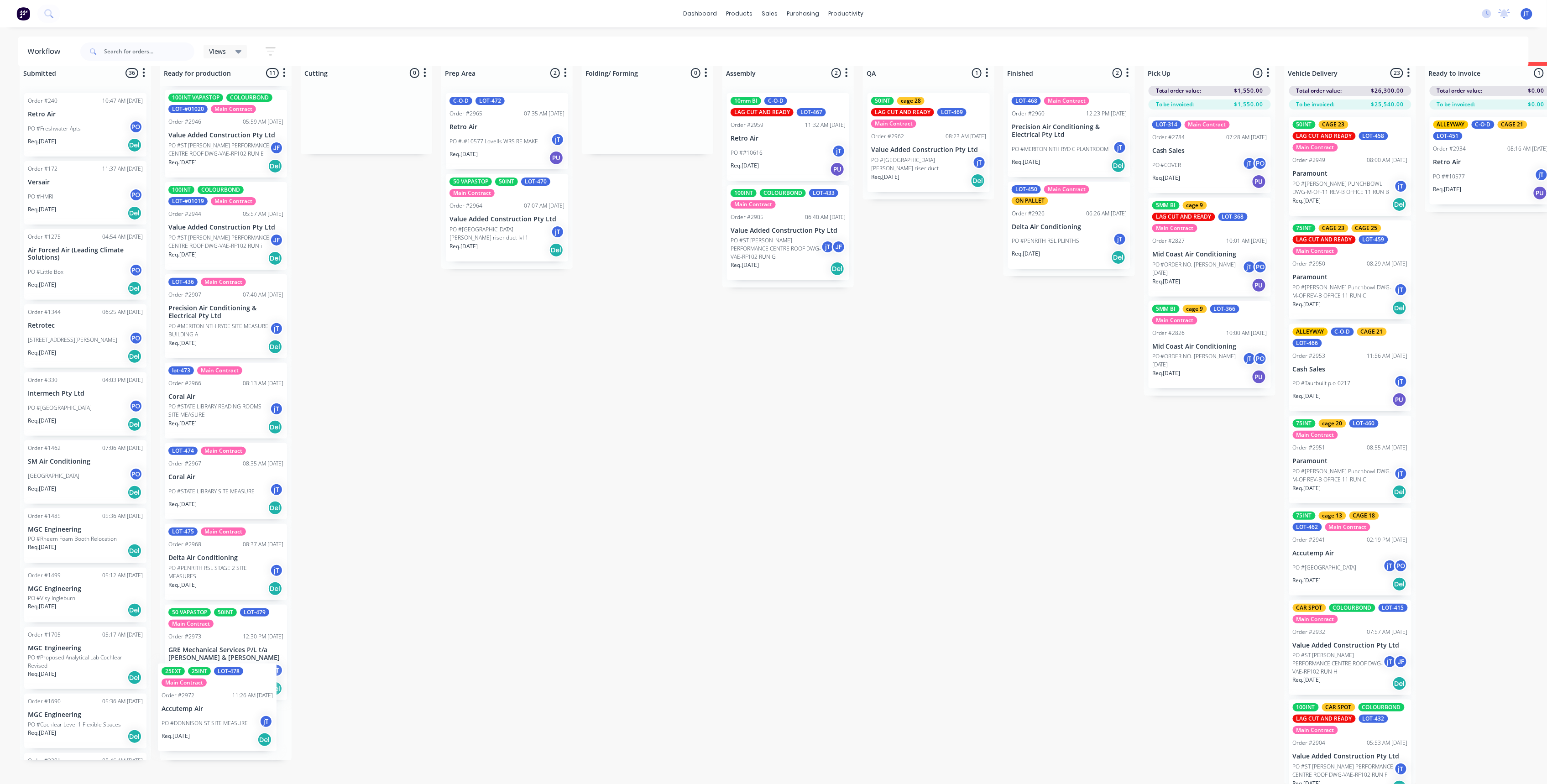
scroll to position [291, 0]
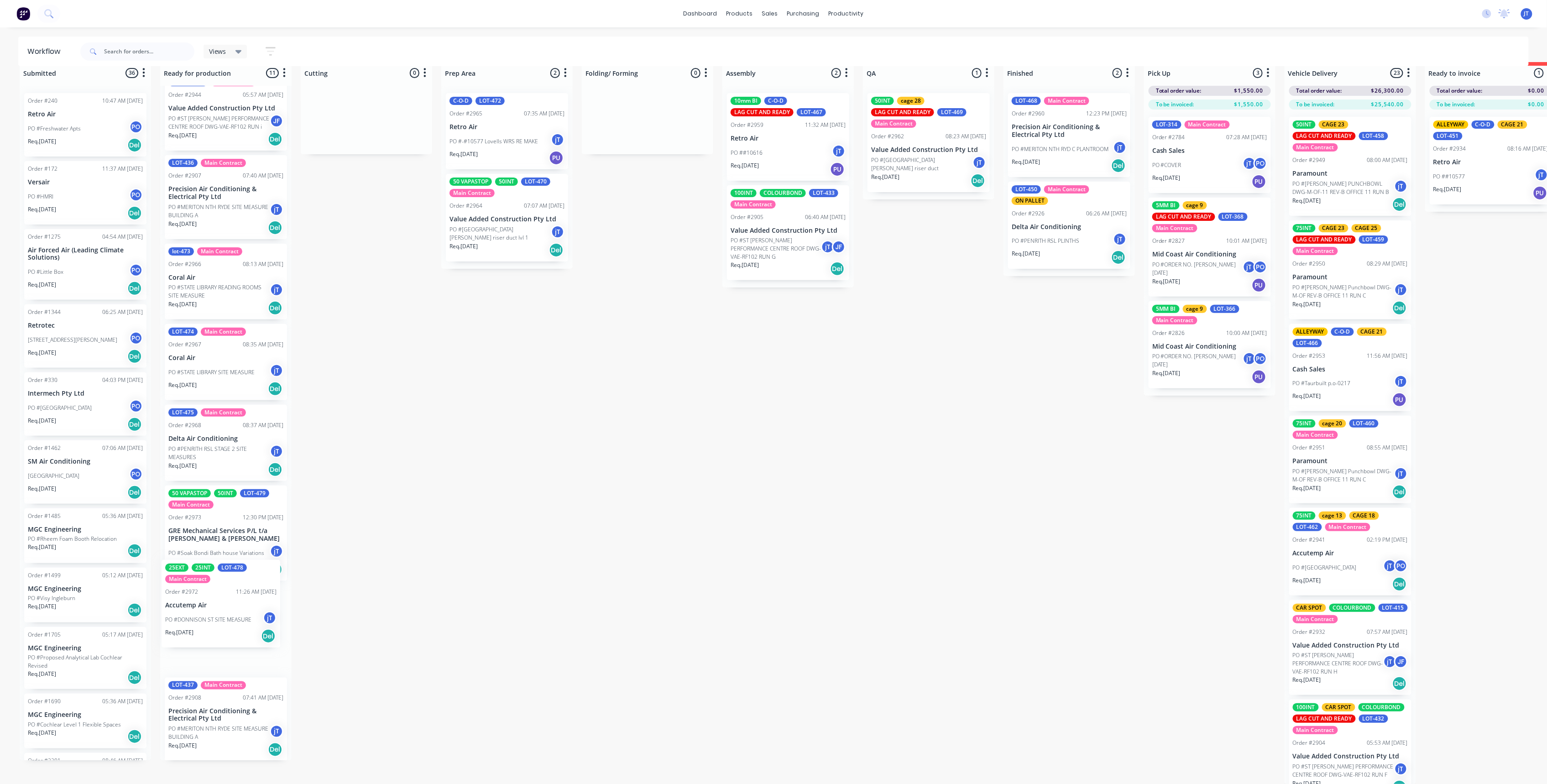
drag, startPoint x: 210, startPoint y: 139, endPoint x: 209, endPoint y: 619, distance: 480.0
click at [209, 619] on div "25EXT 25INT LOT-478 Main Contract Order #2972 11:26 AM 29/09/25 Accutemp Air PO…" at bounding box center [226, 423] width 132 height 675
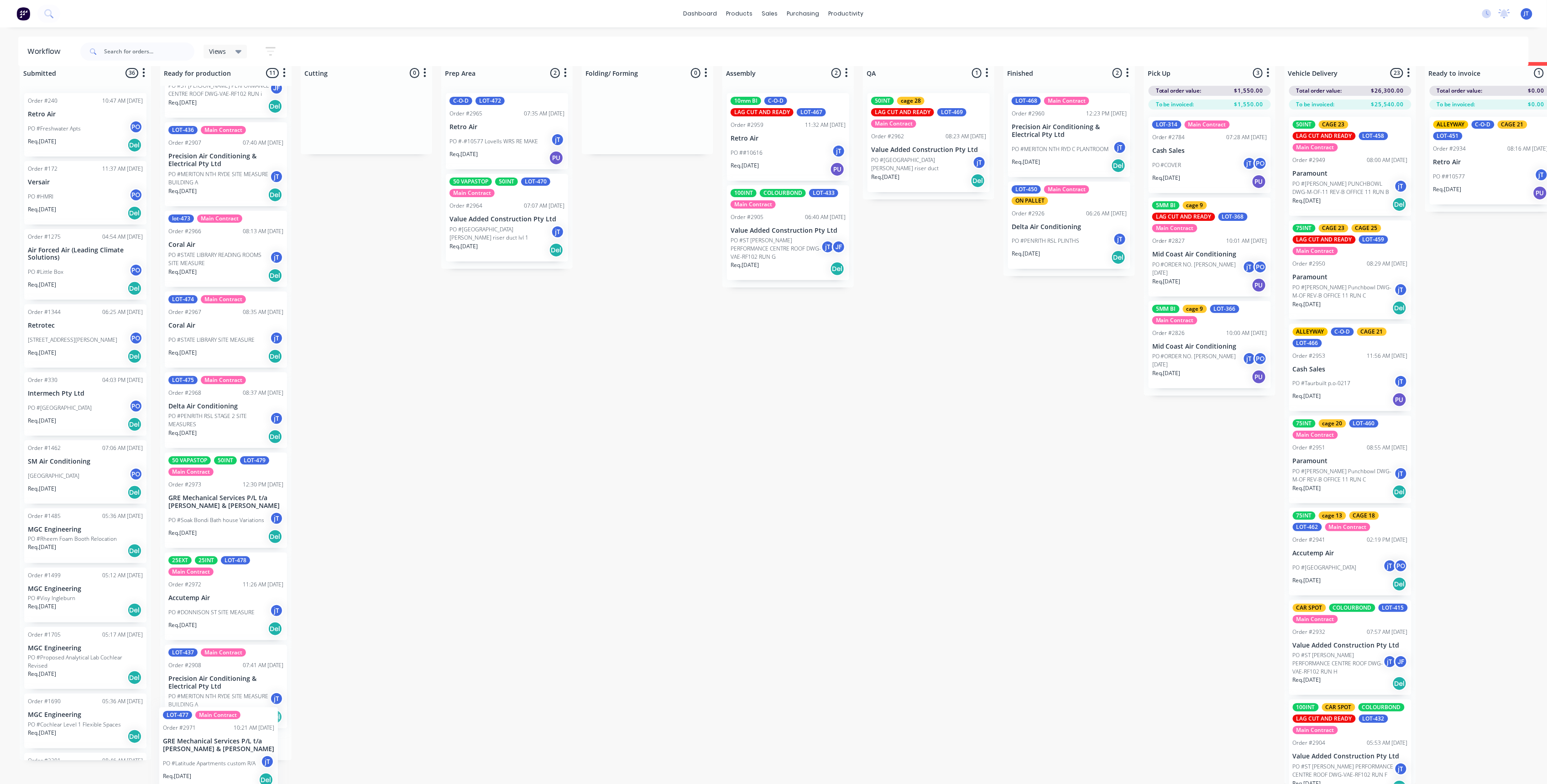
scroll to position [294, 0]
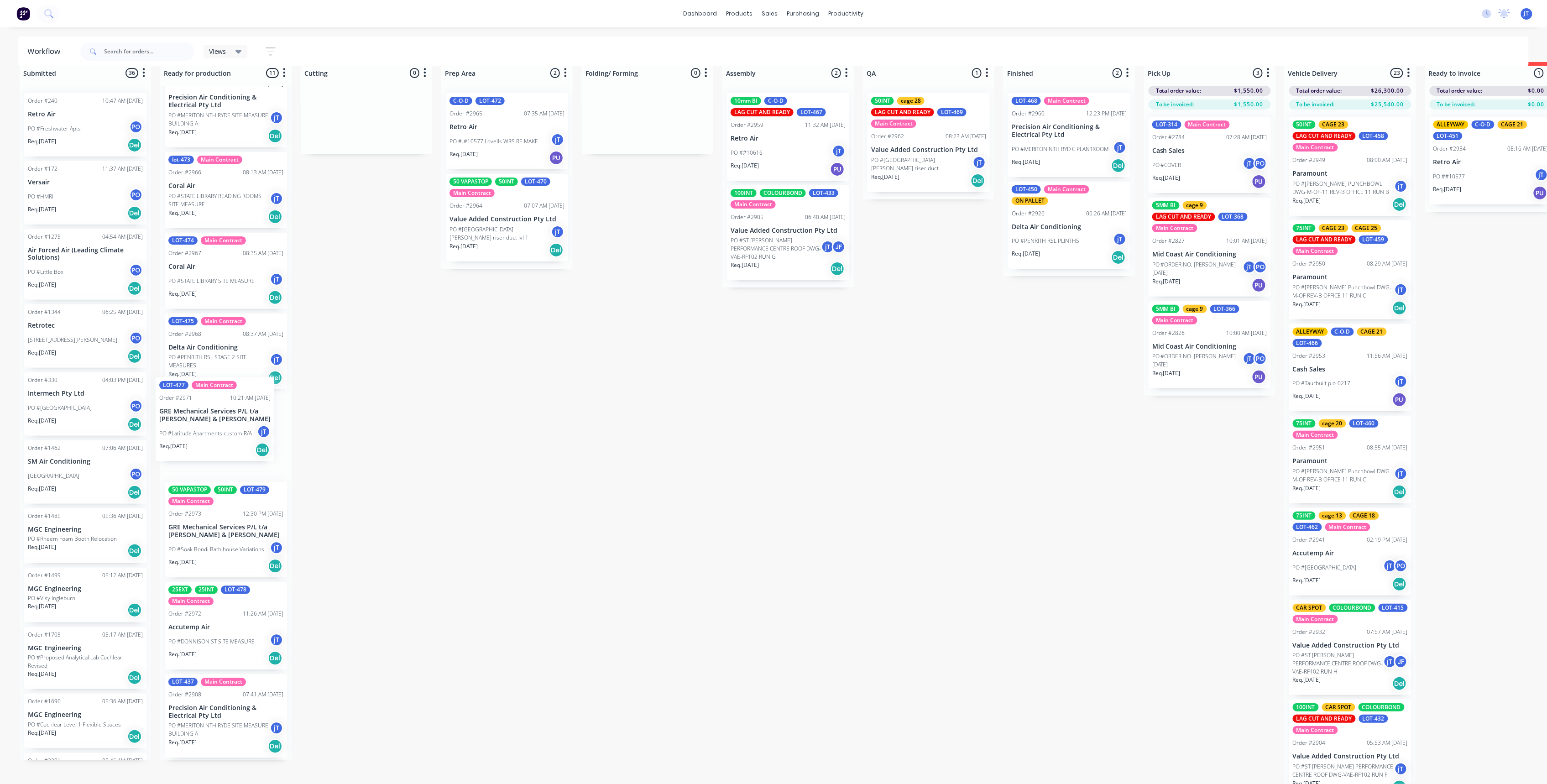
drag, startPoint x: 241, startPoint y: 170, endPoint x: 232, endPoint y: 442, distance: 272.1
click at [232, 442] on div "LOT-477 Main Contract Order #2971 10:21 AM 29/09/25 GRE Mechanical Services P/L…" at bounding box center [226, 423] width 132 height 675
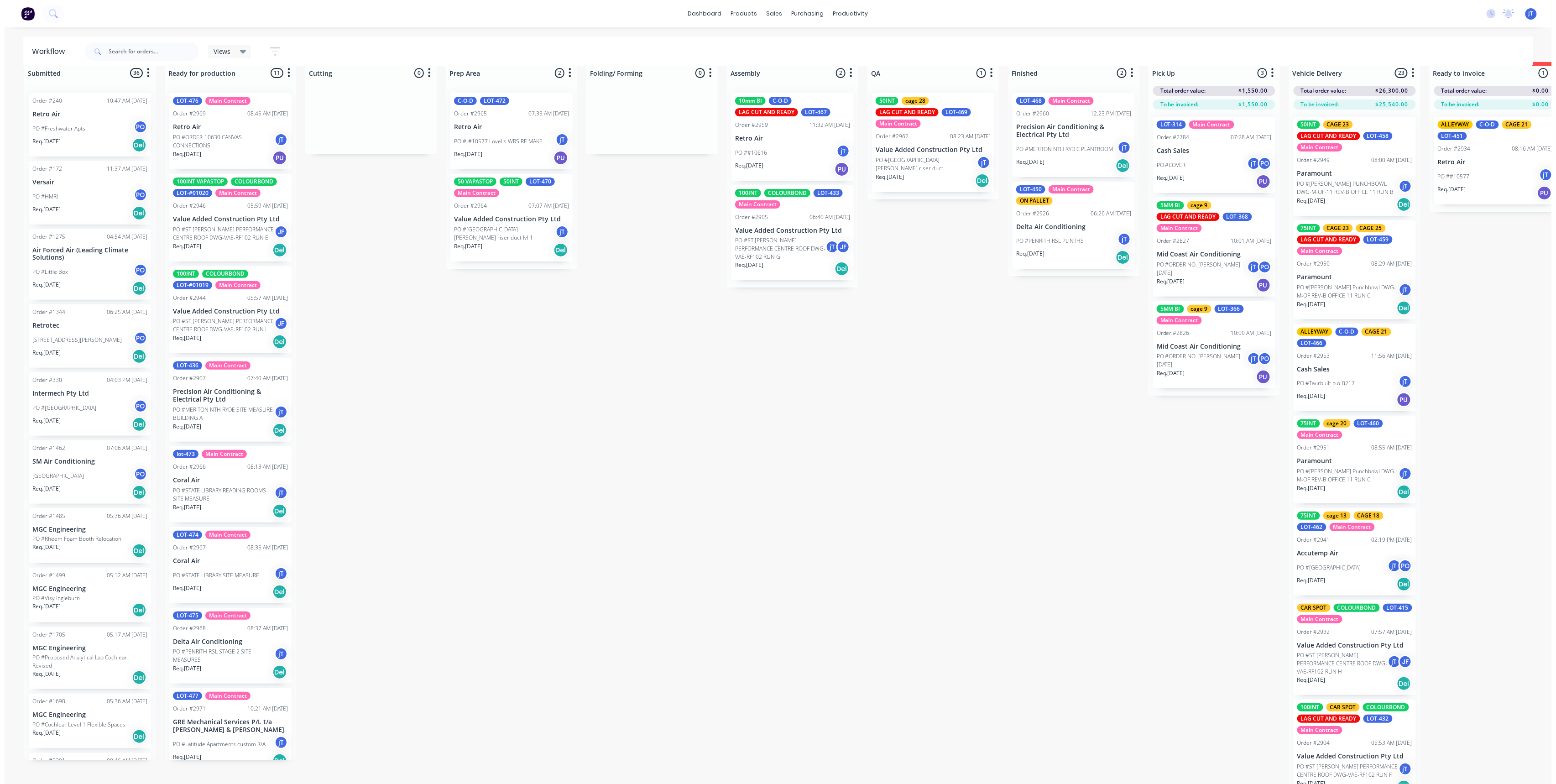
scroll to position [0, 0]
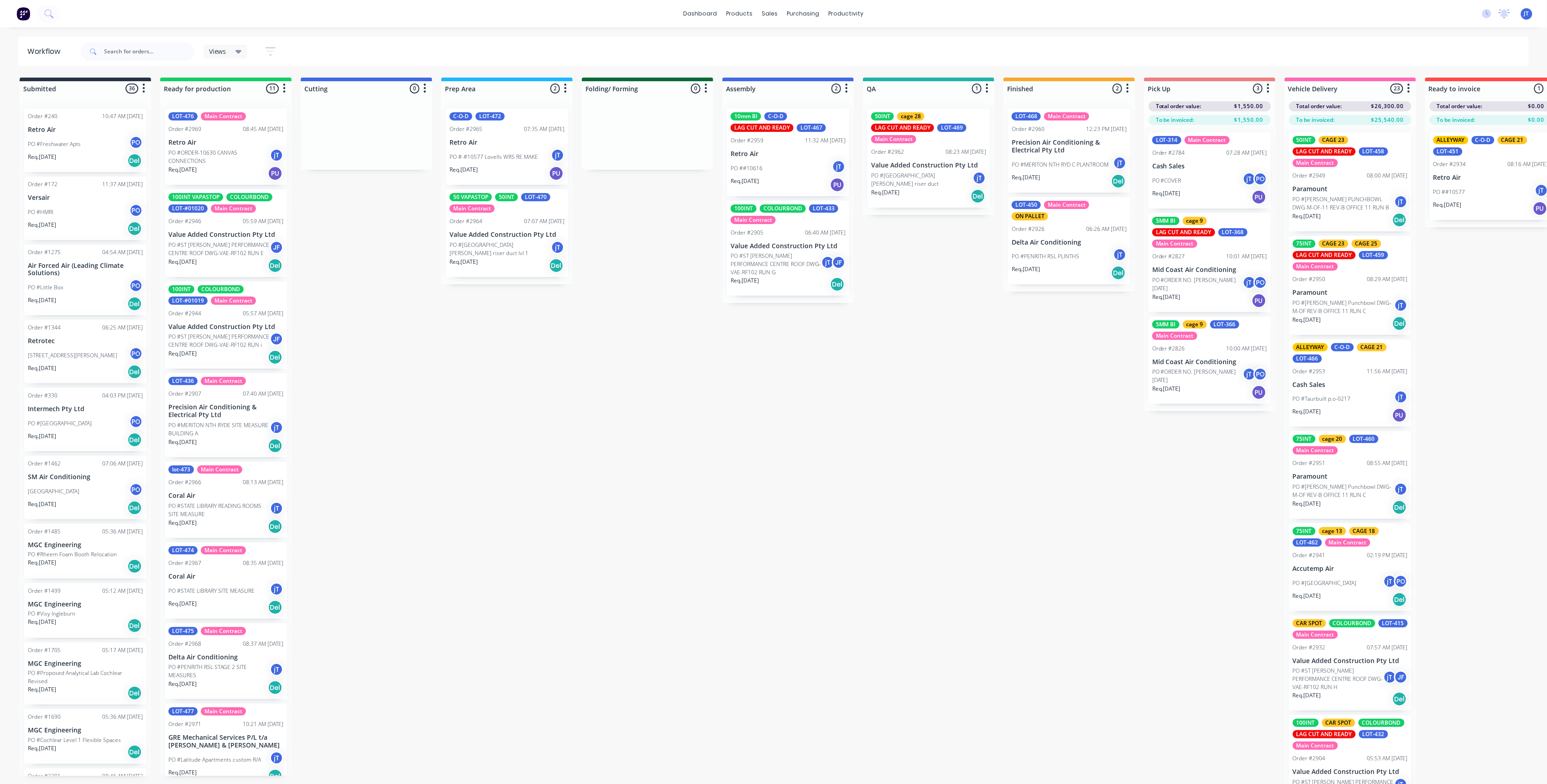
click at [539, 30] on div "dashboard products sales purchasing productivity dashboard products Product Cat…" at bounding box center [773, 364] width 1547 height 729
click at [169, 51] on input "text" at bounding box center [149, 51] width 91 height 18
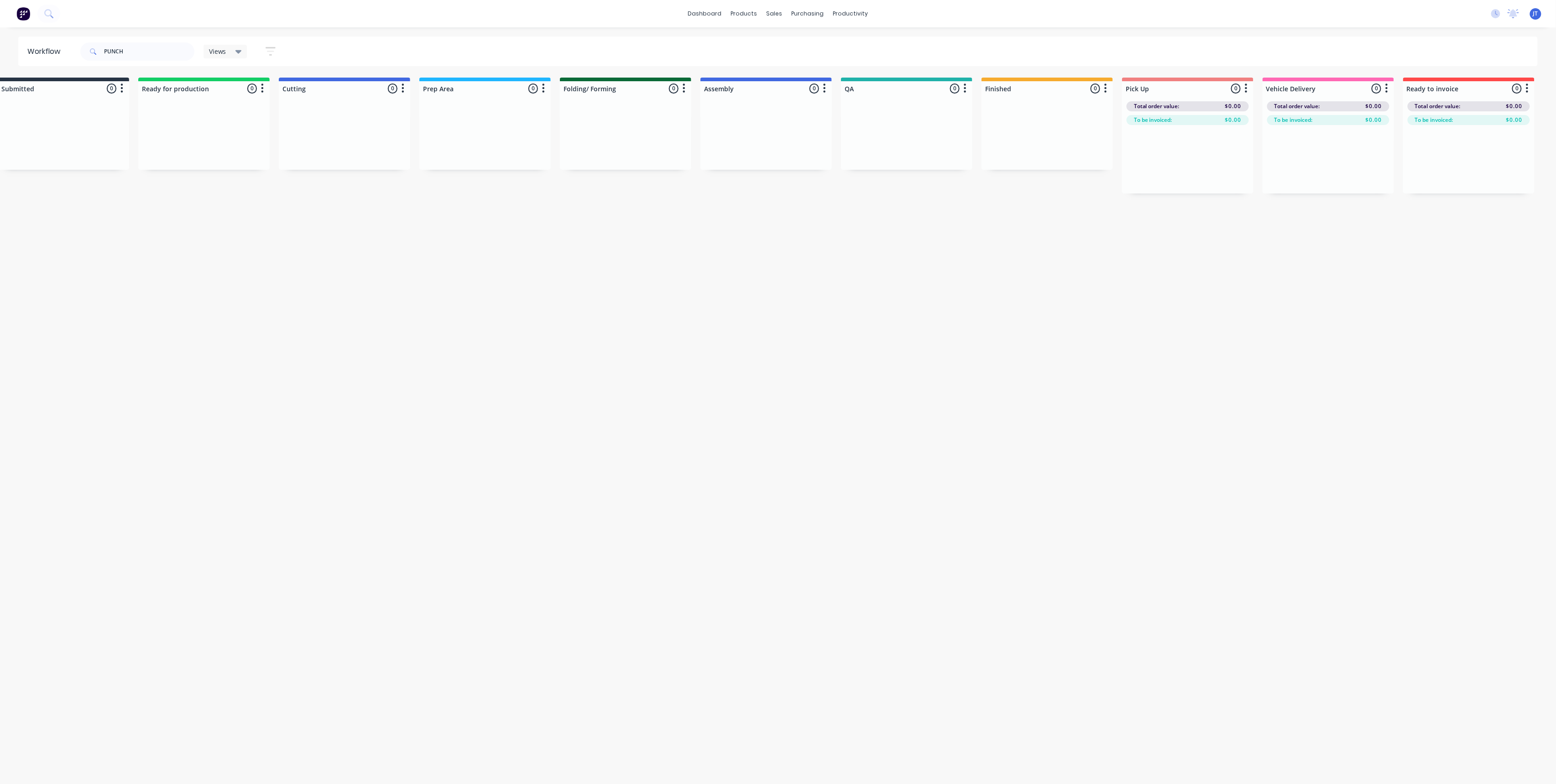
scroll to position [0, 230]
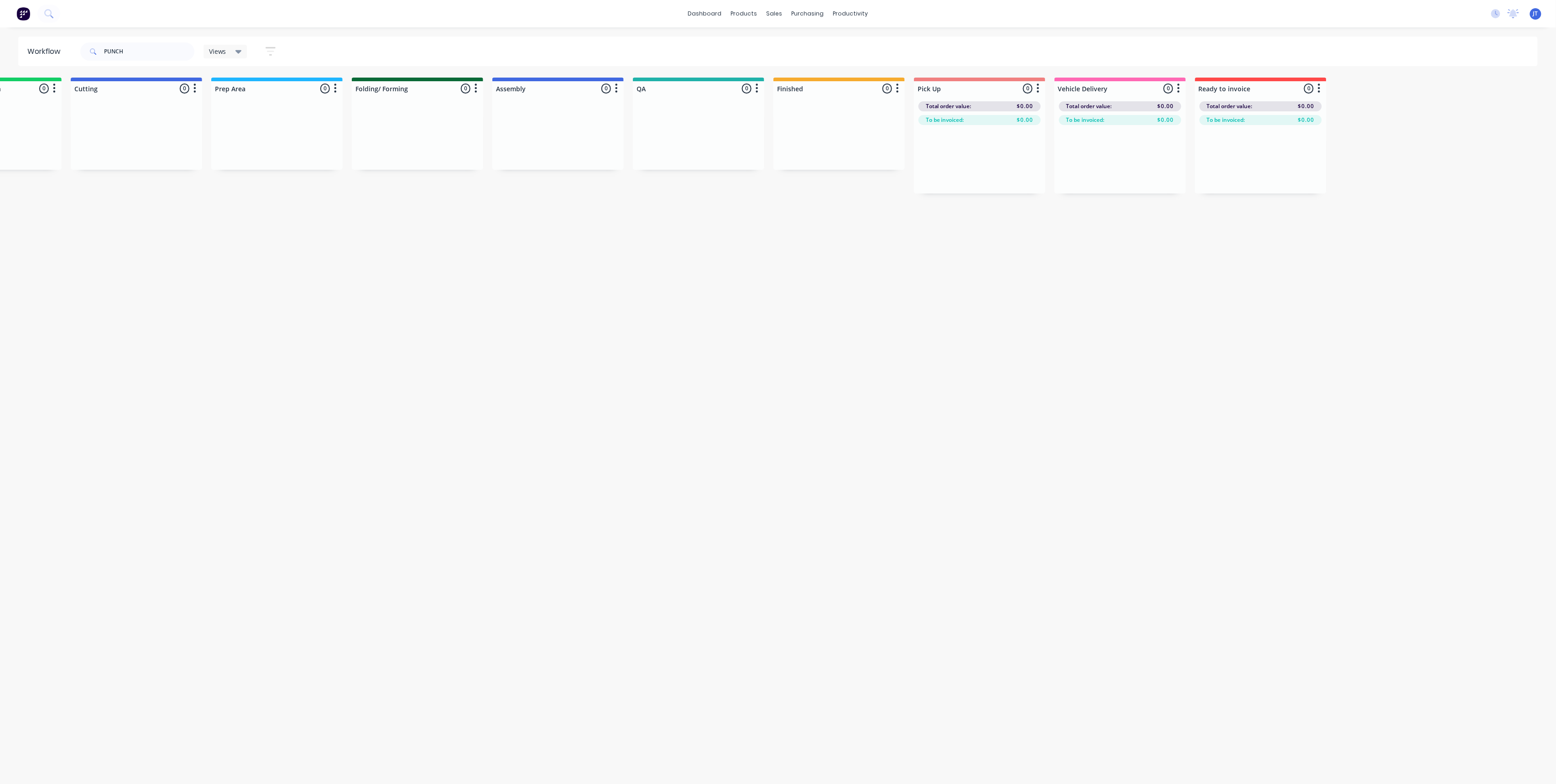
drag, startPoint x: 805, startPoint y: 293, endPoint x: 882, endPoint y: 320, distance: 81.6
drag, startPoint x: 141, startPoint y: 48, endPoint x: 87, endPoint y: 56, distance: 54.6
click at [87, 56] on div "PUNCH" at bounding box center [137, 51] width 114 height 18
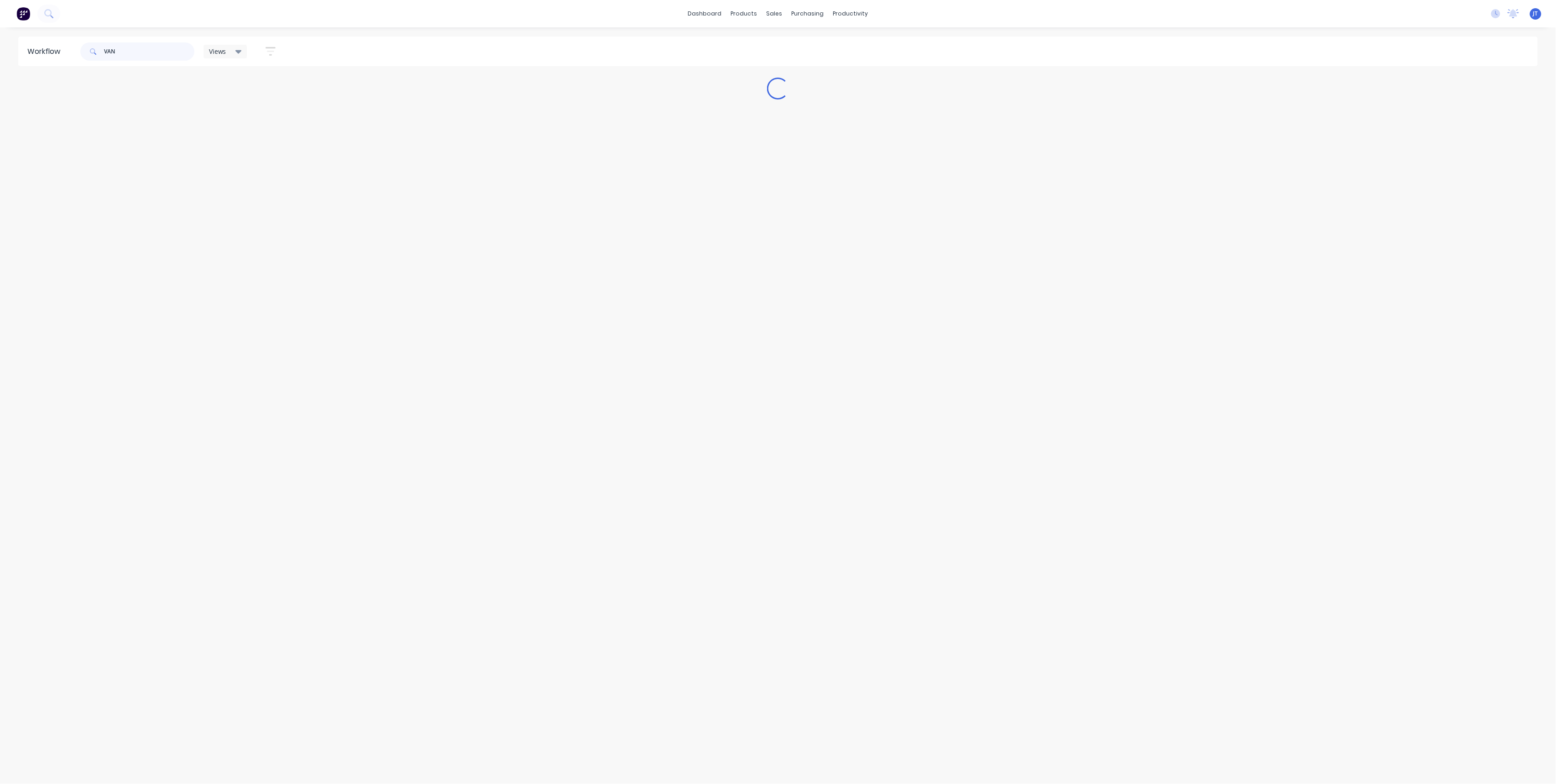
scroll to position [0, 0]
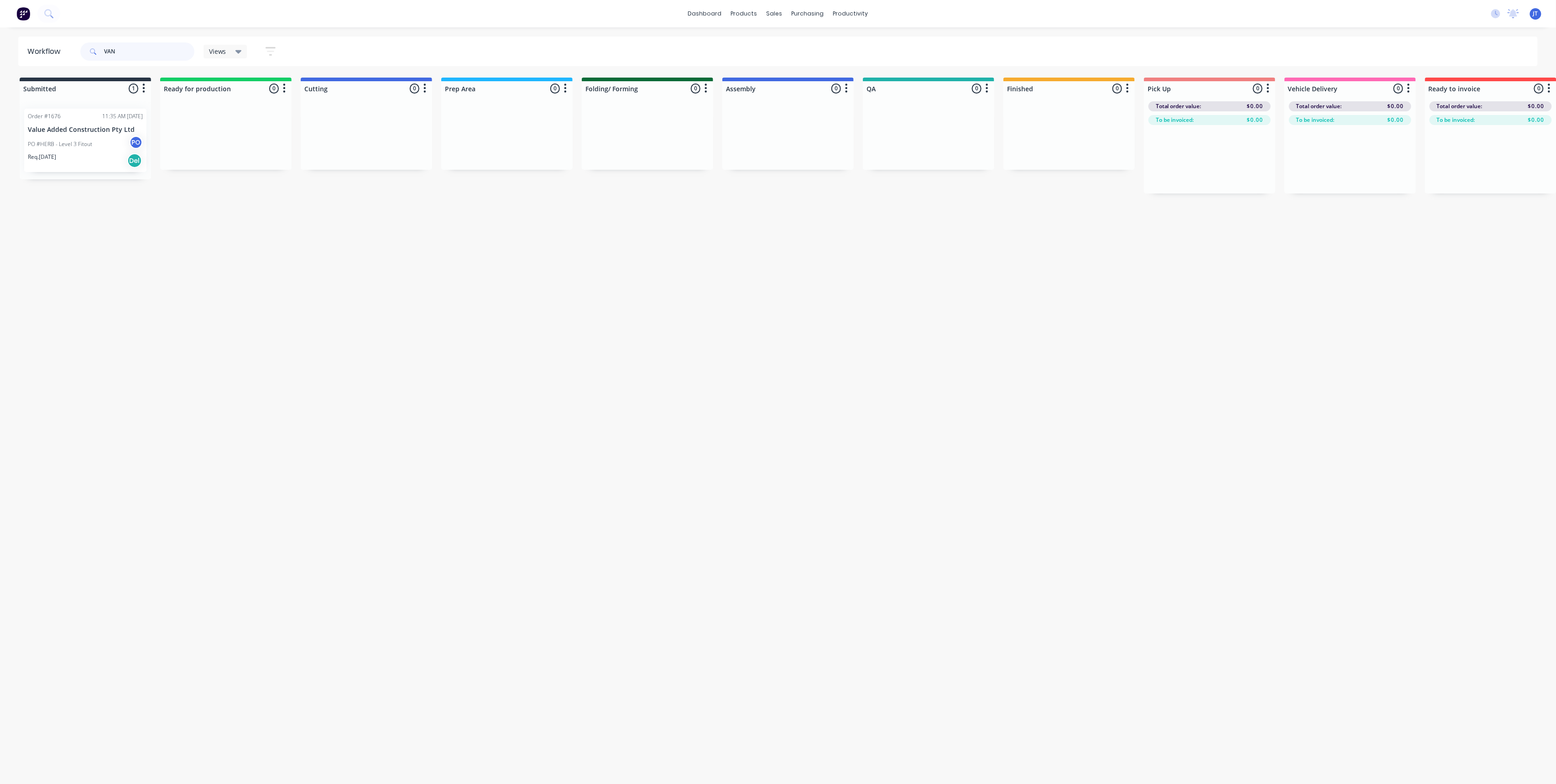
type input "VAN"
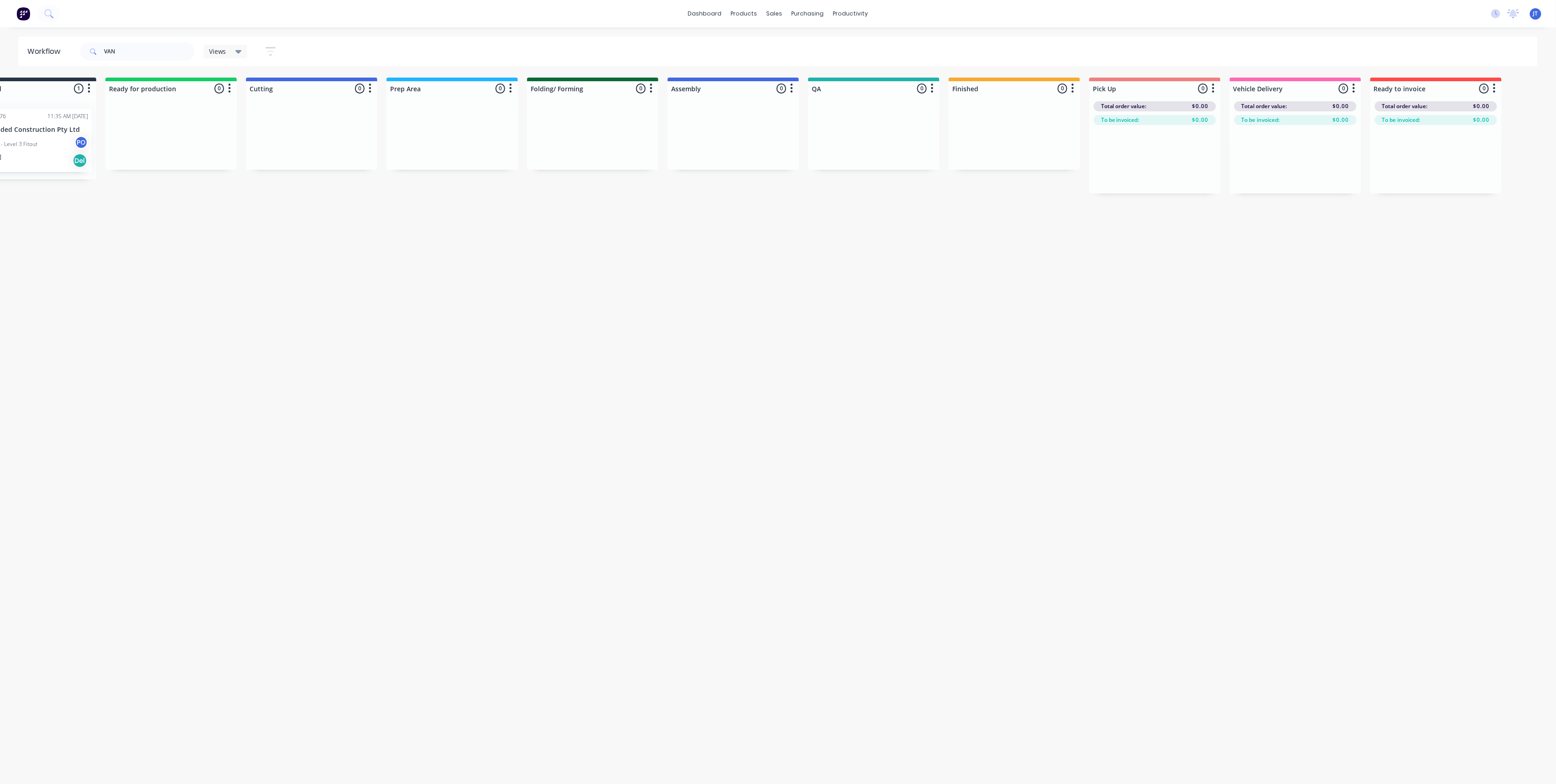
scroll to position [0, 230]
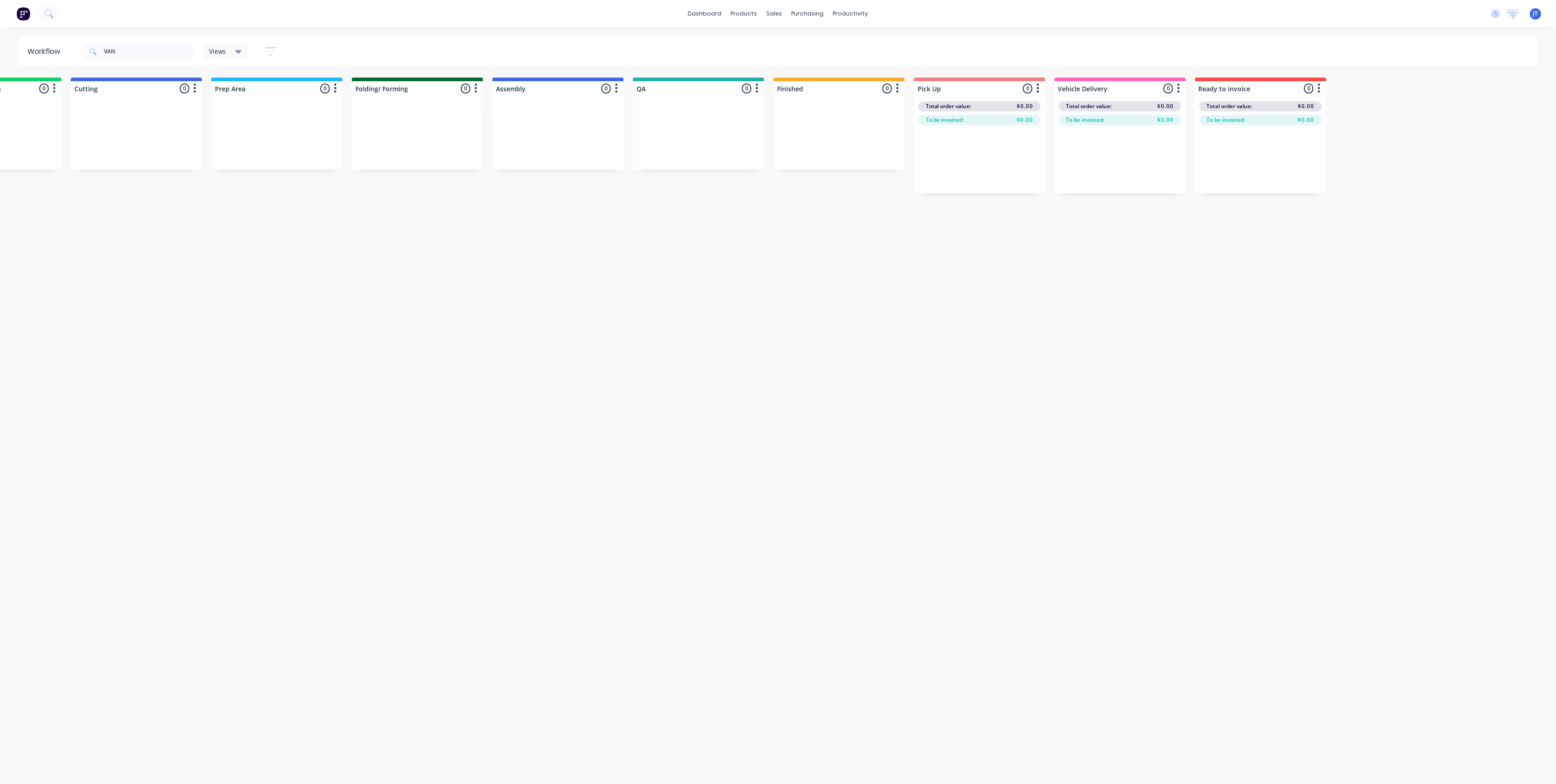
drag, startPoint x: 727, startPoint y: 318, endPoint x: 760, endPoint y: 293, distance: 41.4
drag, startPoint x: 123, startPoint y: 46, endPoint x: 77, endPoint y: 57, distance: 47.3
click at [87, 54] on div "VAN" at bounding box center [137, 51] width 114 height 18
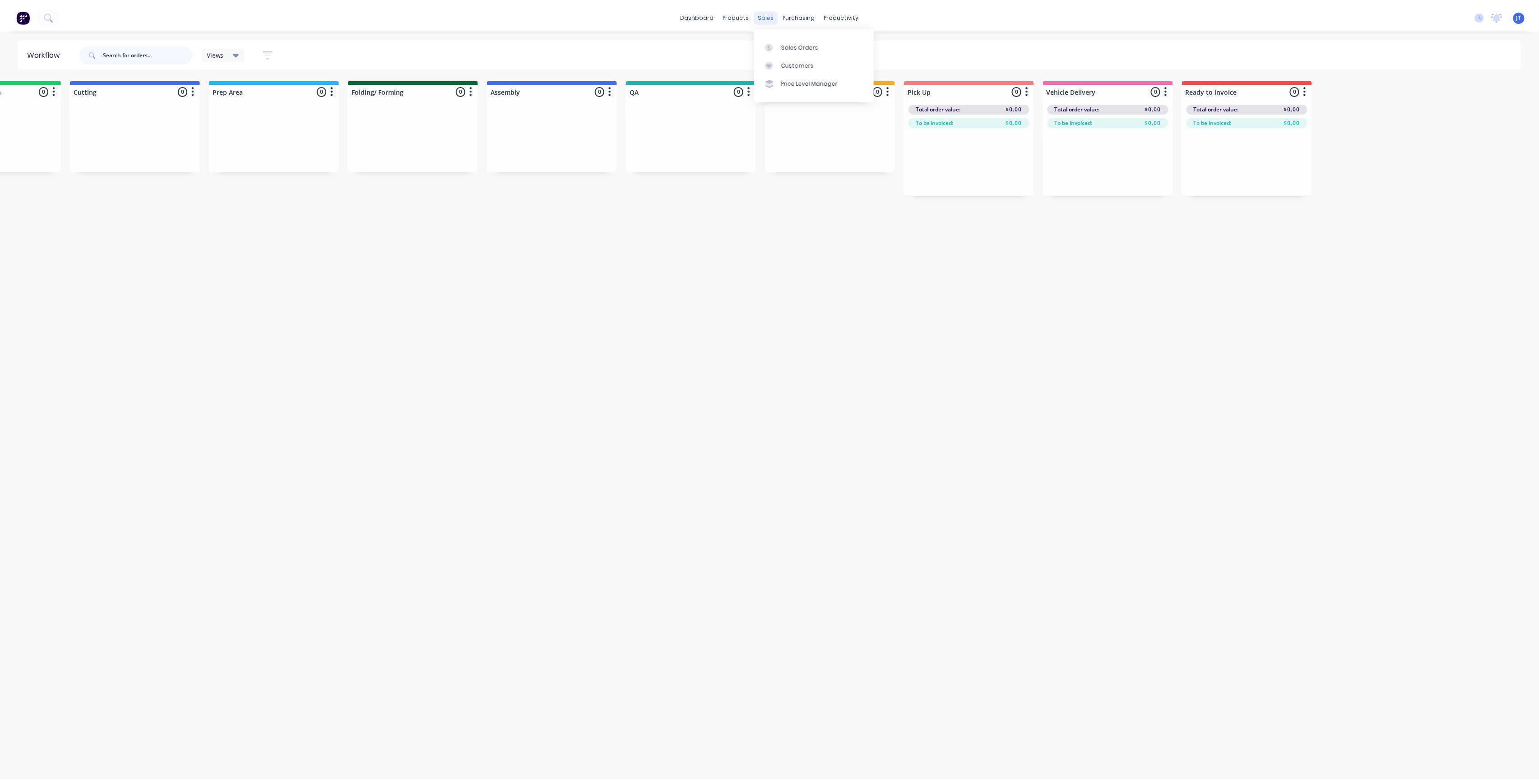
scroll to position [0, 0]
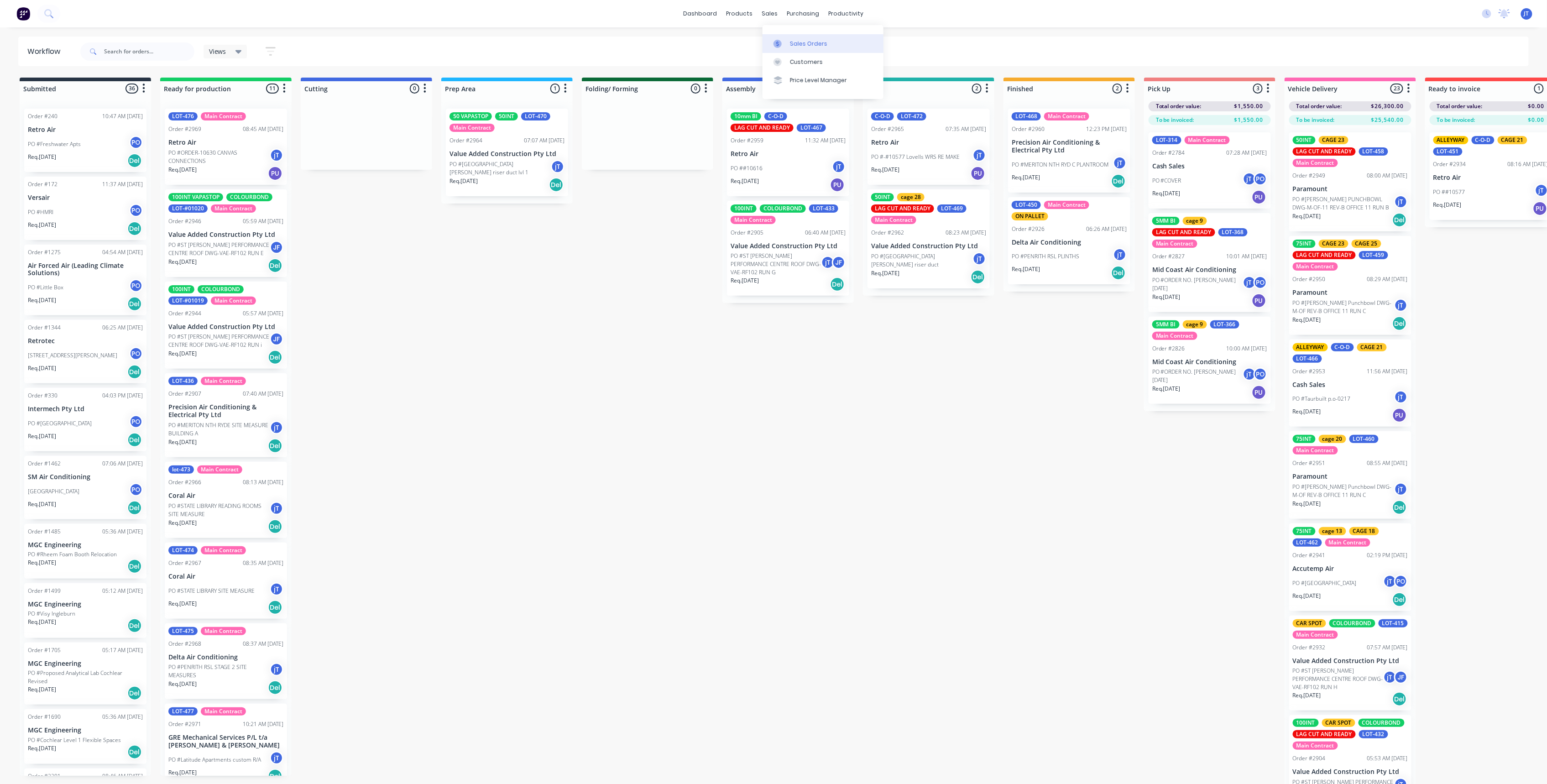
click at [813, 46] on div "Sales Orders" at bounding box center [809, 44] width 37 height 8
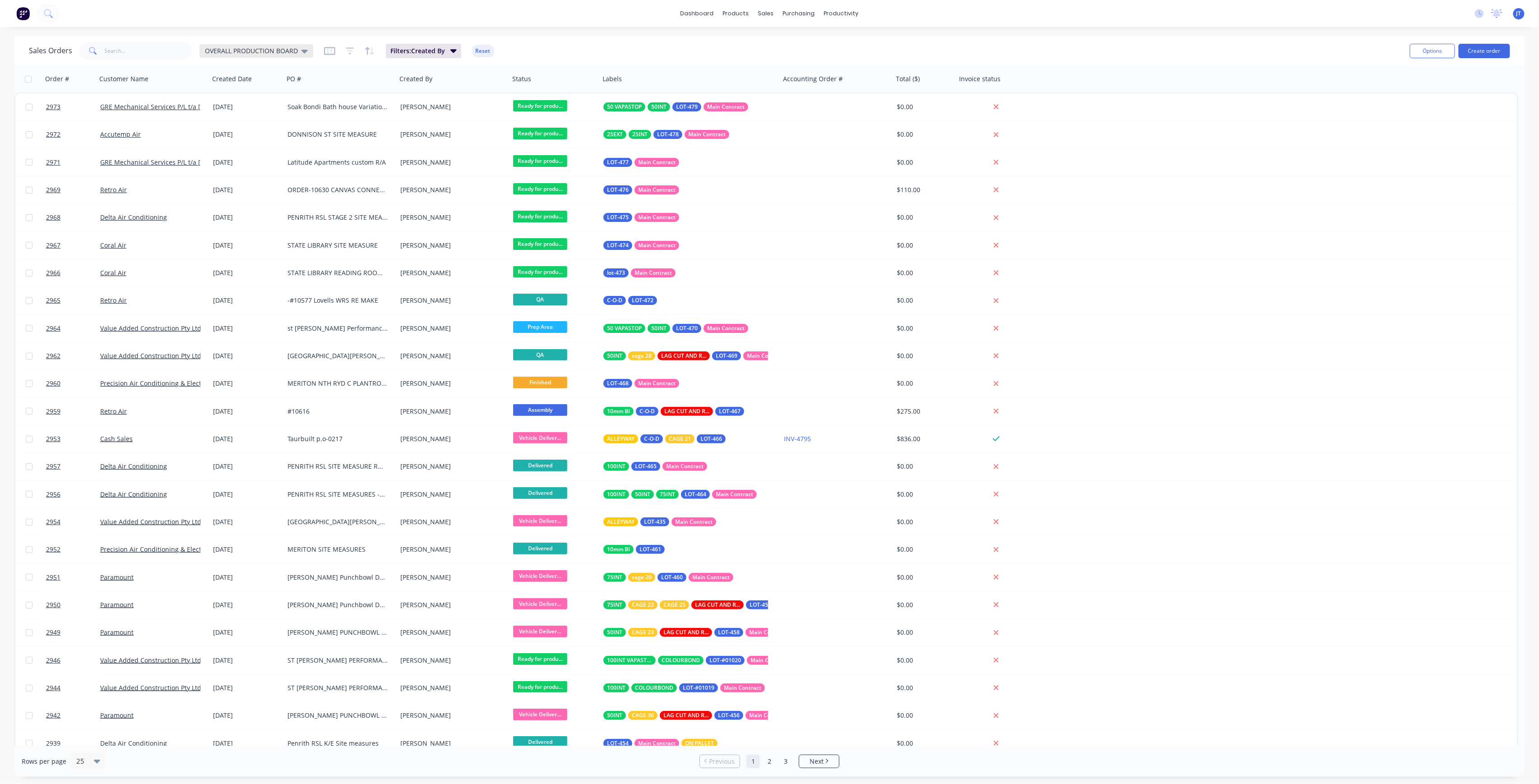
click at [295, 51] on span "OVERALL PRODUCTION BOARD" at bounding box center [252, 51] width 93 height 10
click at [115, 53] on input "text" at bounding box center [148, 51] width 88 height 18
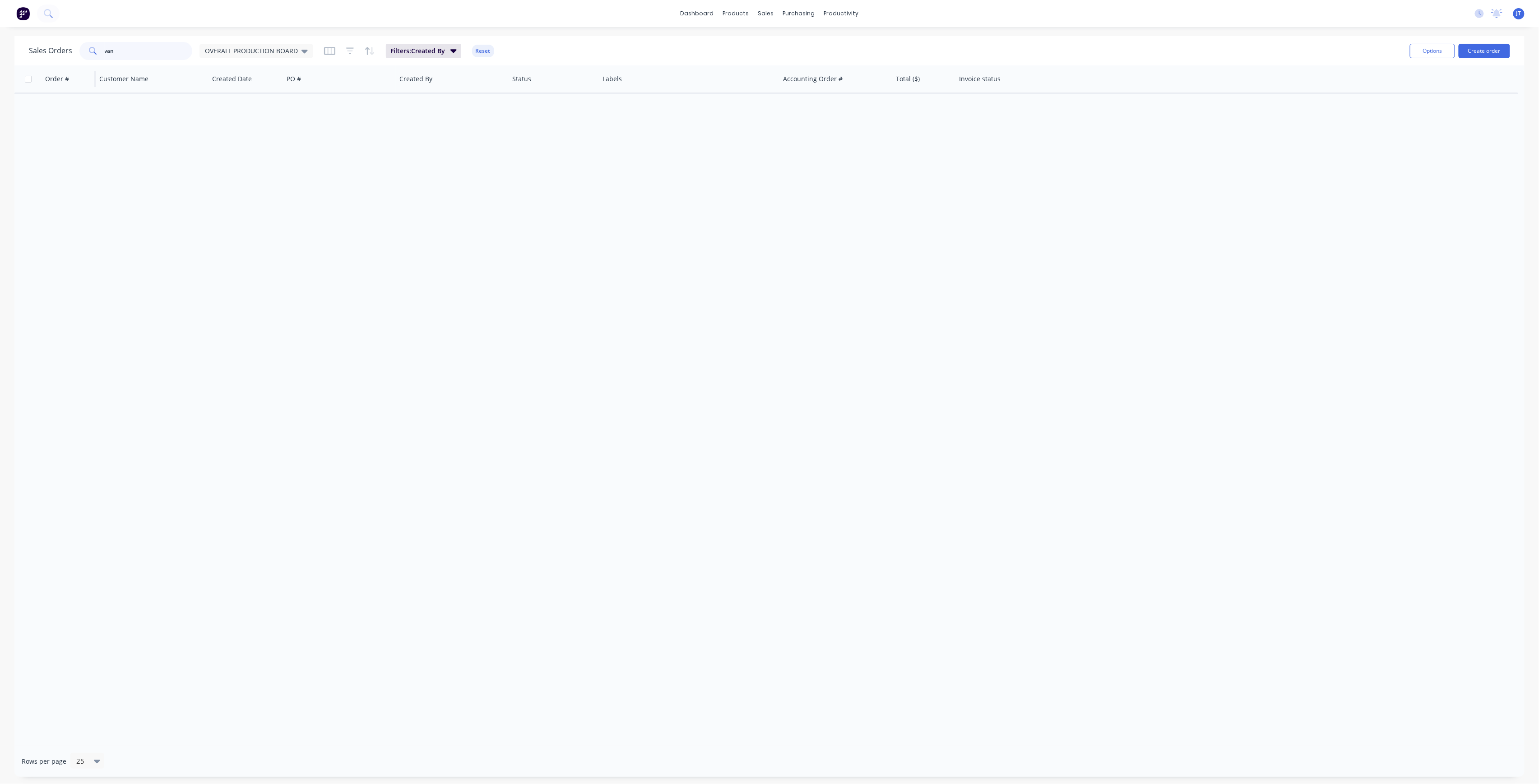
drag, startPoint x: 117, startPoint y: 54, endPoint x: 85, endPoint y: 69, distance: 35.3
click at [85, 69] on div "Sales Orders van OVERALL PRODUCTION BOARD Filters: Created By Reset Options Cre…" at bounding box center [770, 406] width 1510 height 740
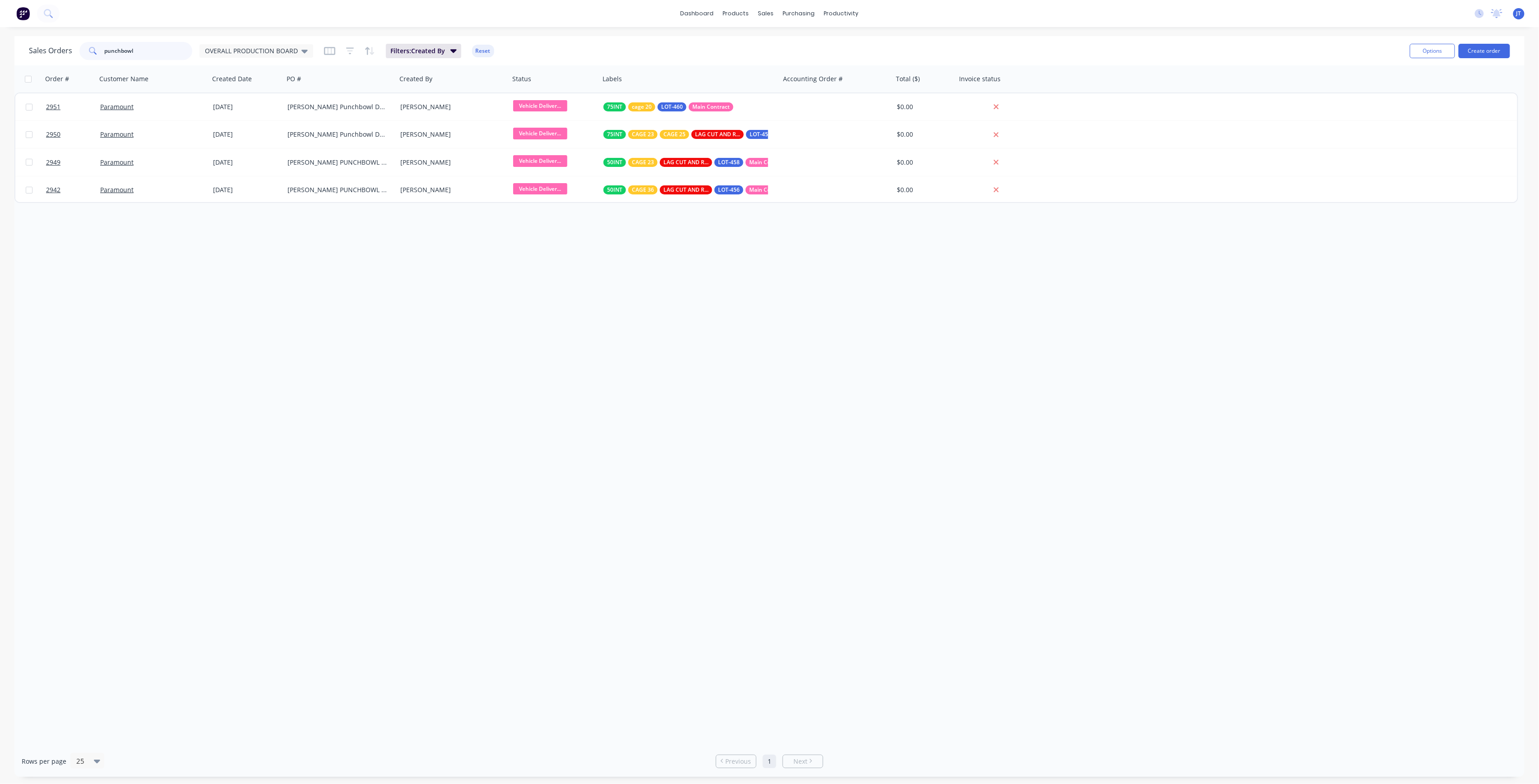
type input "punchbowl"
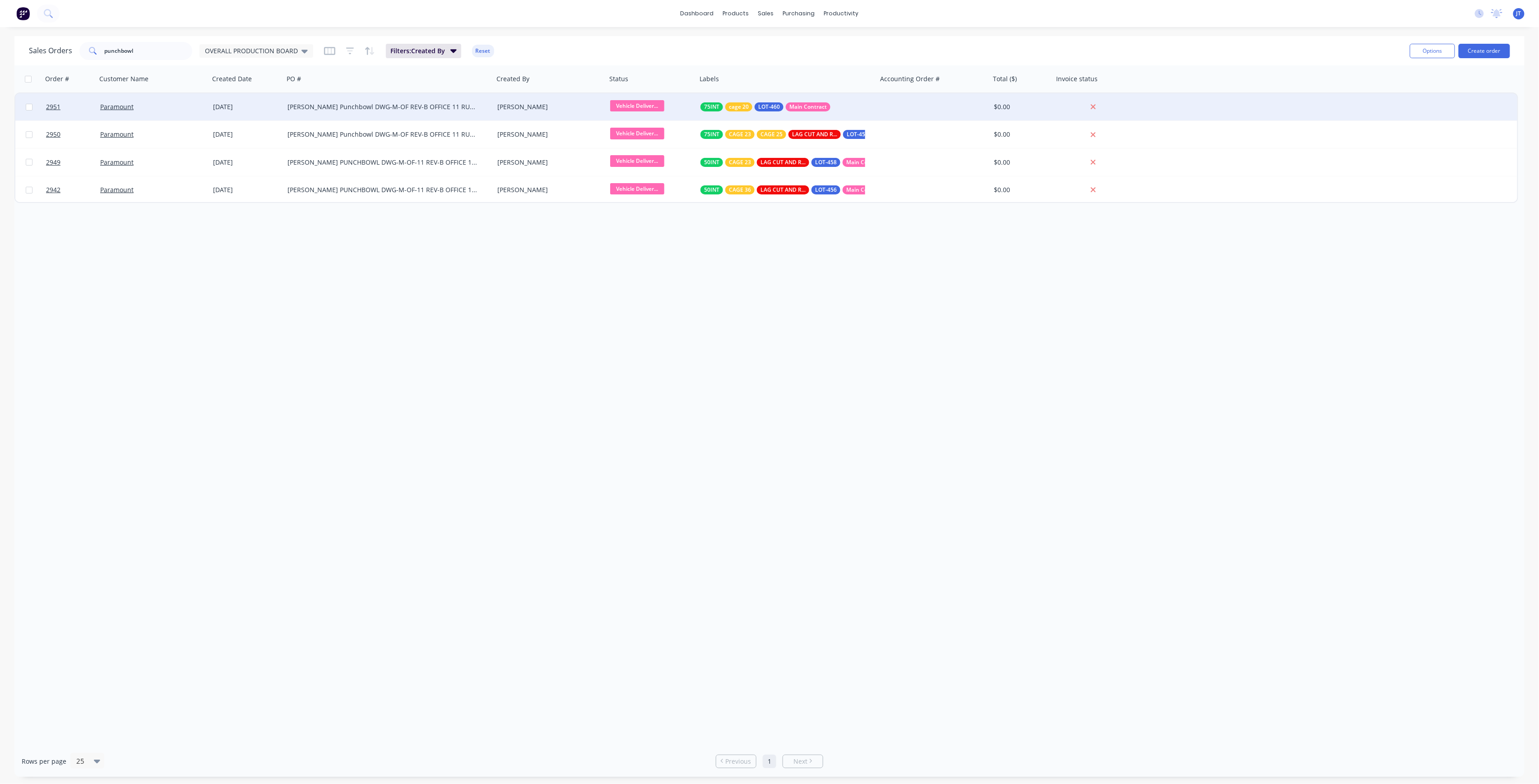
drag, startPoint x: 394, startPoint y: 80, endPoint x: 492, endPoint y: 93, distance: 98.9
click at [492, 93] on div "Order # Customer Name Created Date PO # Created By Status Labels Accounting Ord…" at bounding box center [766, 134] width 1504 height 137
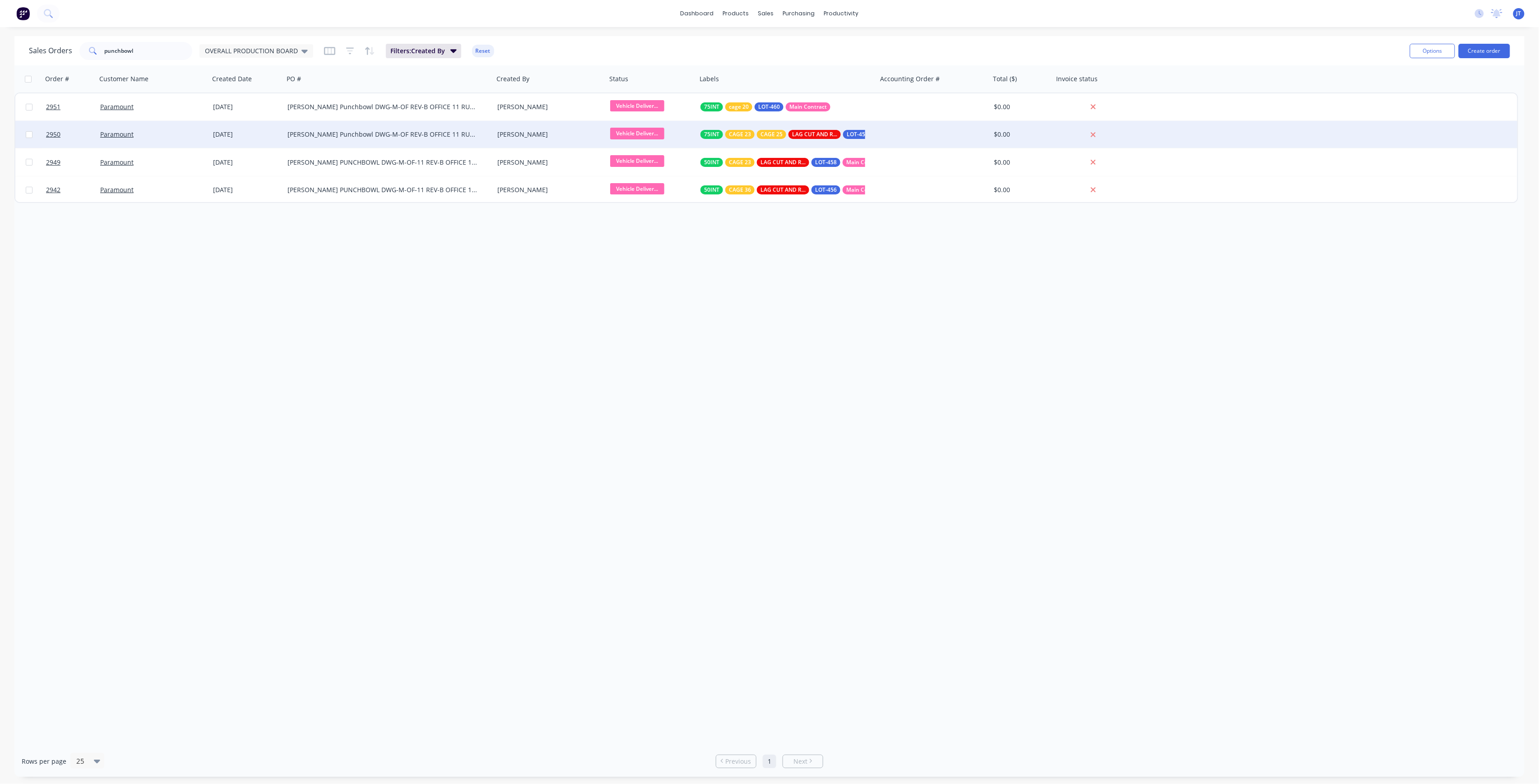
click at [654, 133] on span "Vehicle Deliver..." at bounding box center [637, 133] width 54 height 11
click at [508, 139] on div "[PERSON_NAME]" at bounding box center [550, 134] width 113 height 27
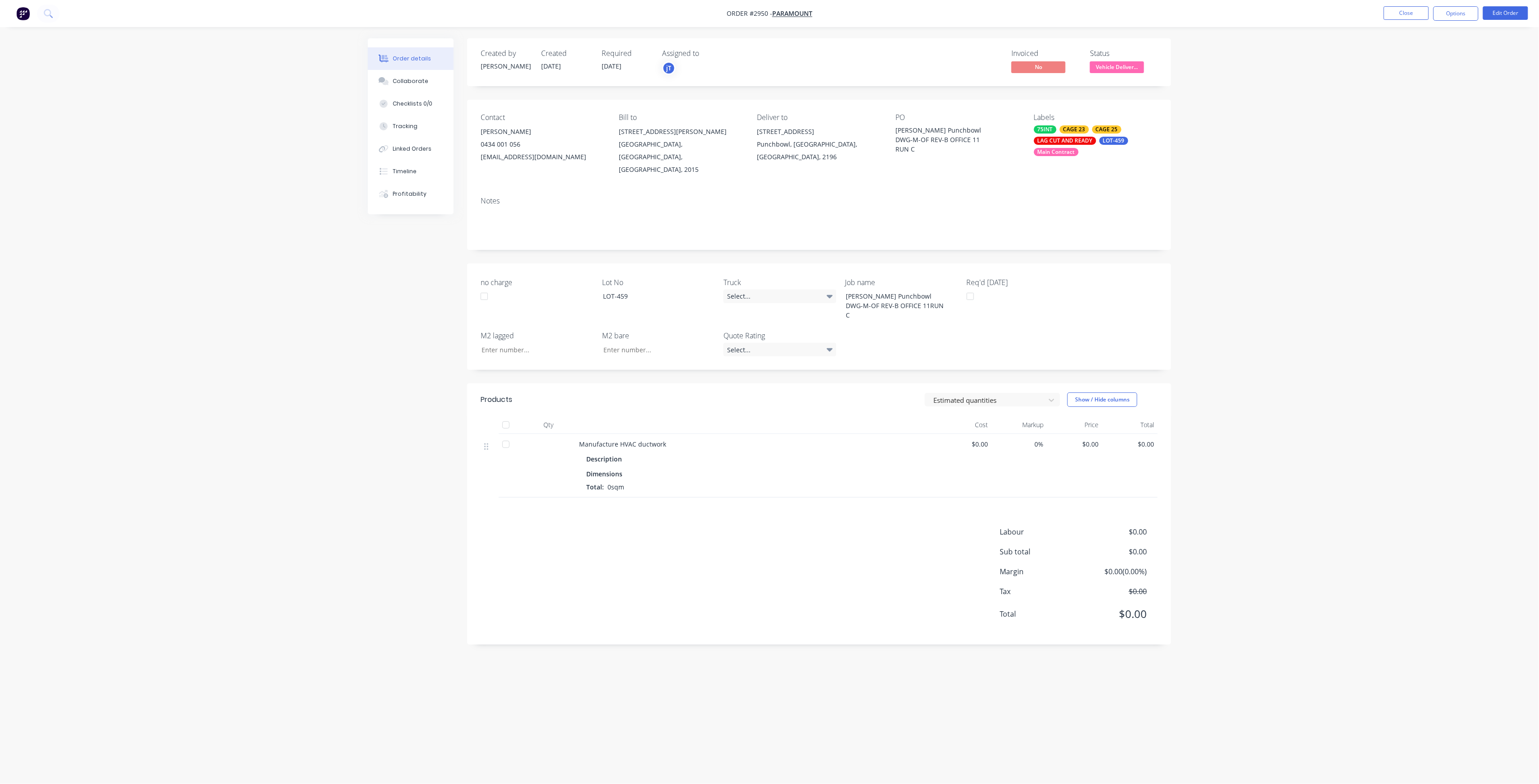
click at [511, 148] on div "0434 001 056" at bounding box center [542, 144] width 124 height 13
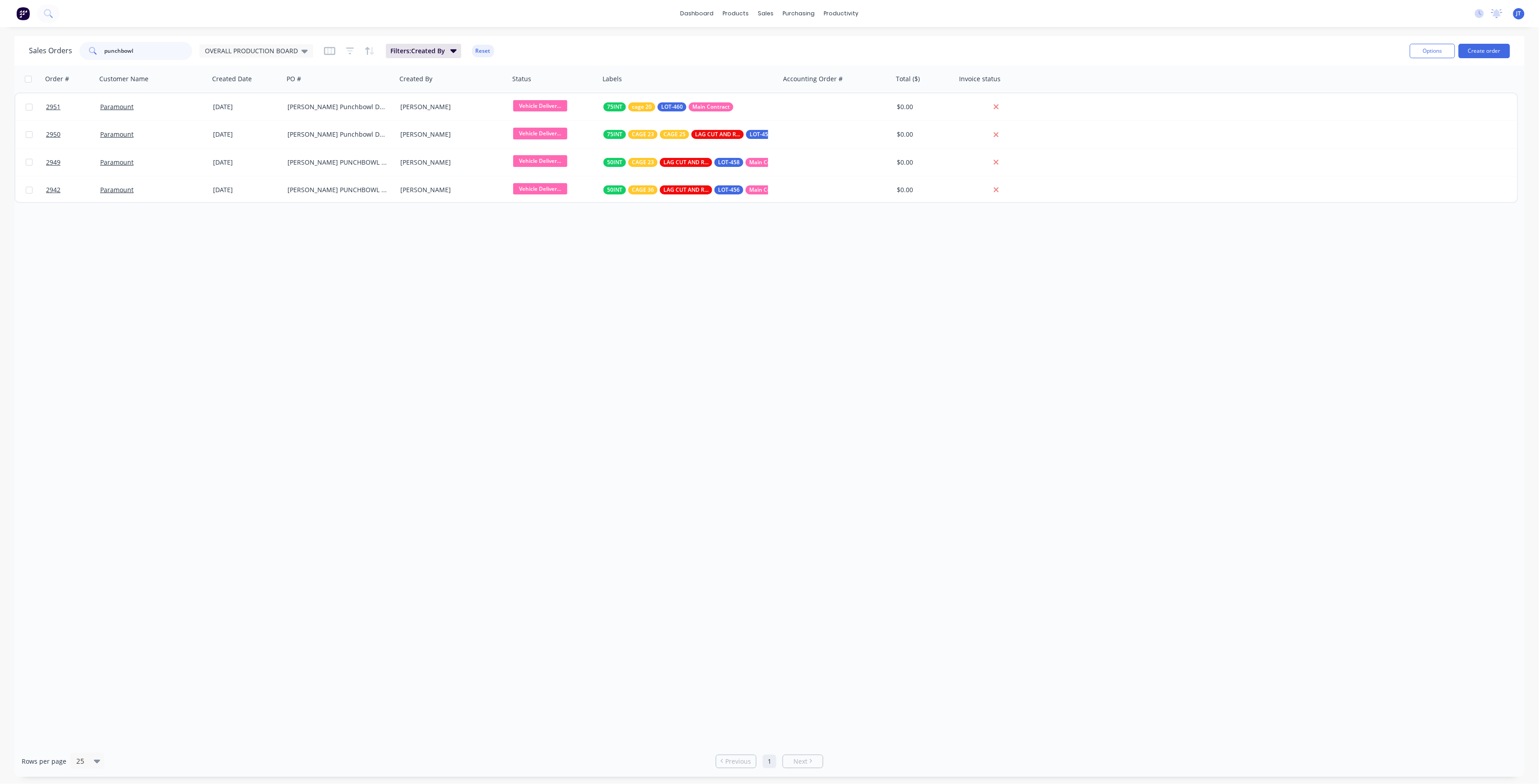
drag, startPoint x: 141, startPoint y: 46, endPoint x: 106, endPoint y: 54, distance: 35.9
click at [108, 54] on input "punchbowl" at bounding box center [148, 51] width 88 height 18
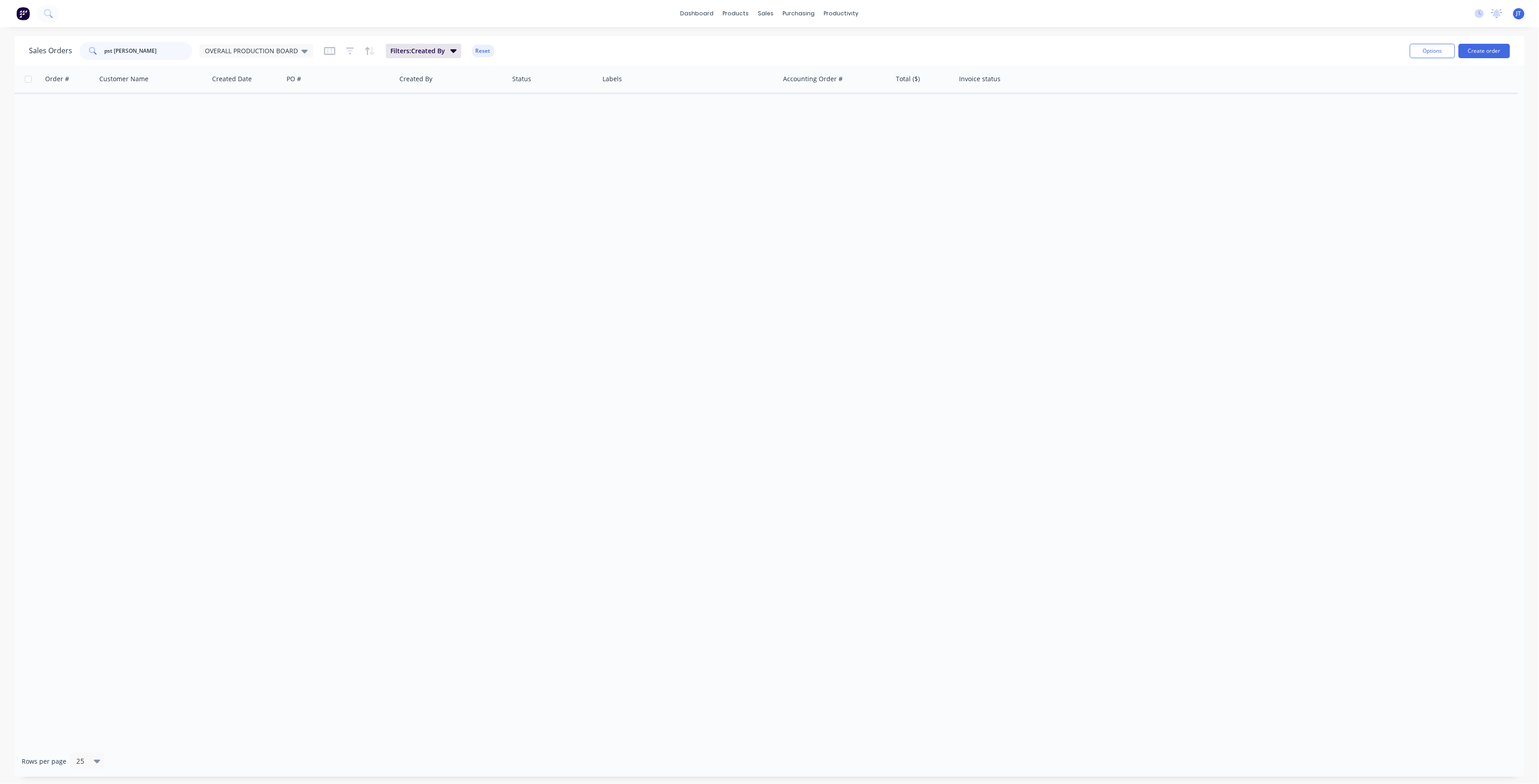
drag, startPoint x: 107, startPoint y: 51, endPoint x: 114, endPoint y: 49, distance: 7.3
click at [107, 51] on input "pst George" at bounding box center [148, 51] width 88 height 18
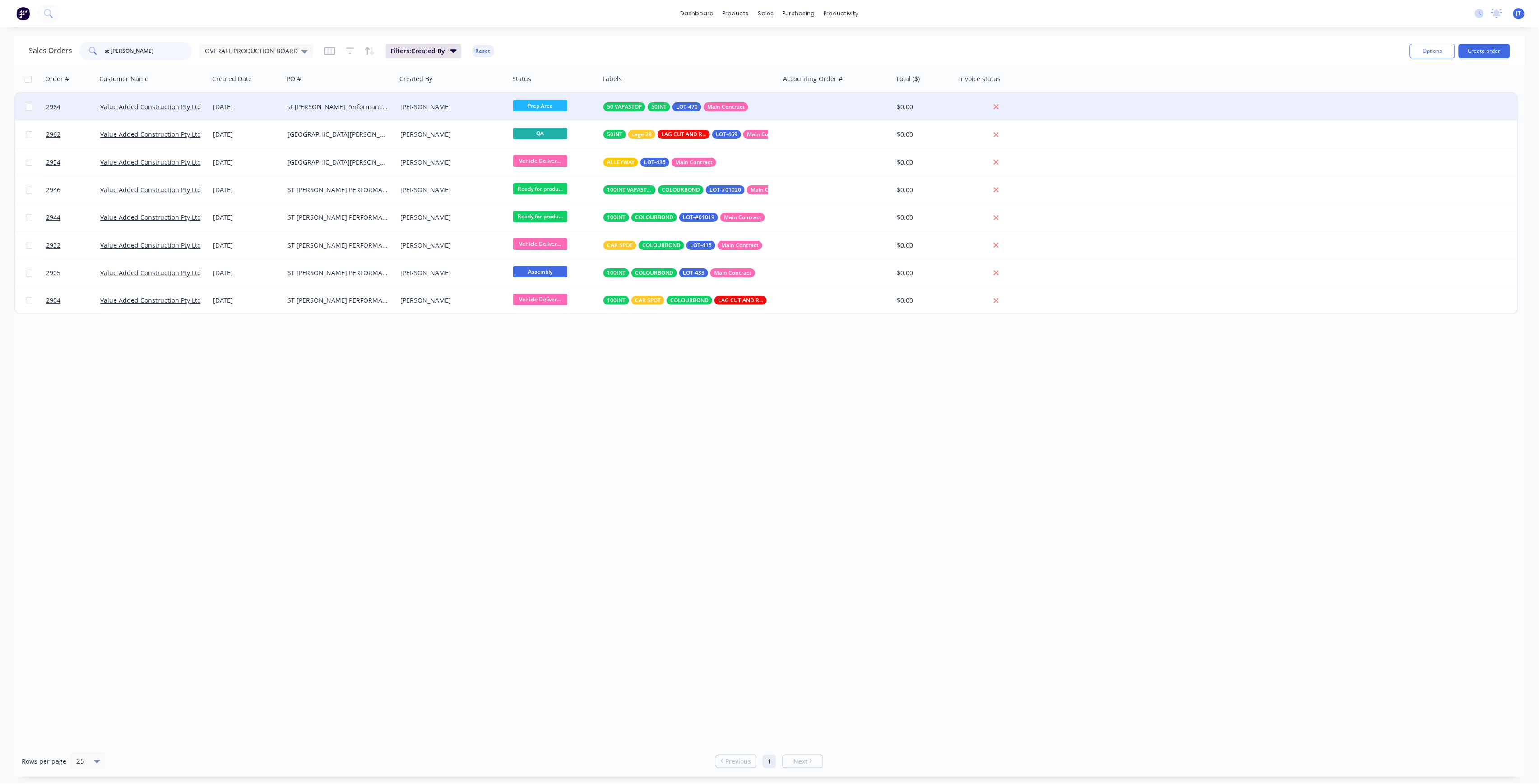
type input "st George"
click at [314, 107] on div "st [PERSON_NAME] Performance Centre riser duct lvl 1" at bounding box center [338, 106] width 100 height 9
